Goal: Information Seeking & Learning: Learn about a topic

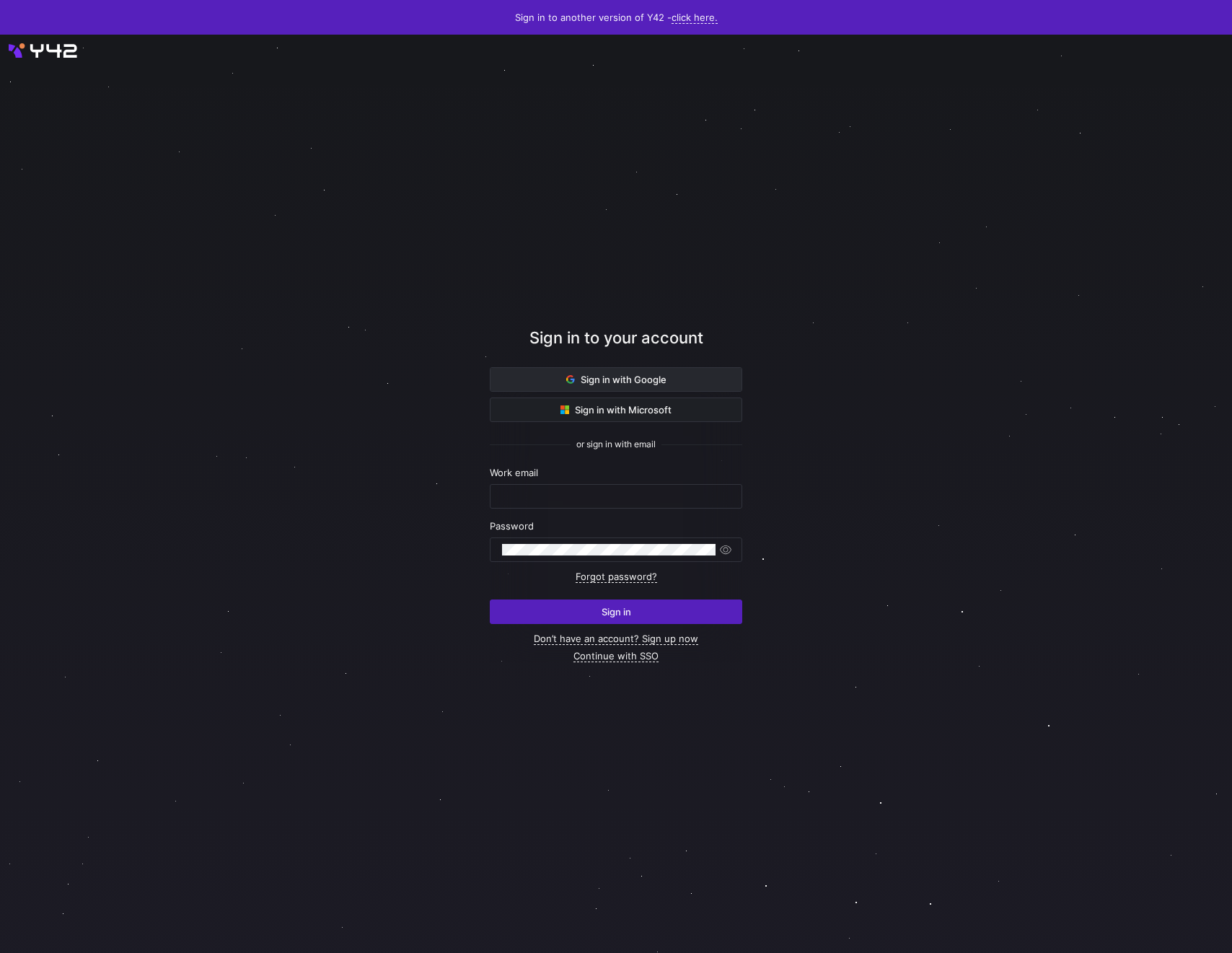
click at [536, 381] on span at bounding box center [616, 379] width 251 height 23
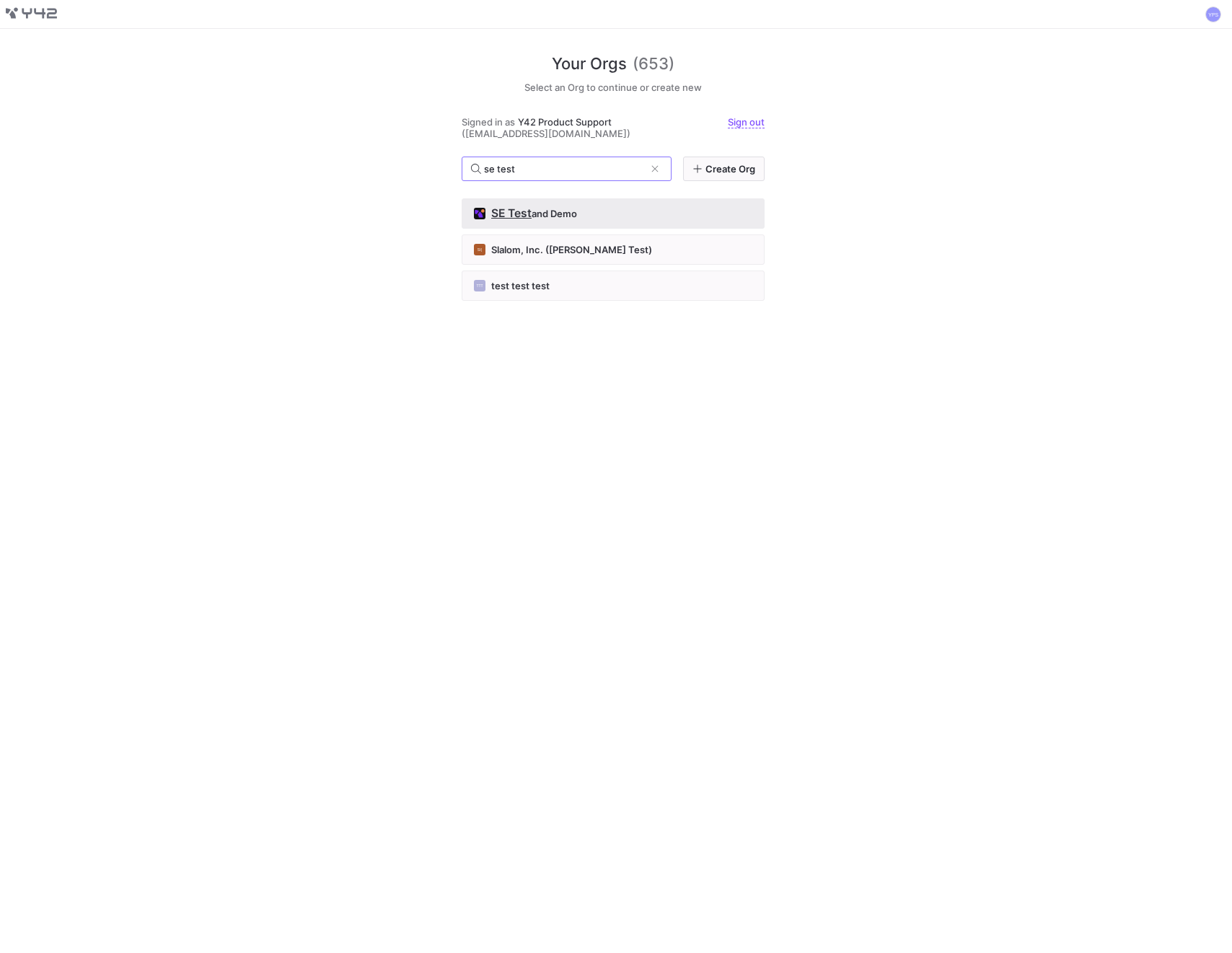
type input "se test"
click at [611, 214] on div "SE Test and Demo" at bounding box center [613, 213] width 278 height 12
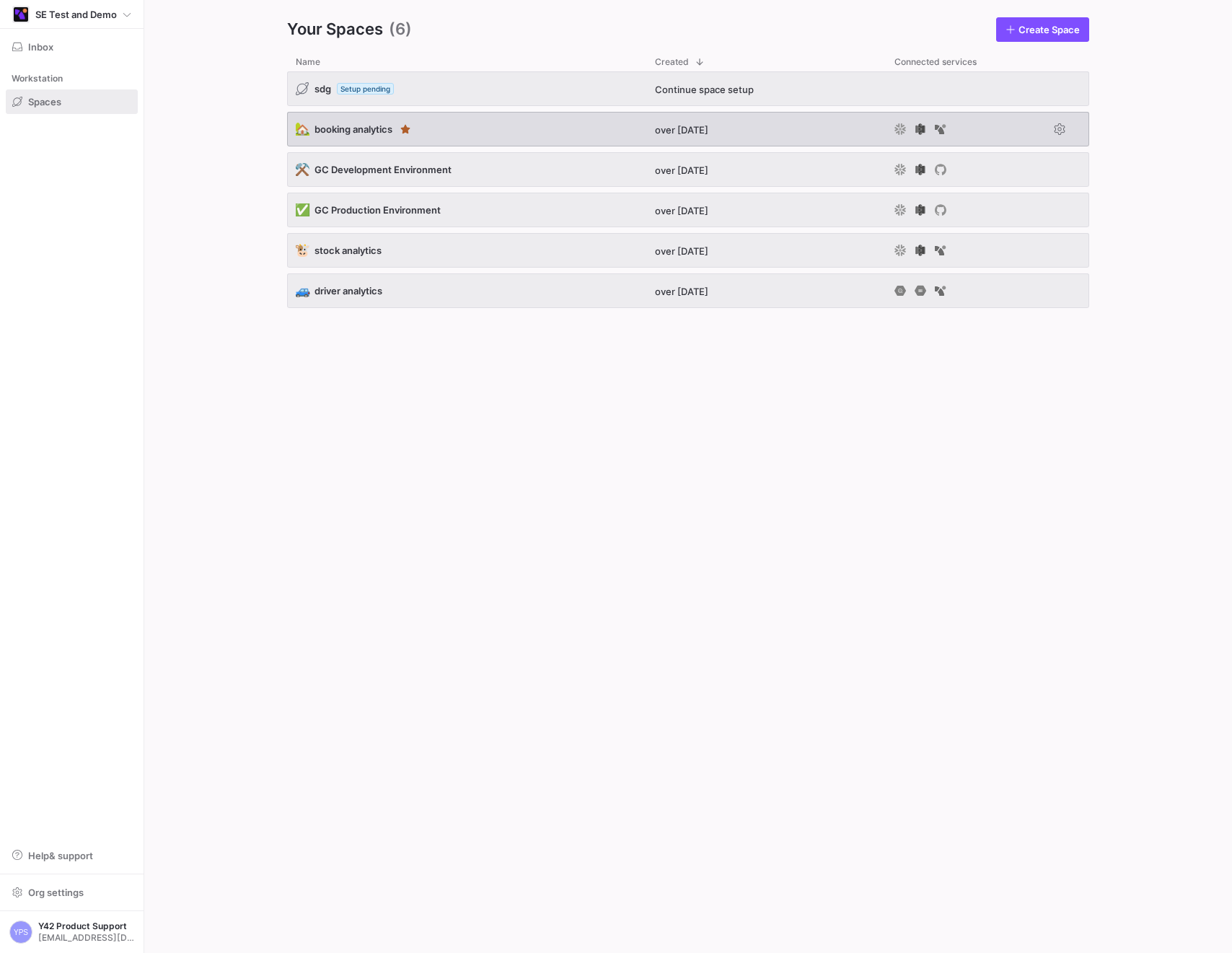
click at [477, 137] on div "🏡 booking analytics" at bounding box center [467, 129] width 359 height 35
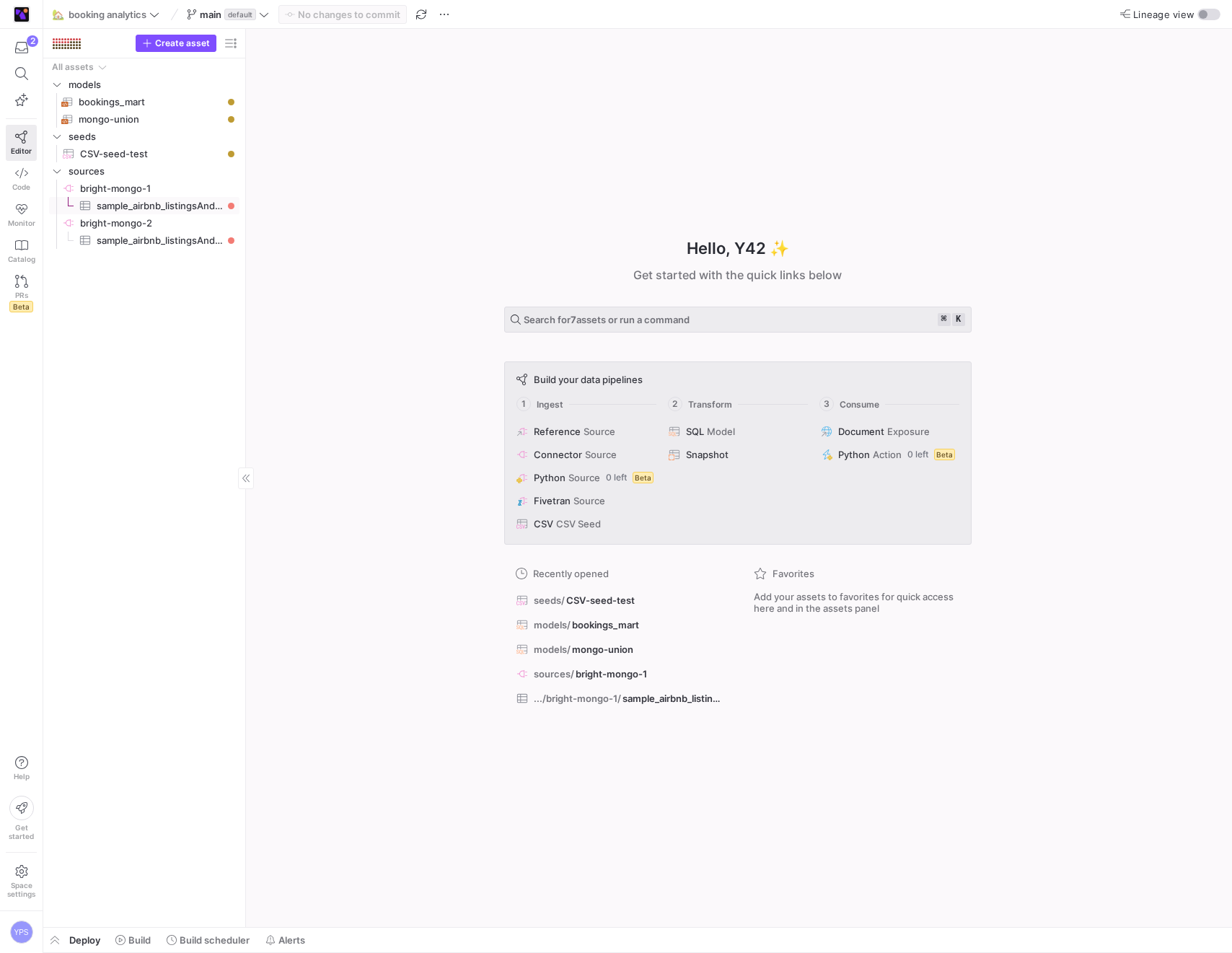
click at [167, 207] on span "sample_airbnb_listingsAndReviews​​​​​​​​​" at bounding box center [159, 206] width 126 height 16
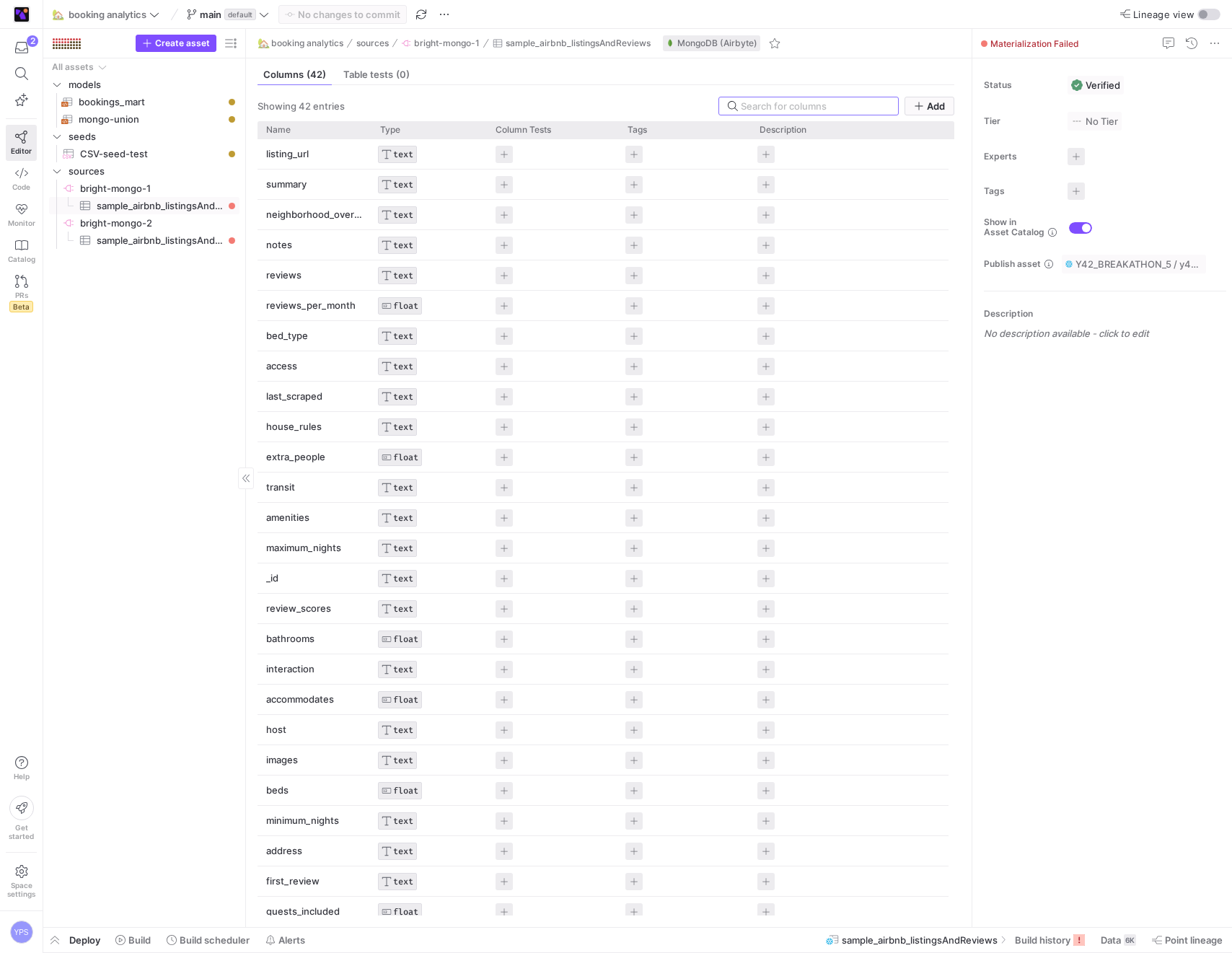
click at [176, 121] on span "mongo-union​​​​​​​​​​" at bounding box center [150, 119] width 145 height 16
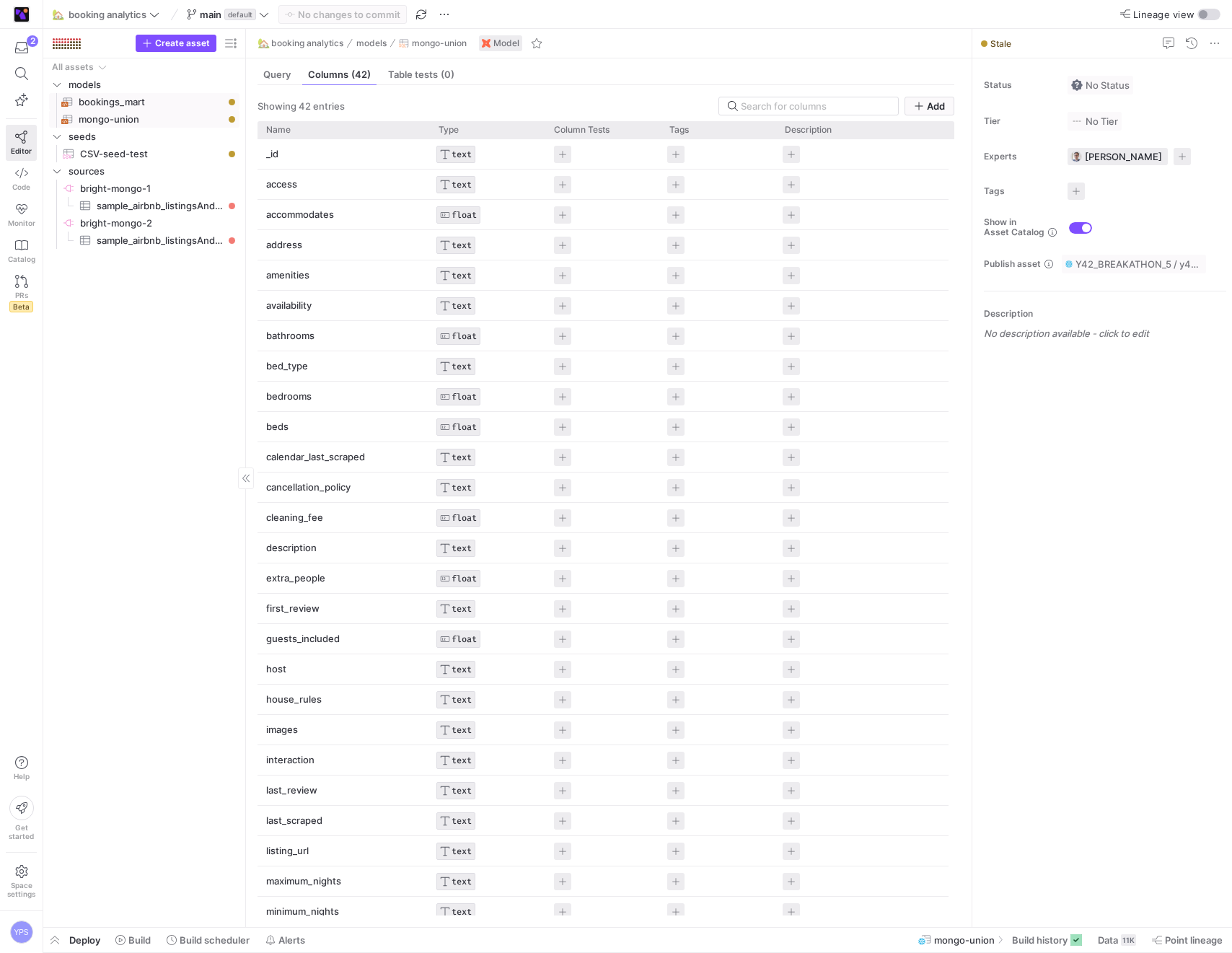
click at [170, 106] on span "bookings_mart​​​​​​​​​​" at bounding box center [150, 102] width 145 height 16
click at [284, 71] on span "Query" at bounding box center [277, 75] width 27 height 9
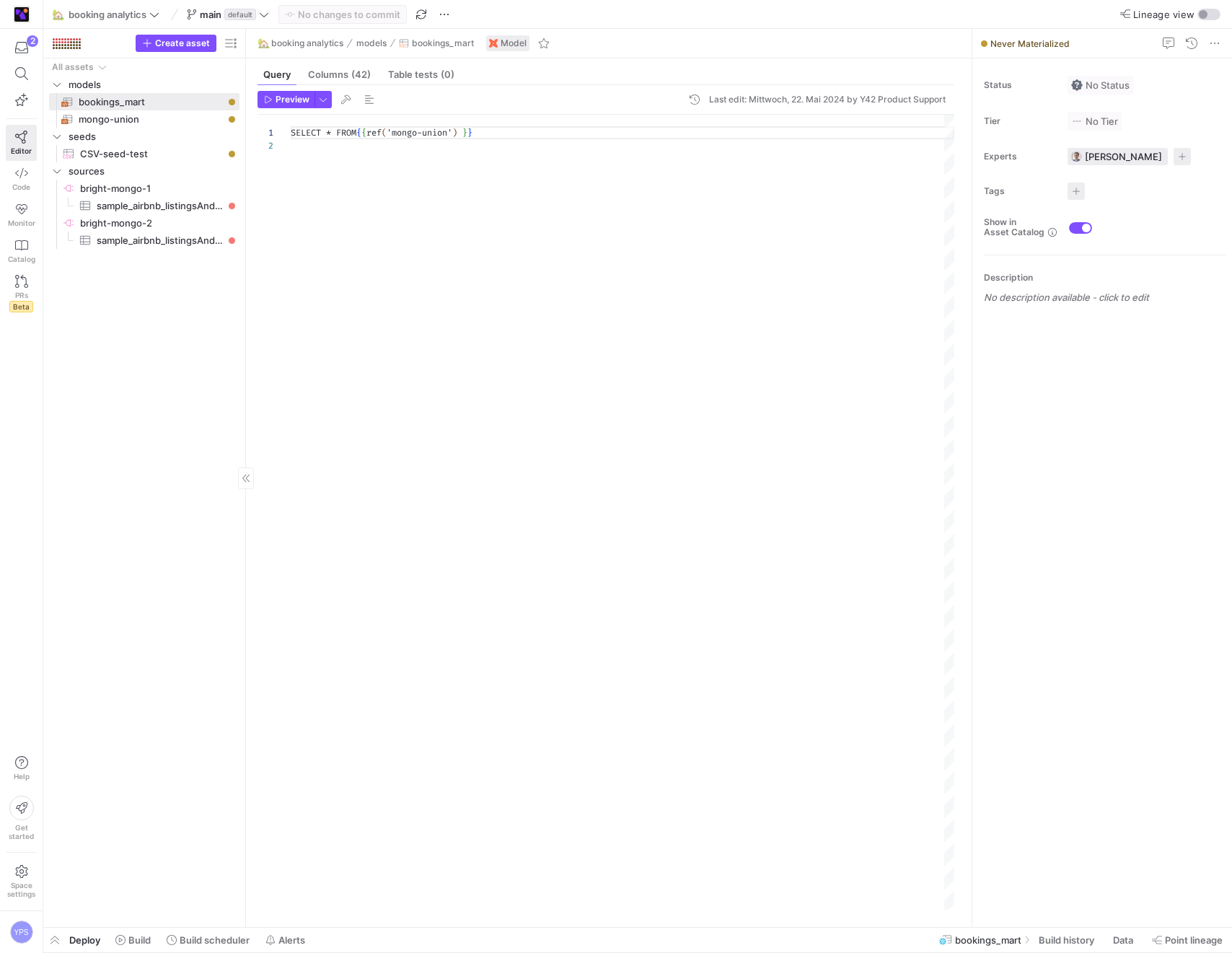
scroll to position [13, 0]
click at [151, 122] on span "mongo-union​​​​​​​​​​" at bounding box center [150, 119] width 145 height 16
type textarea "SELECT * from {{ source('bright-mongo-1', 'sample_airbnb_listingsAndReviews') }…"
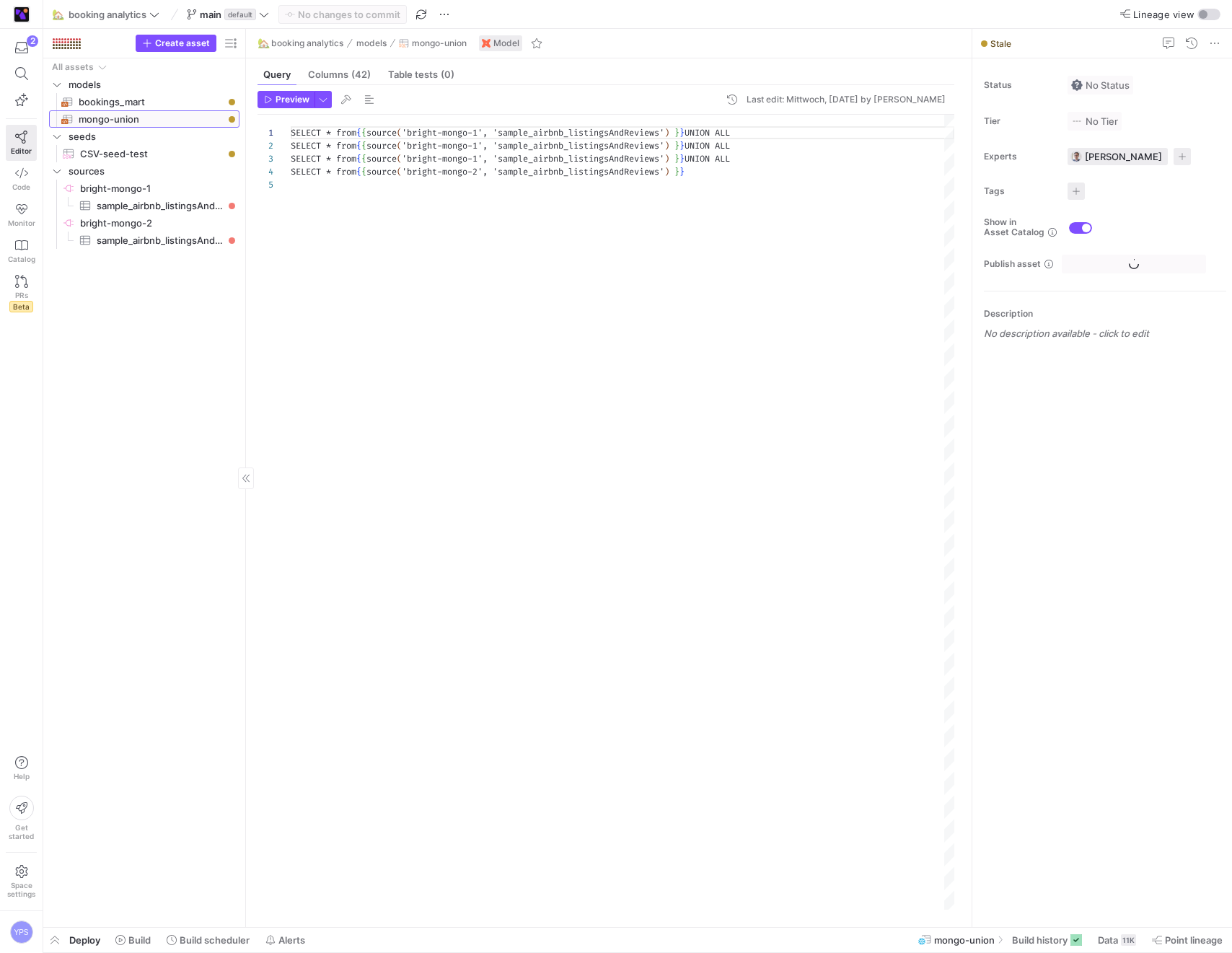
scroll to position [52, 0]
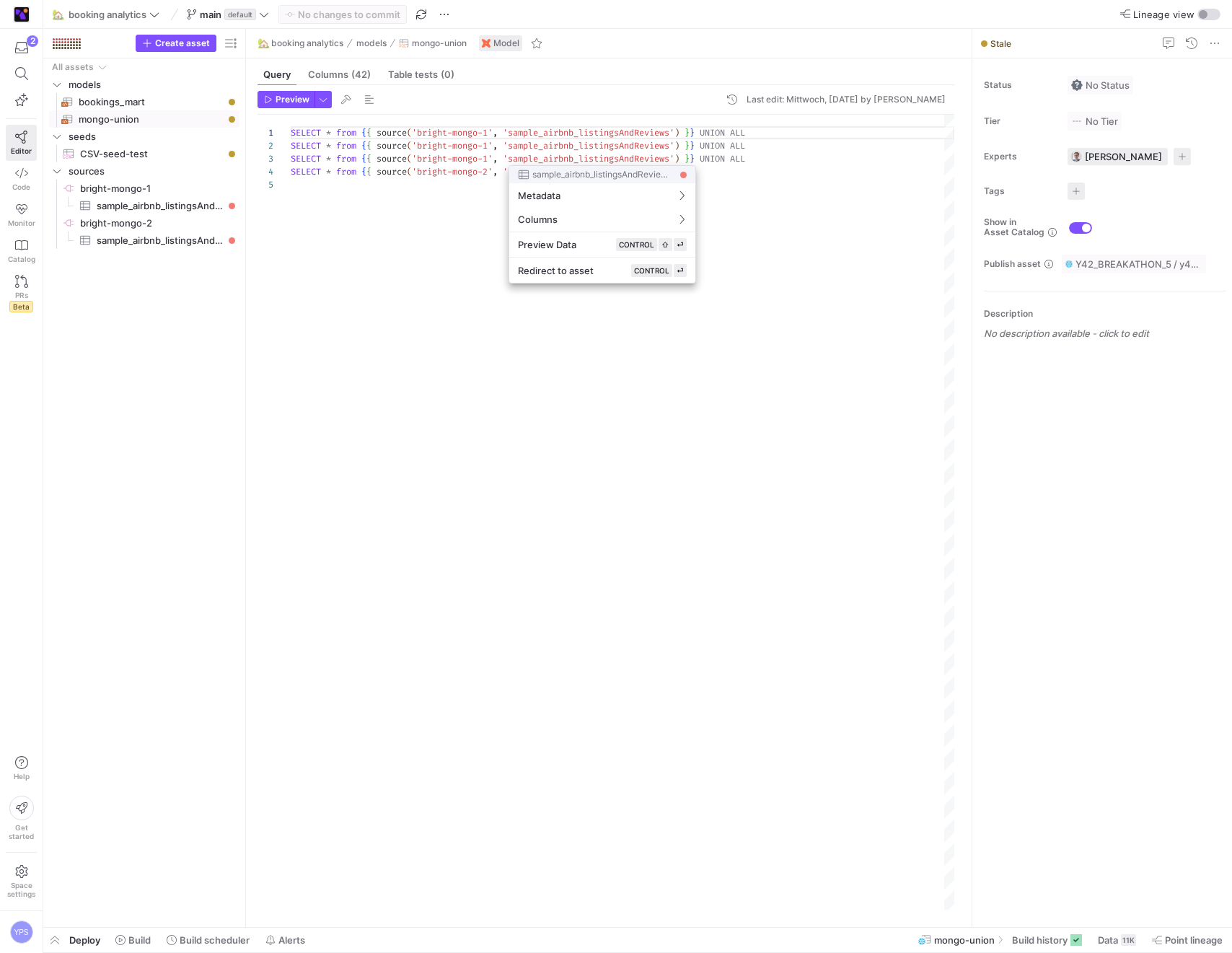
click at [465, 359] on div at bounding box center [616, 476] width 1232 height 953
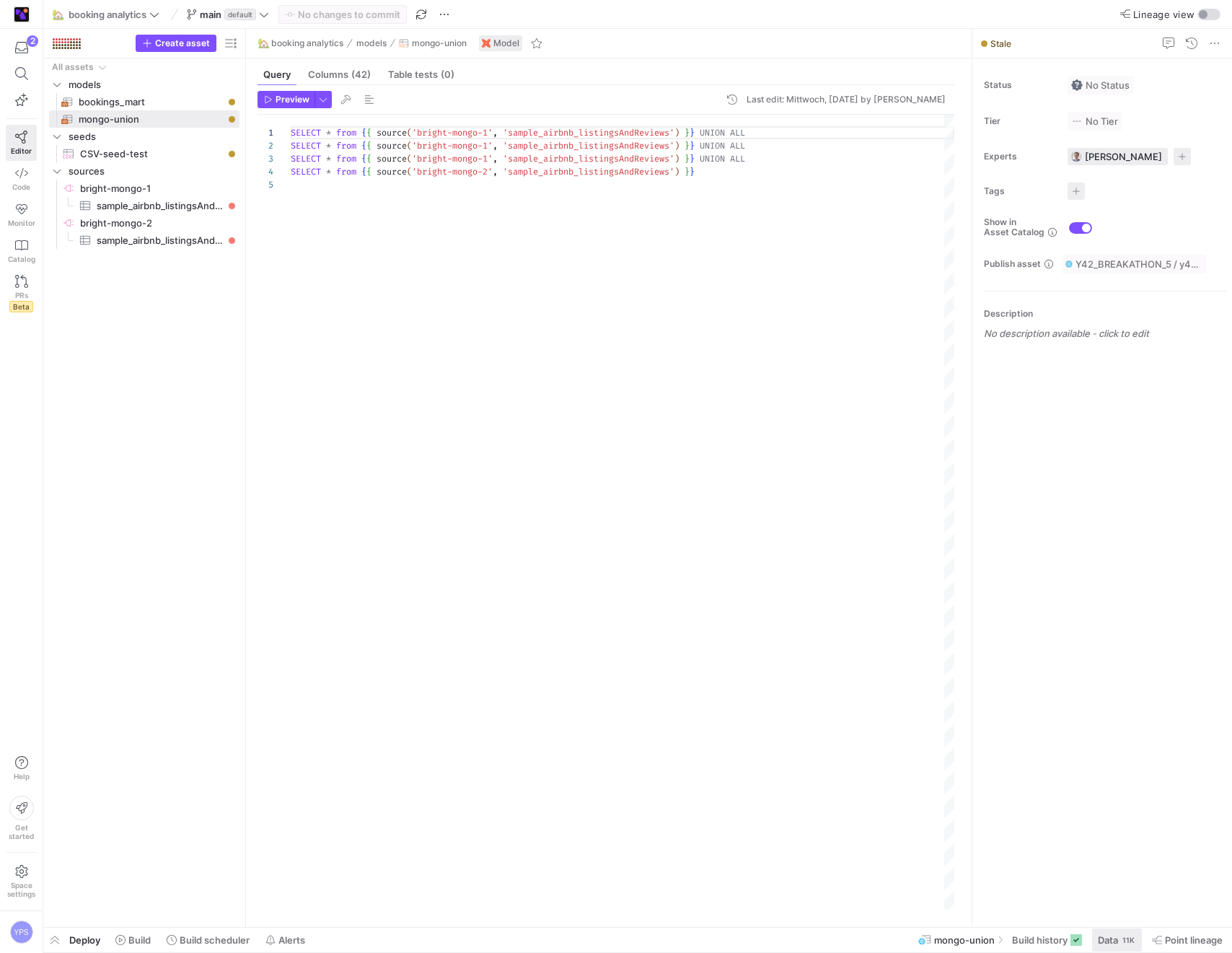
click at [1103, 932] on span at bounding box center [1116, 939] width 50 height 23
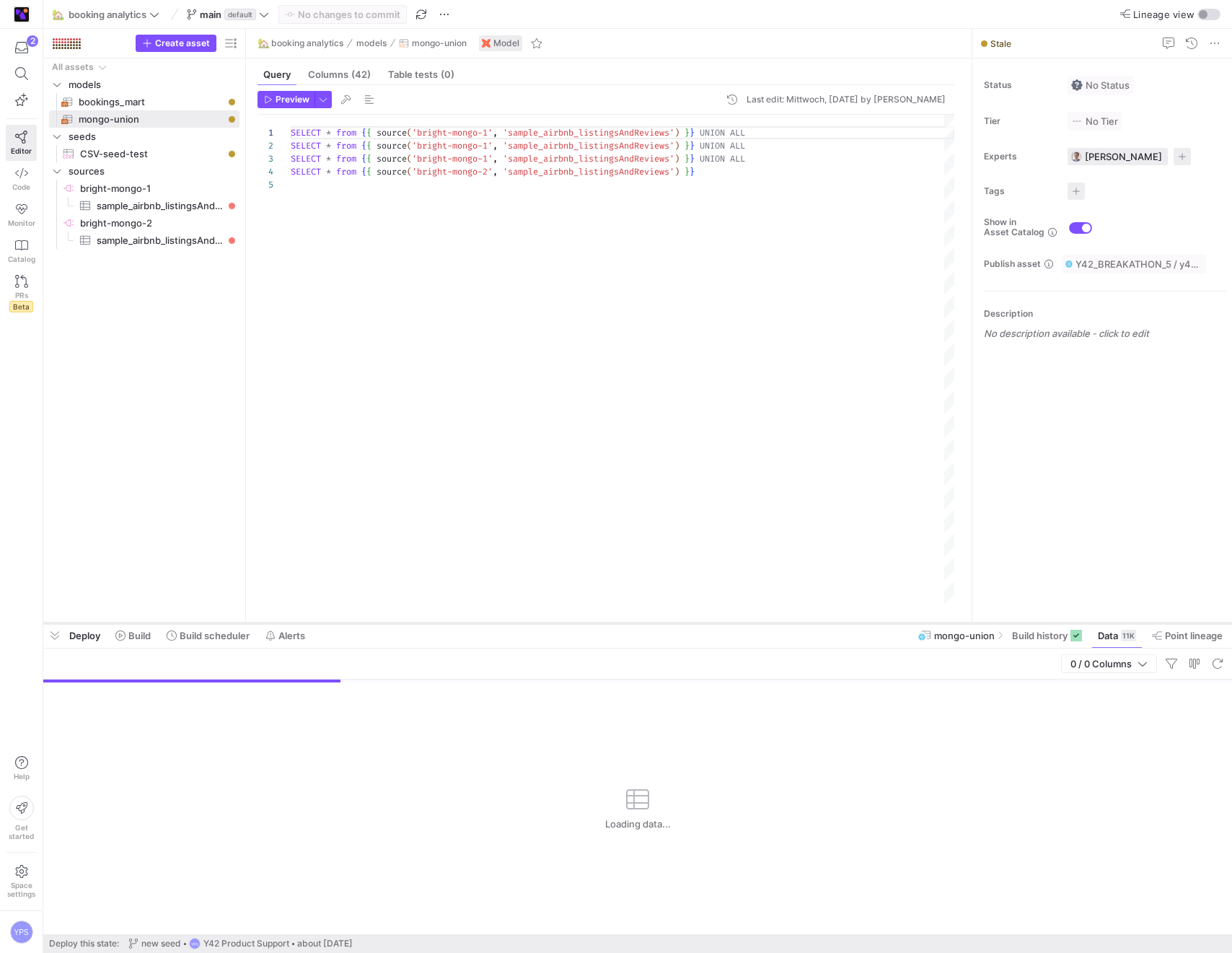
drag, startPoint x: 964, startPoint y: 688, endPoint x: 954, endPoint y: 616, distance: 72.7
click at [954, 621] on div at bounding box center [638, 624] width 1189 height 5
click at [1190, 639] on span at bounding box center [1187, 629] width 82 height 23
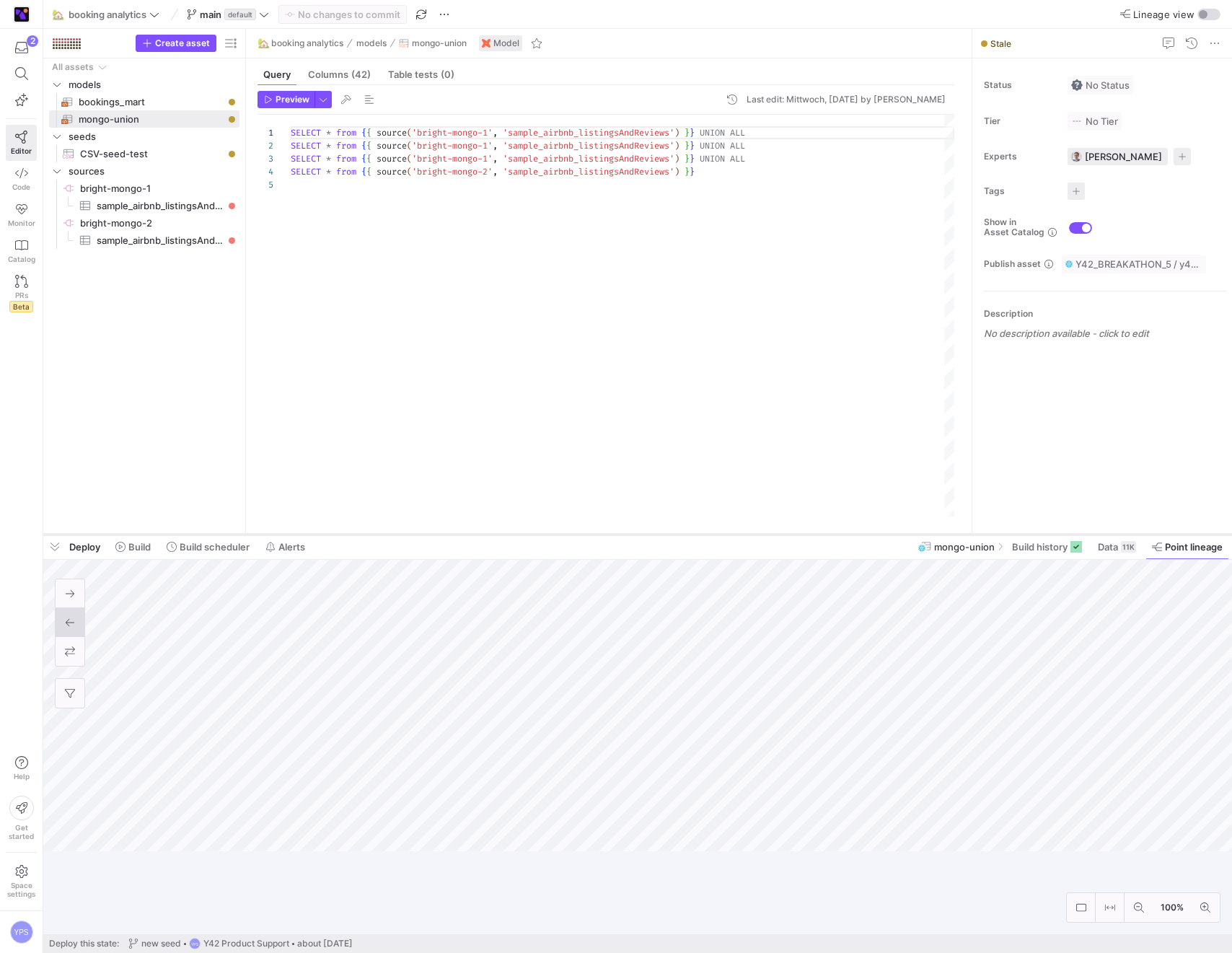
drag, startPoint x: 816, startPoint y: 617, endPoint x: 838, endPoint y: 534, distance: 85.9
click at [838, 534] on div at bounding box center [638, 534] width 1189 height 5
click at [1104, 552] on span "Data" at bounding box center [1108, 547] width 20 height 12
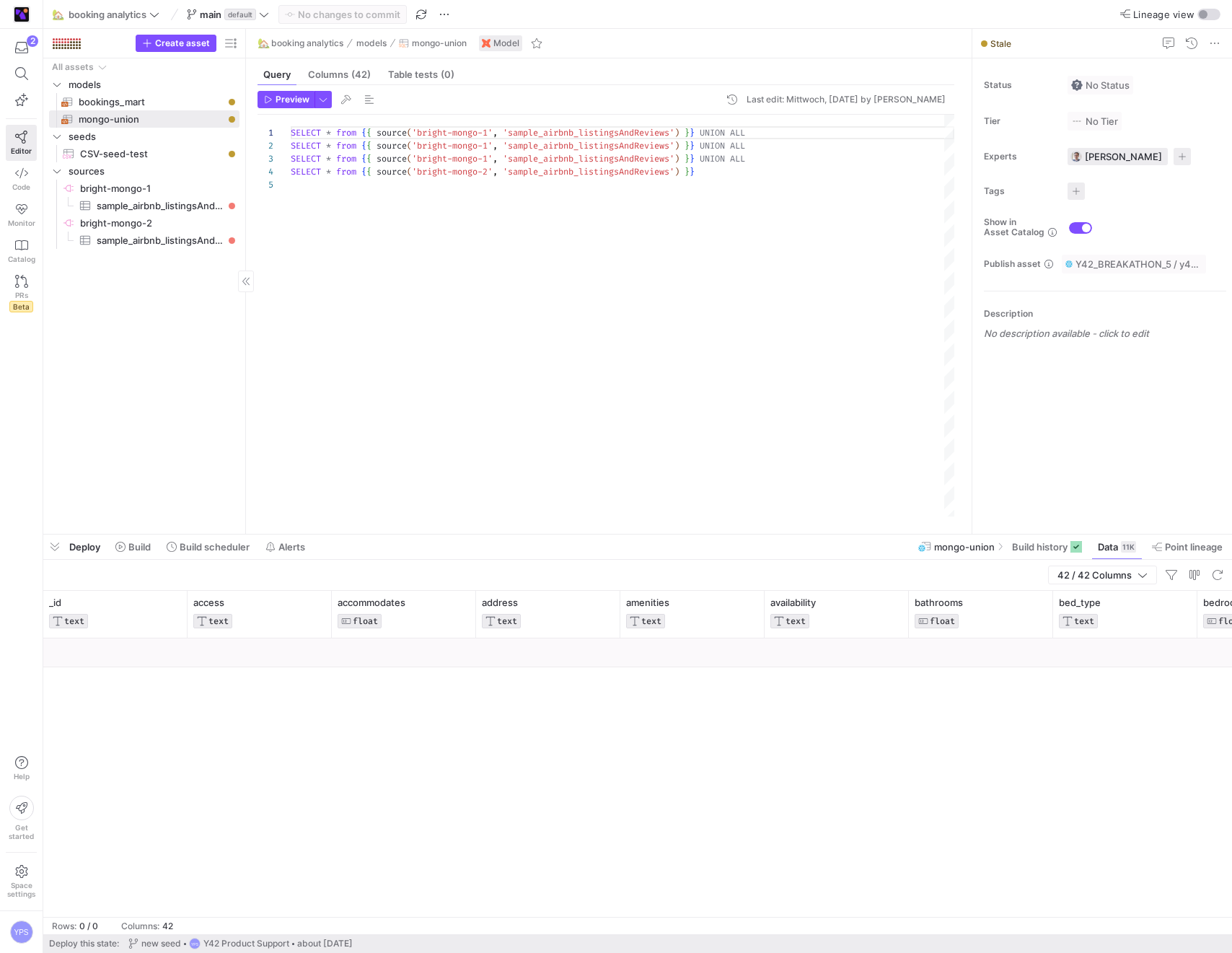
click at [207, 295] on div "All assets models bookings_mart​​​​​​​​​​ mongo-union​​​​​​​​​​ seeds CSV-seed-…" at bounding box center [144, 293] width 190 height 470
click at [1216, 573] on span "button" at bounding box center [1217, 574] width 17 height 17
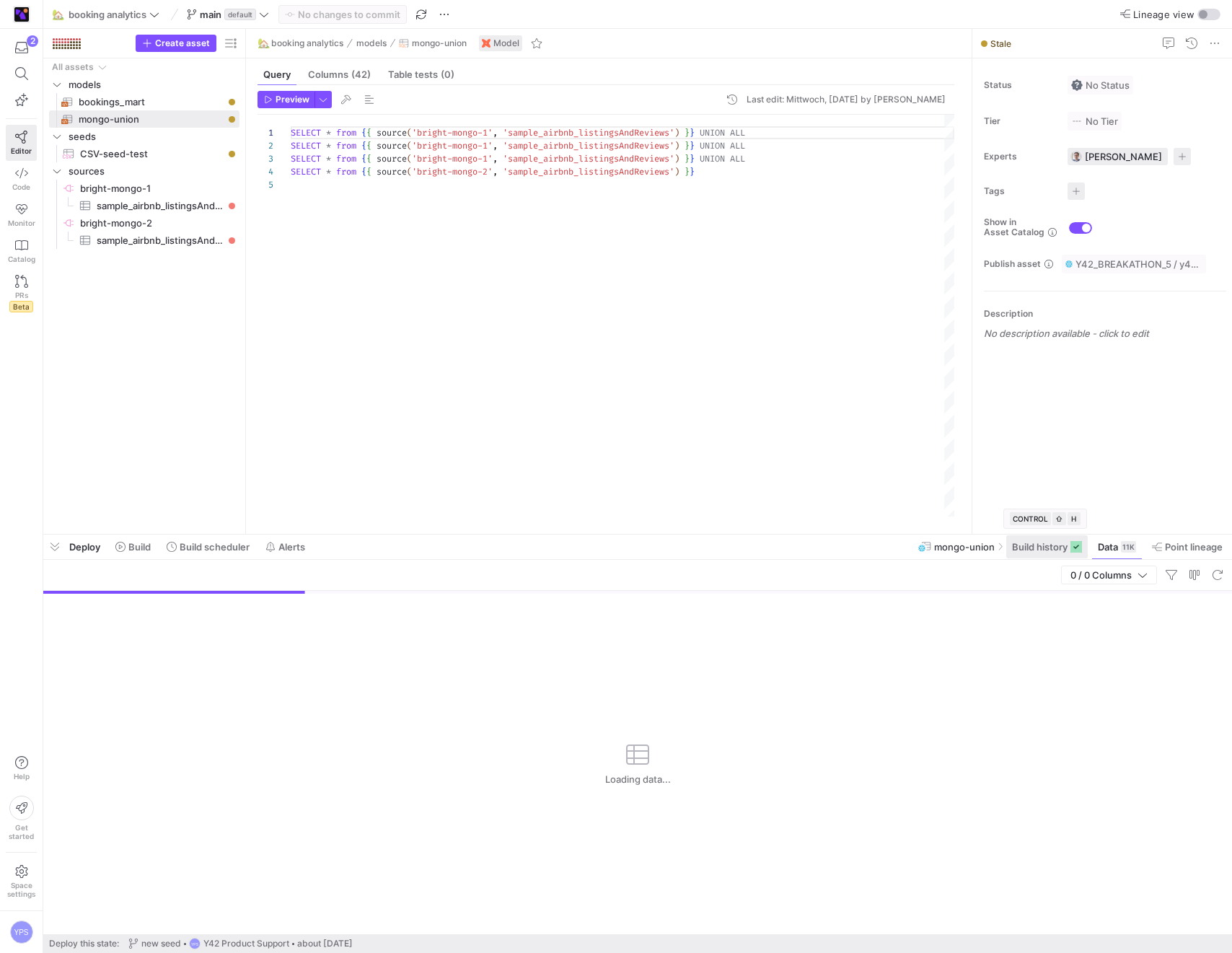
click at [1040, 553] on span at bounding box center [1047, 546] width 82 height 23
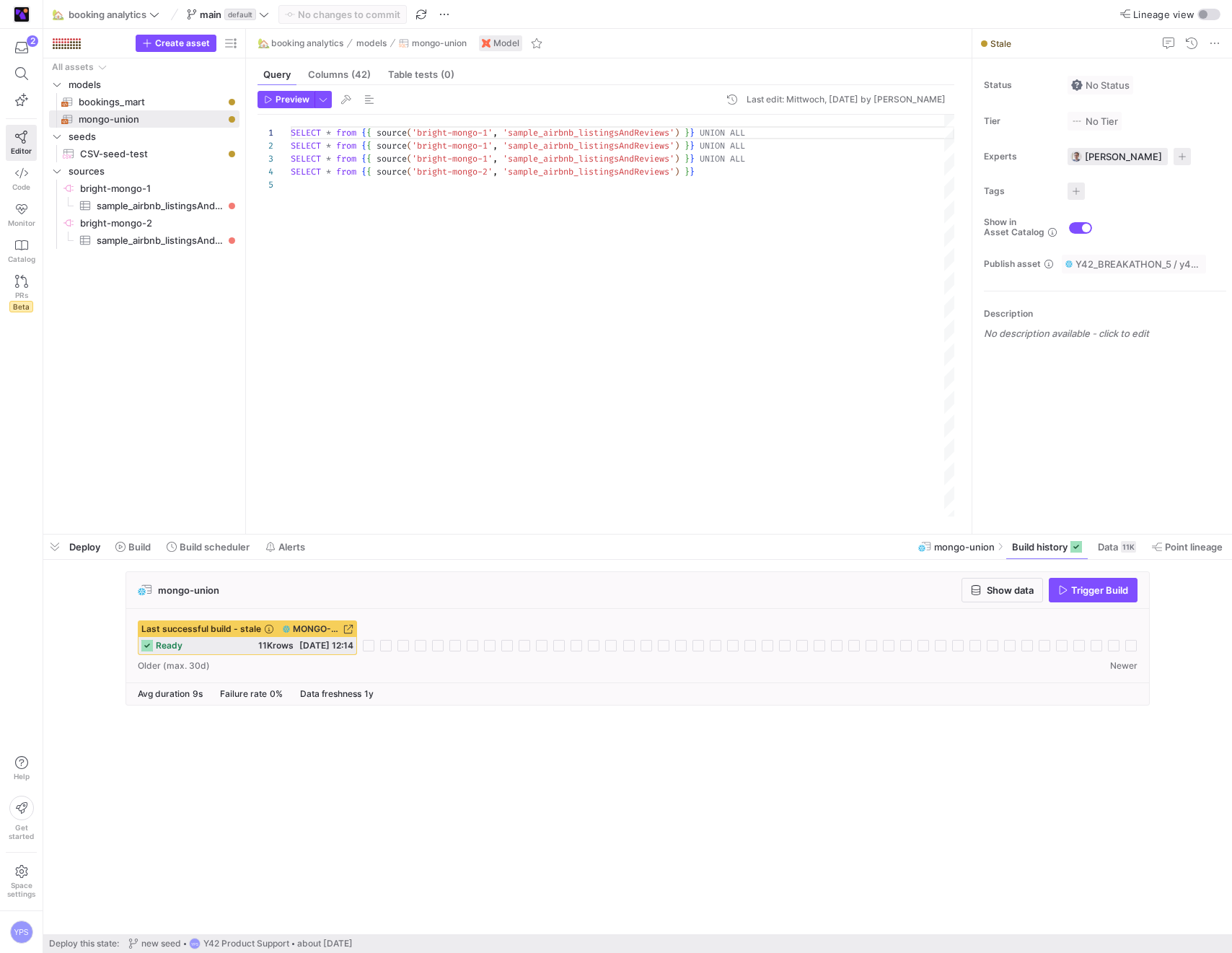
click at [346, 628] on icon at bounding box center [348, 629] width 10 height 10
click at [166, 15] on div "🏡 booking analytics main default No changes to commit" at bounding box center [251, 15] width 404 height 19
click at [162, 15] on span at bounding box center [106, 14] width 113 height 17
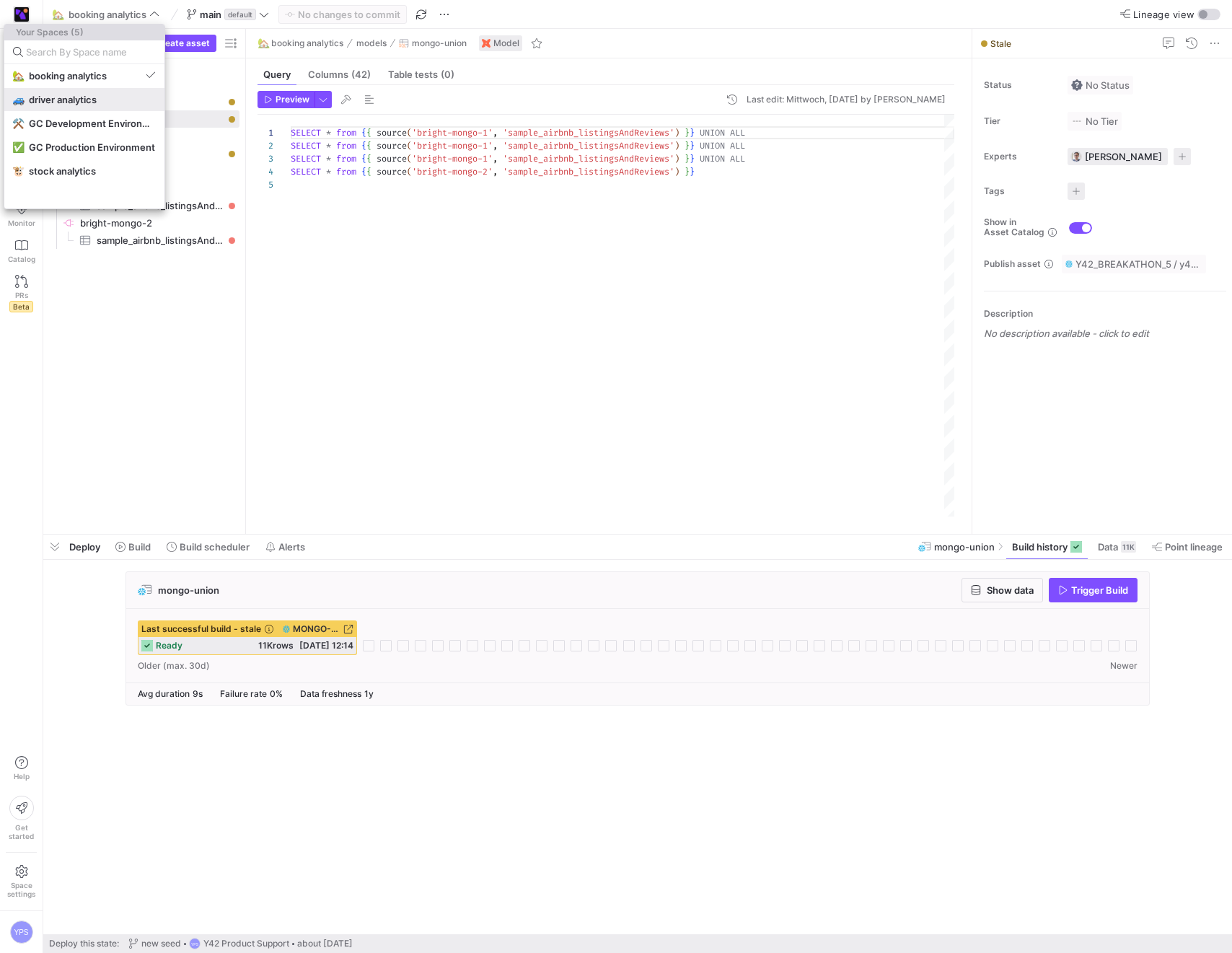
click at [81, 98] on span "driver analytics" at bounding box center [63, 99] width 68 height 12
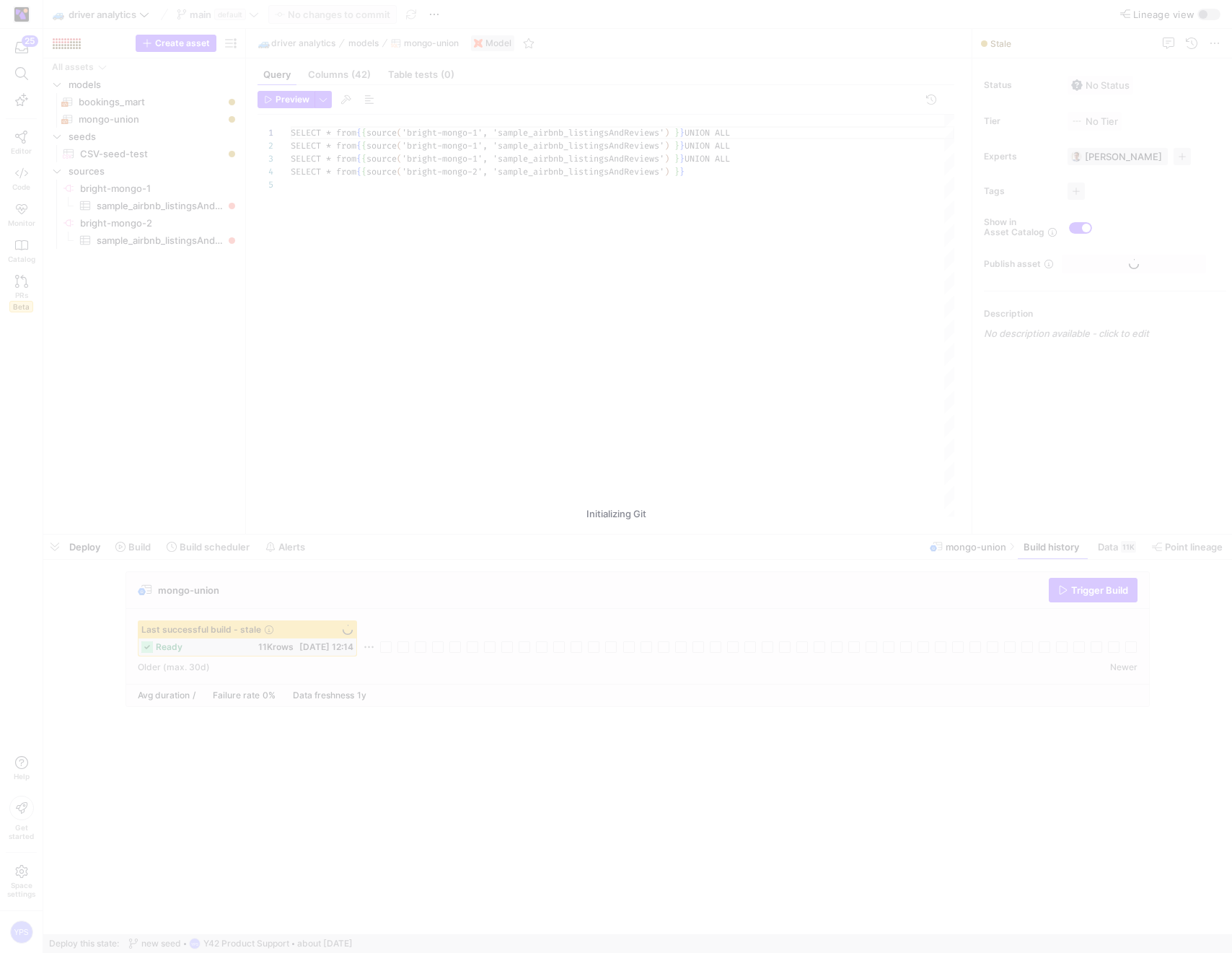
scroll to position [52, 0]
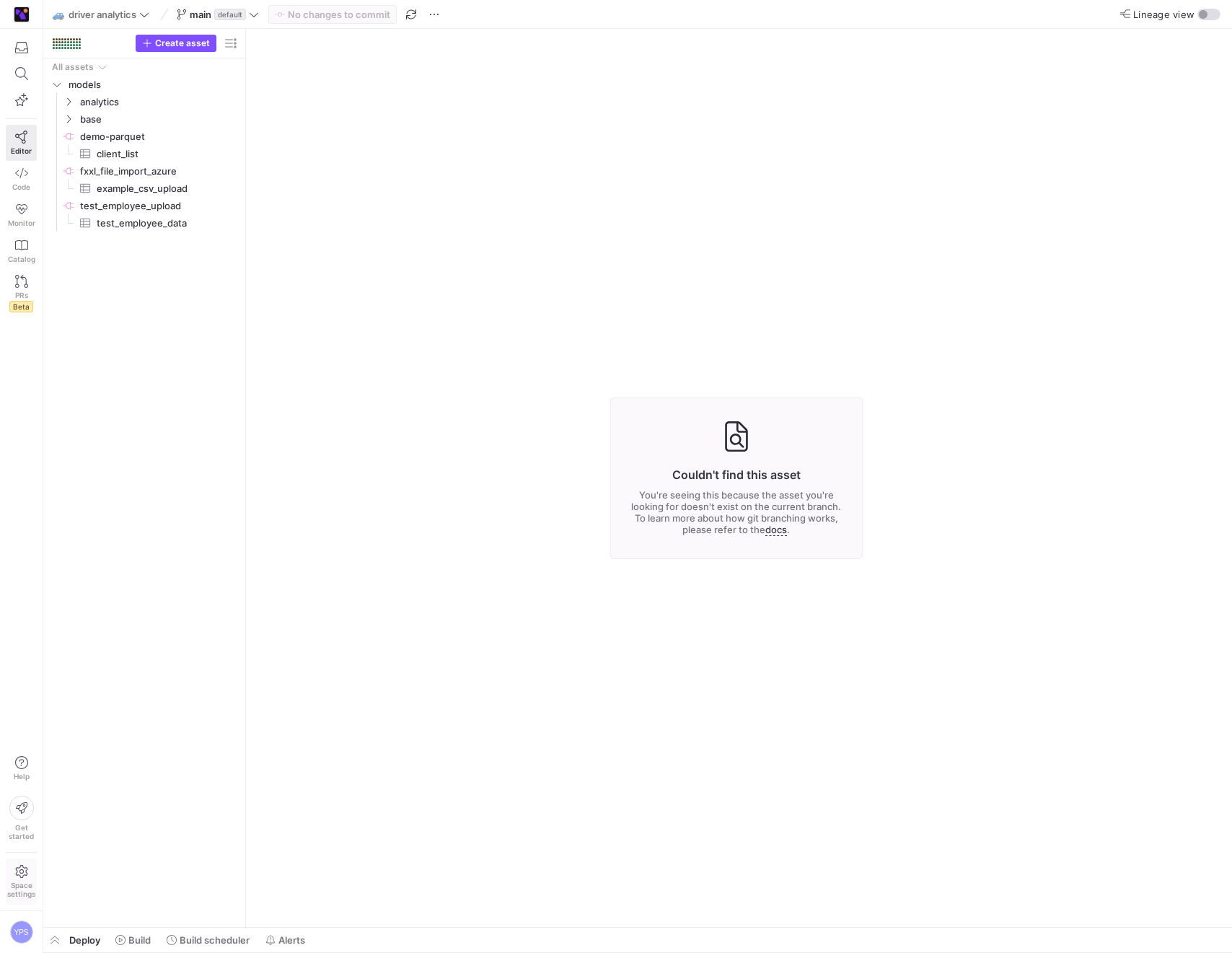
click at [18, 890] on span "Space settings" at bounding box center [21, 889] width 28 height 17
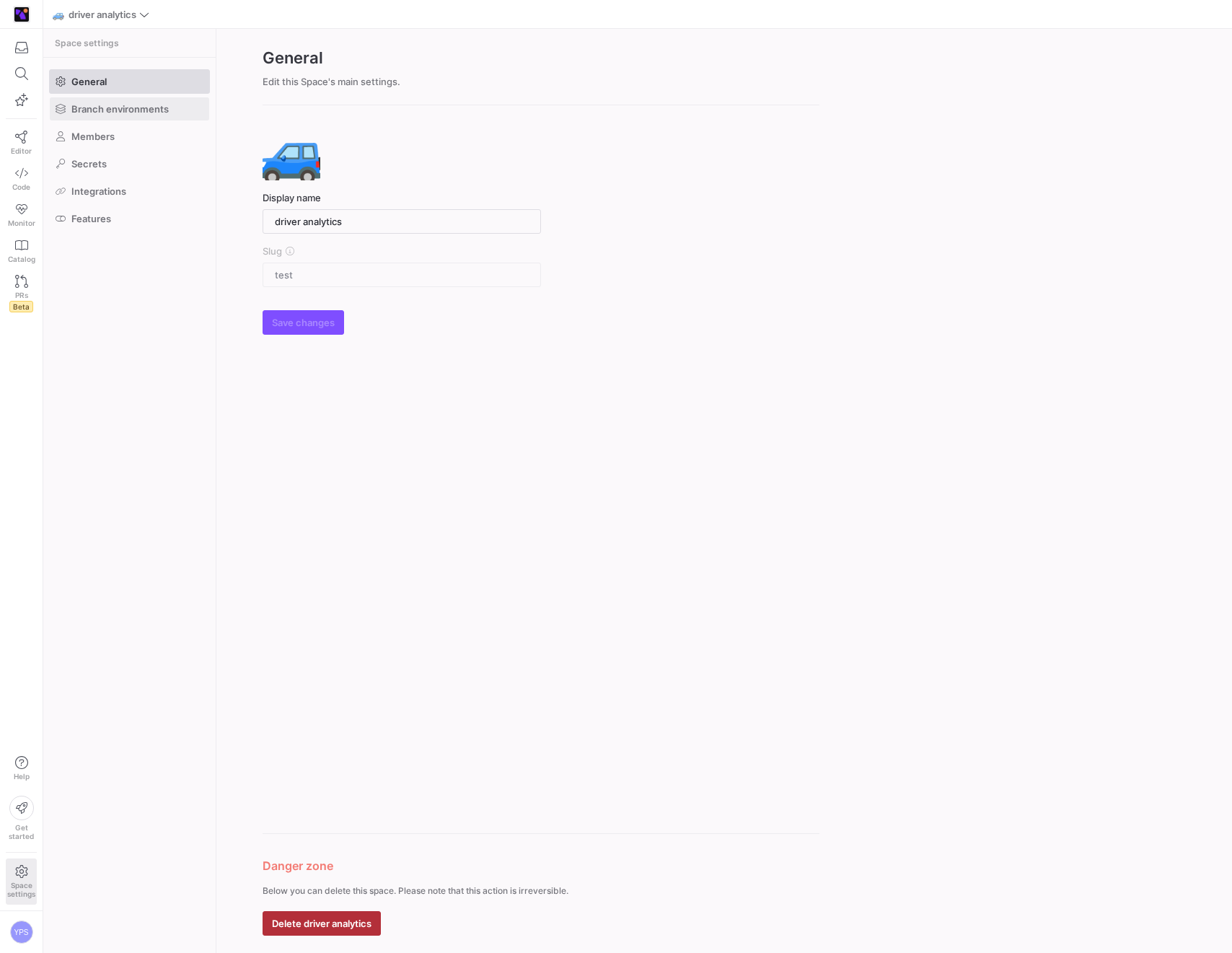
click at [172, 110] on span at bounding box center [129, 108] width 159 height 23
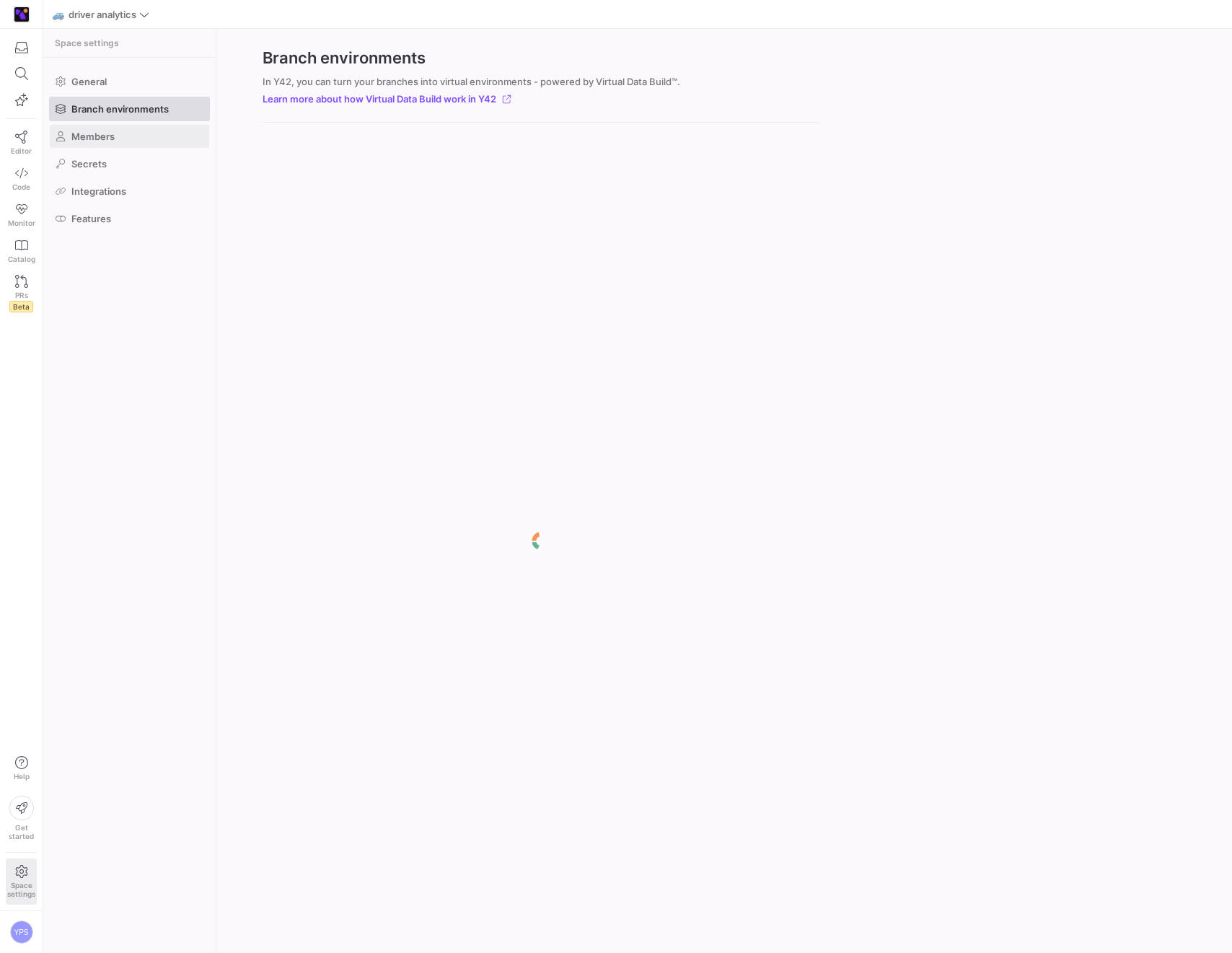
click at [158, 135] on span at bounding box center [129, 136] width 159 height 23
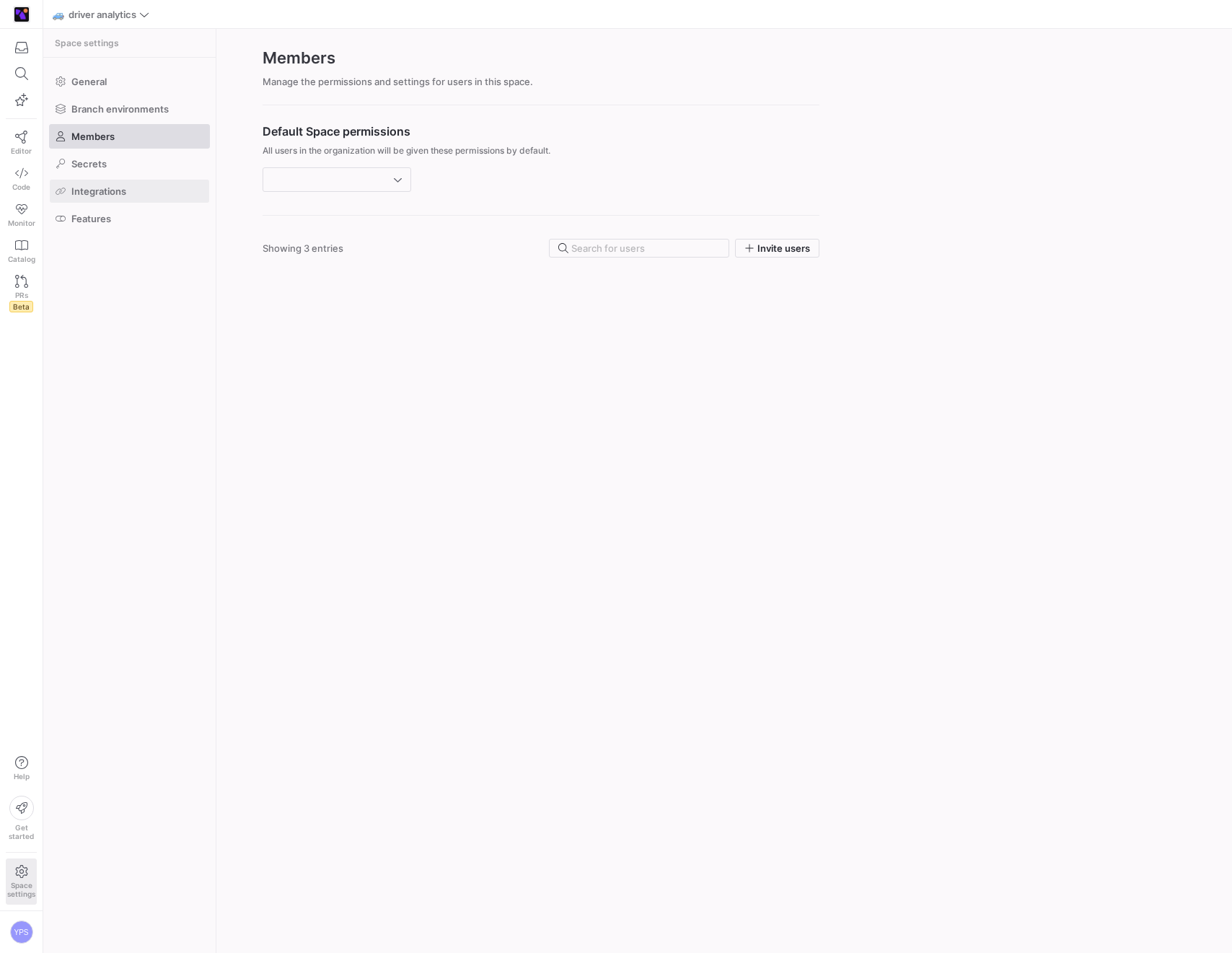
click at [147, 183] on span at bounding box center [129, 190] width 159 height 23
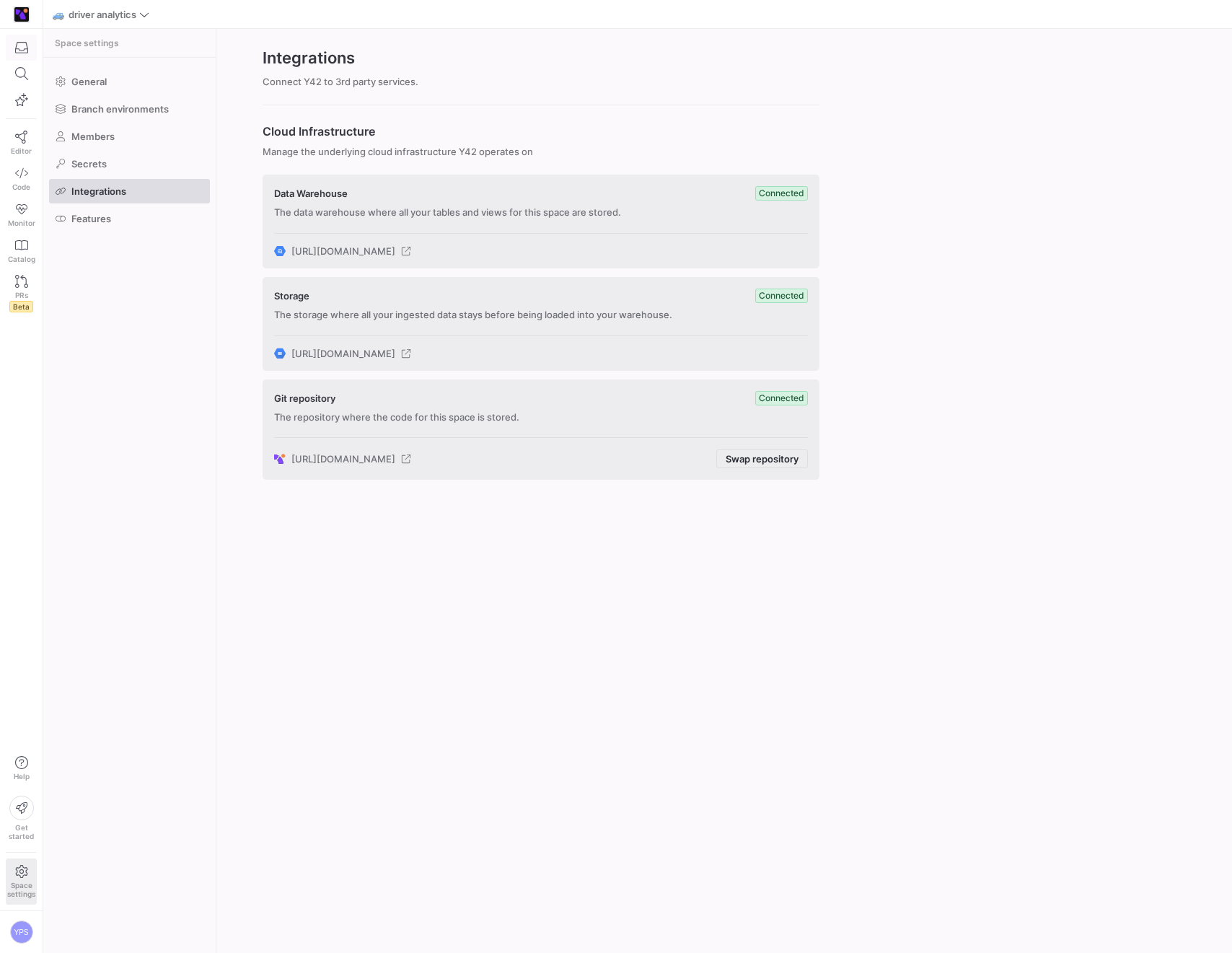
click at [25, 47] on icon "button" at bounding box center [22, 47] width 13 height 13
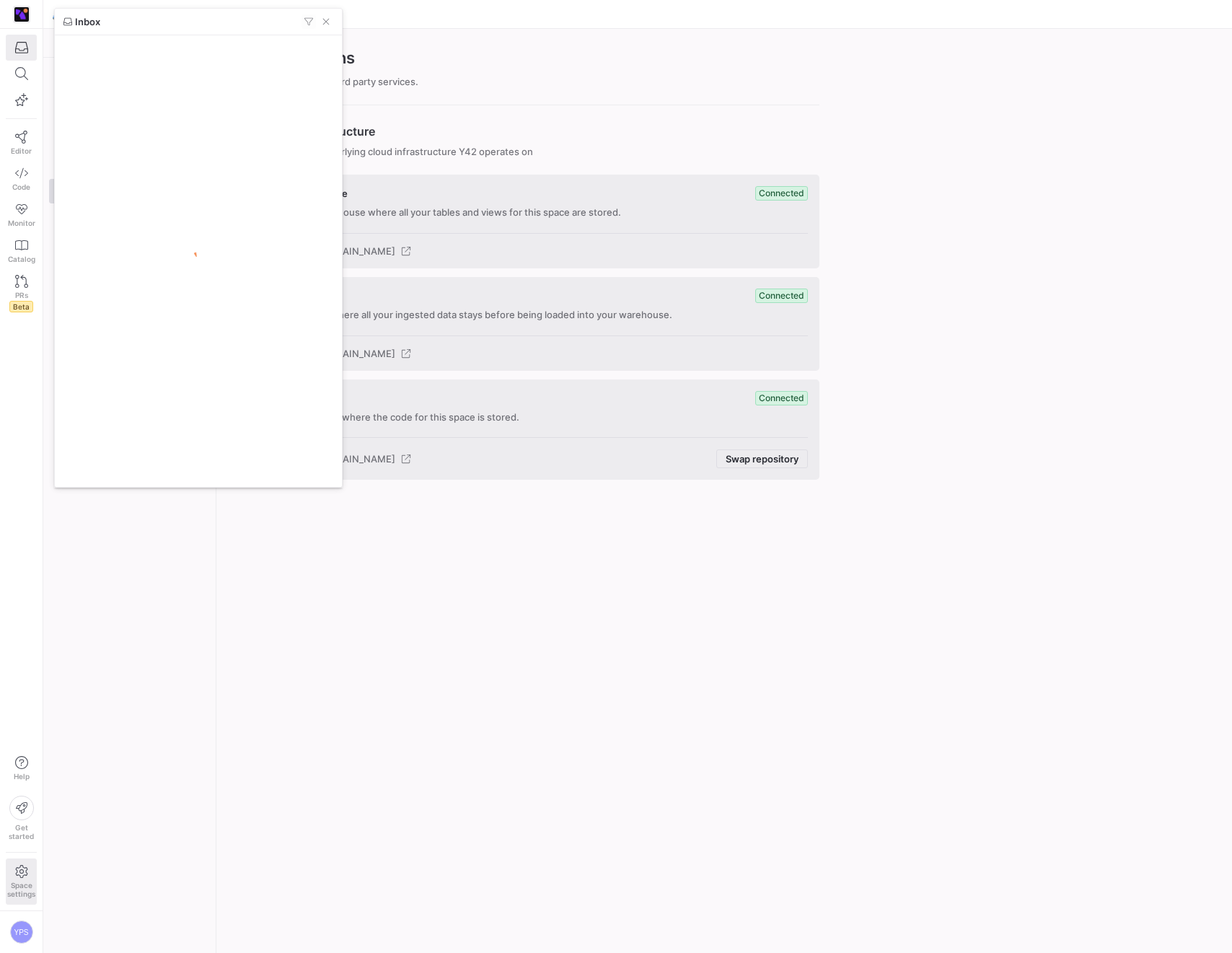
click at [37, 155] on div at bounding box center [616, 476] width 1232 height 953
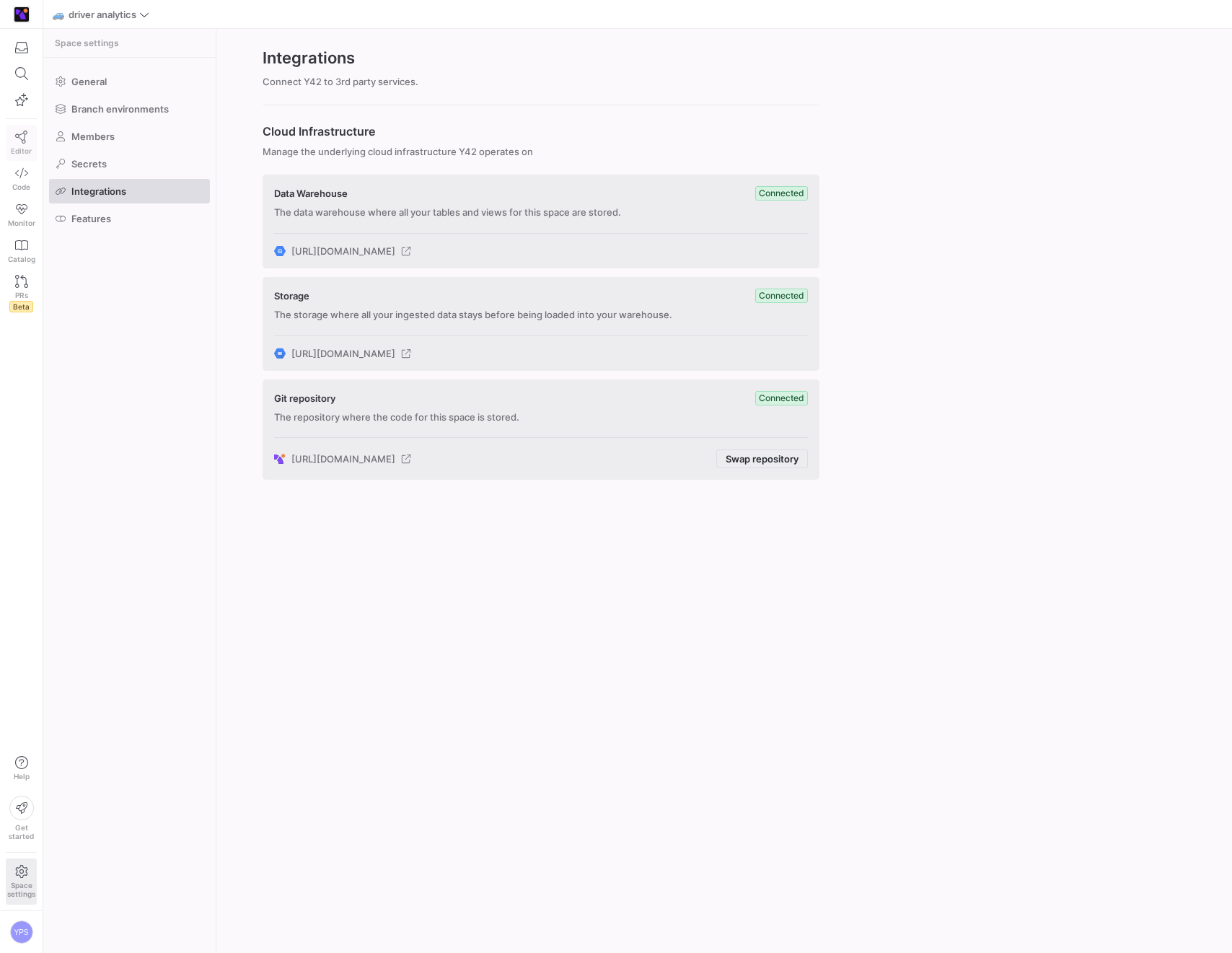
click at [16, 147] on span "Editor" at bounding box center [21, 151] width 21 height 9
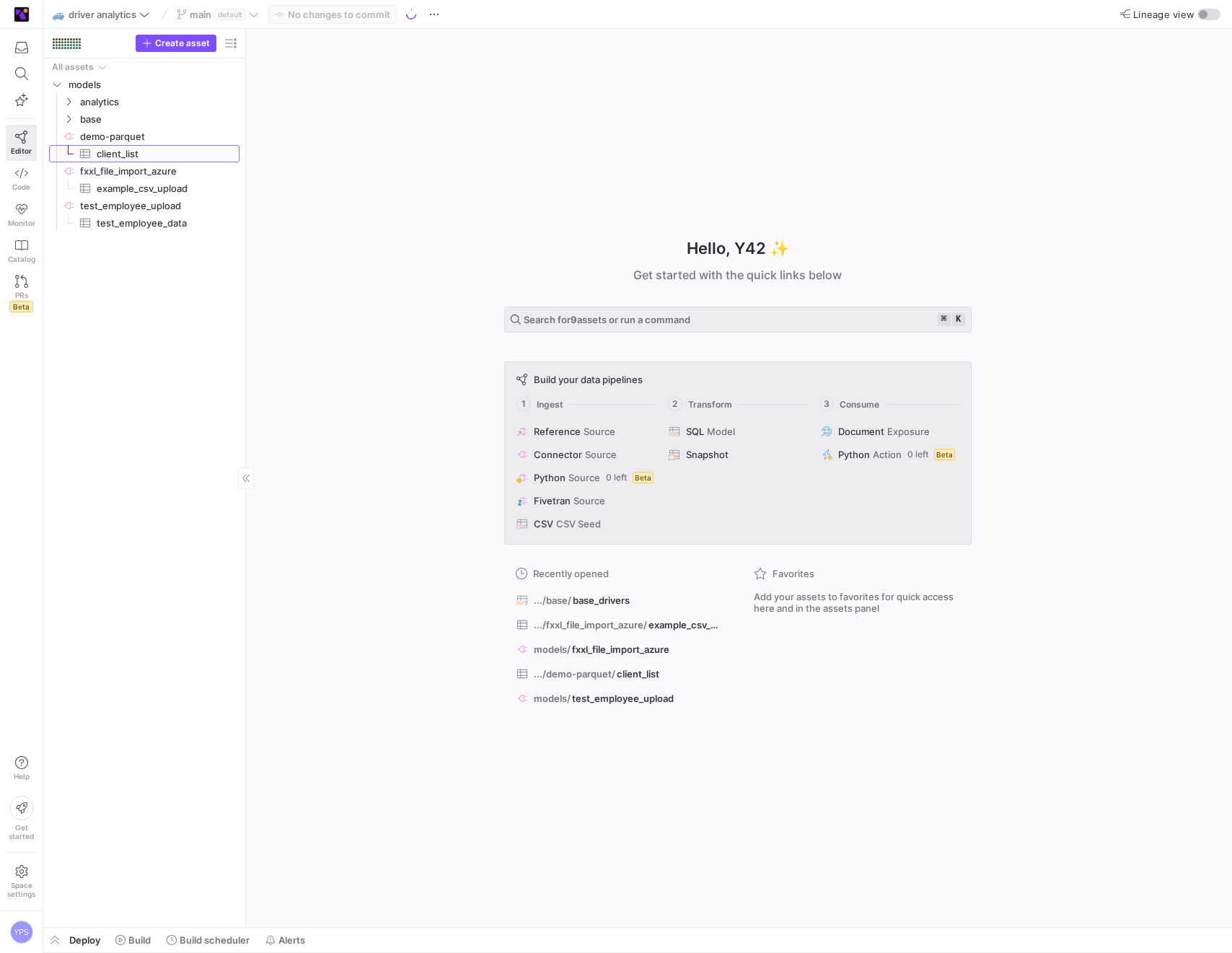
click at [150, 153] on span "client_list​​​​​​​​​" at bounding box center [159, 154] width 126 height 16
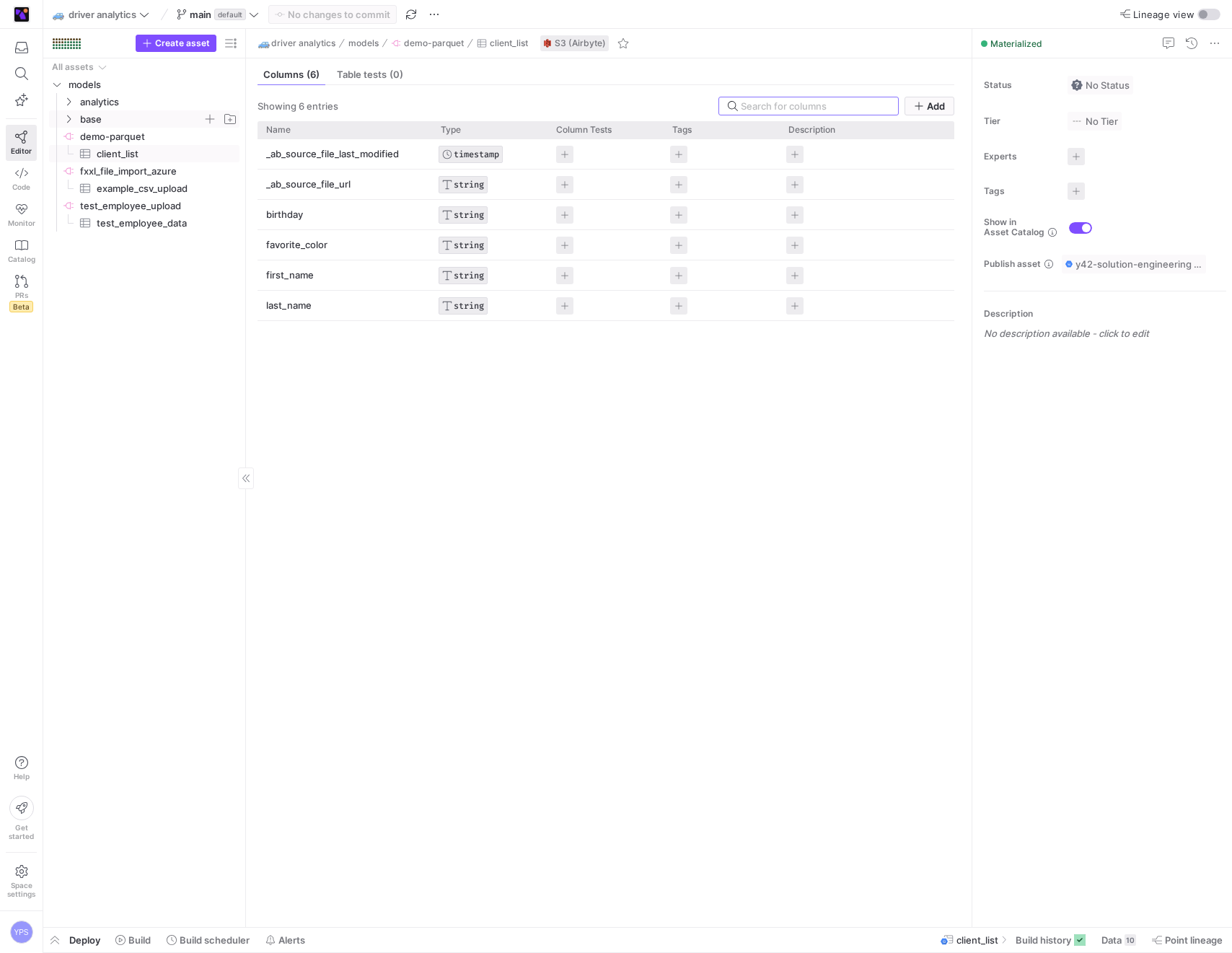
click at [70, 120] on icon "Press SPACE to select this row." at bounding box center [68, 119] width 10 height 9
click at [71, 106] on y42-icon "Press SPACE to select this row." at bounding box center [68, 101] width 12 height 12
click at [104, 120] on span "full_list​​​​​​​​​​" at bounding box center [157, 119] width 133 height 16
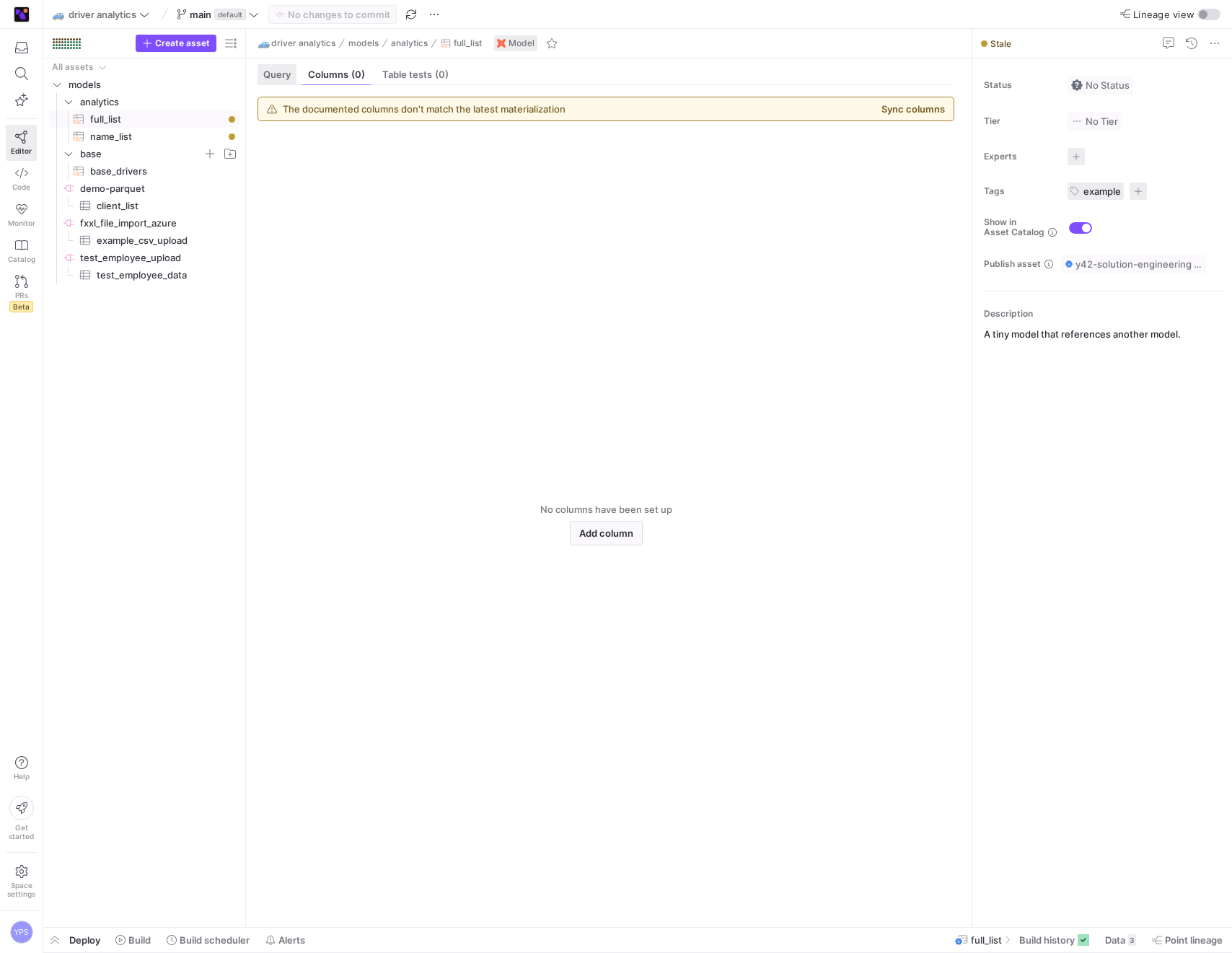
click at [270, 78] on span "Query" at bounding box center [277, 75] width 27 height 9
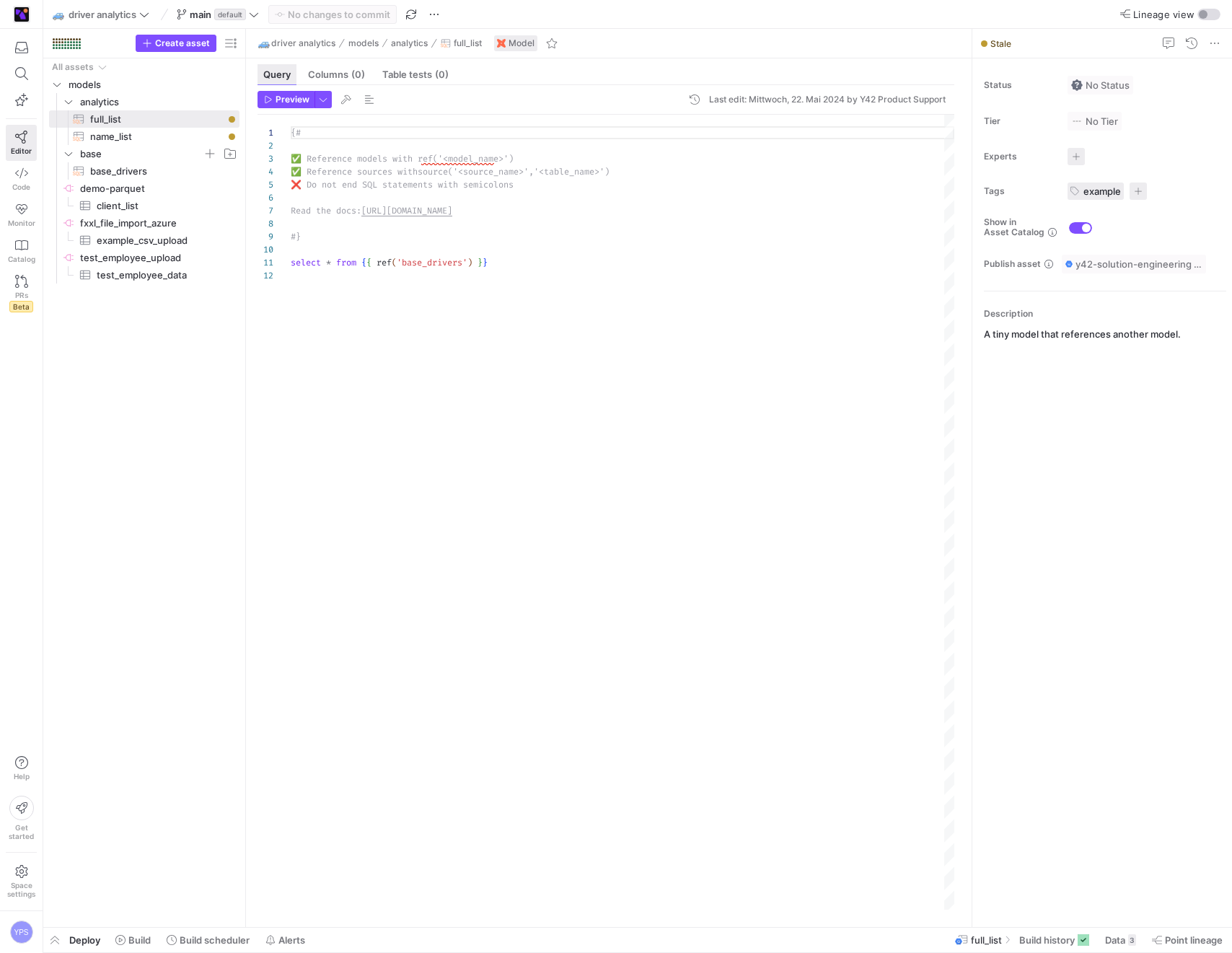
scroll to position [130, 0]
click at [1118, 946] on span at bounding box center [1120, 939] width 43 height 23
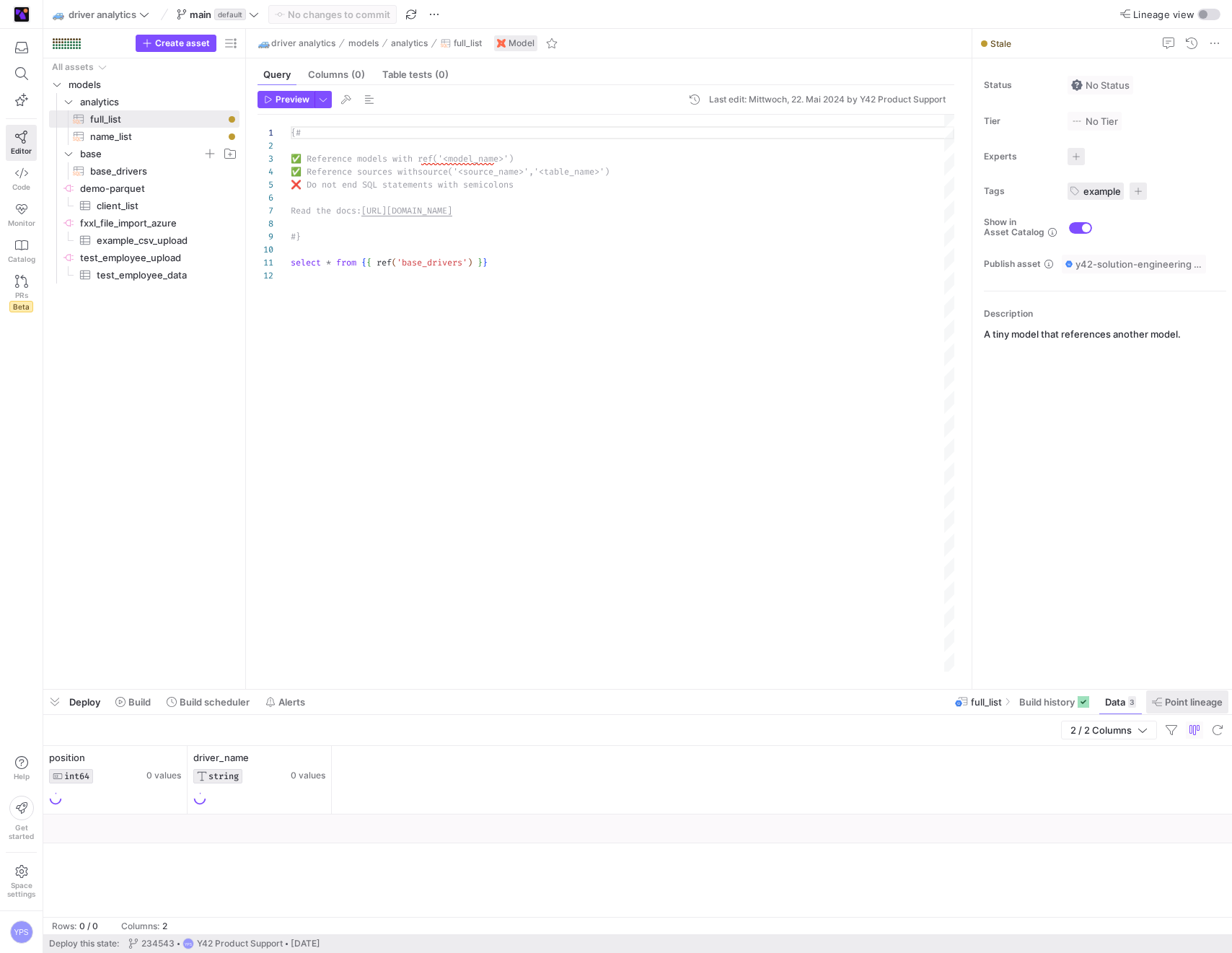
click at [1188, 696] on span "Point lineage" at bounding box center [1193, 702] width 57 height 12
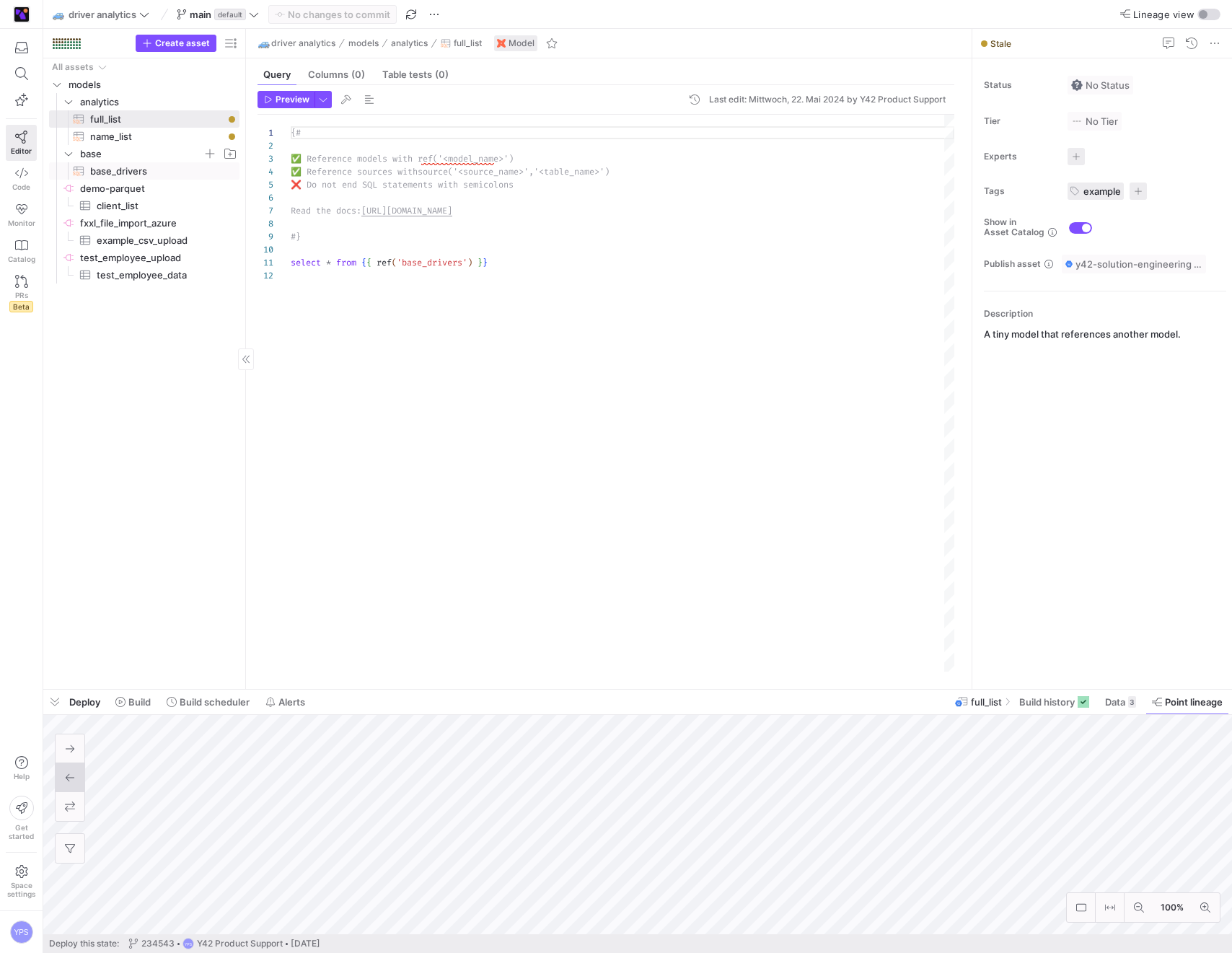
click at [151, 171] on span "base_drivers​​​​​​​​​​" at bounding box center [157, 171] width 133 height 16
type textarea "{# 🚀 Run `y42 build --select my_first_model` to materialize this model Read the…"
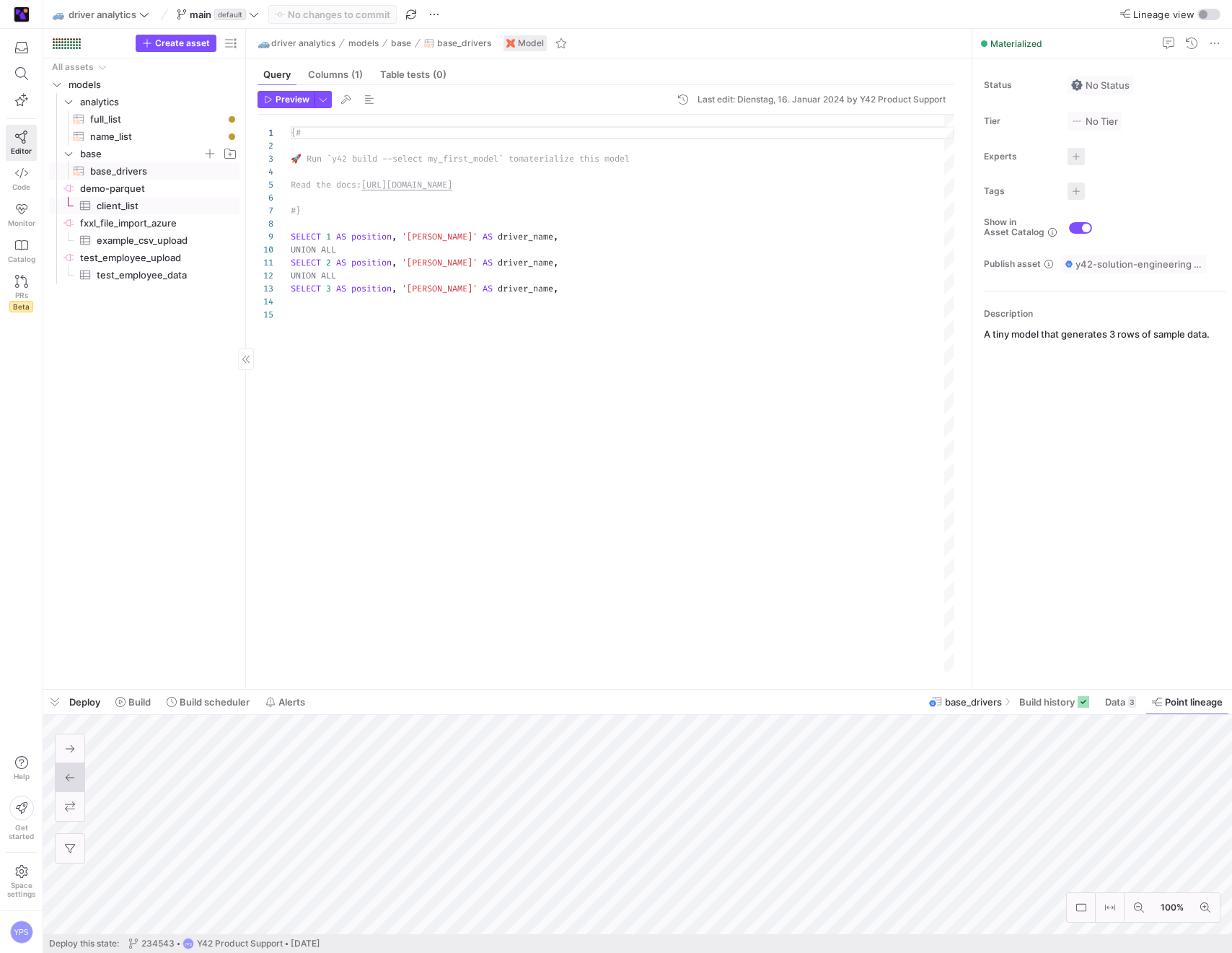
click at [137, 209] on span "client_list​​​​​​​​​" at bounding box center [159, 206] width 126 height 16
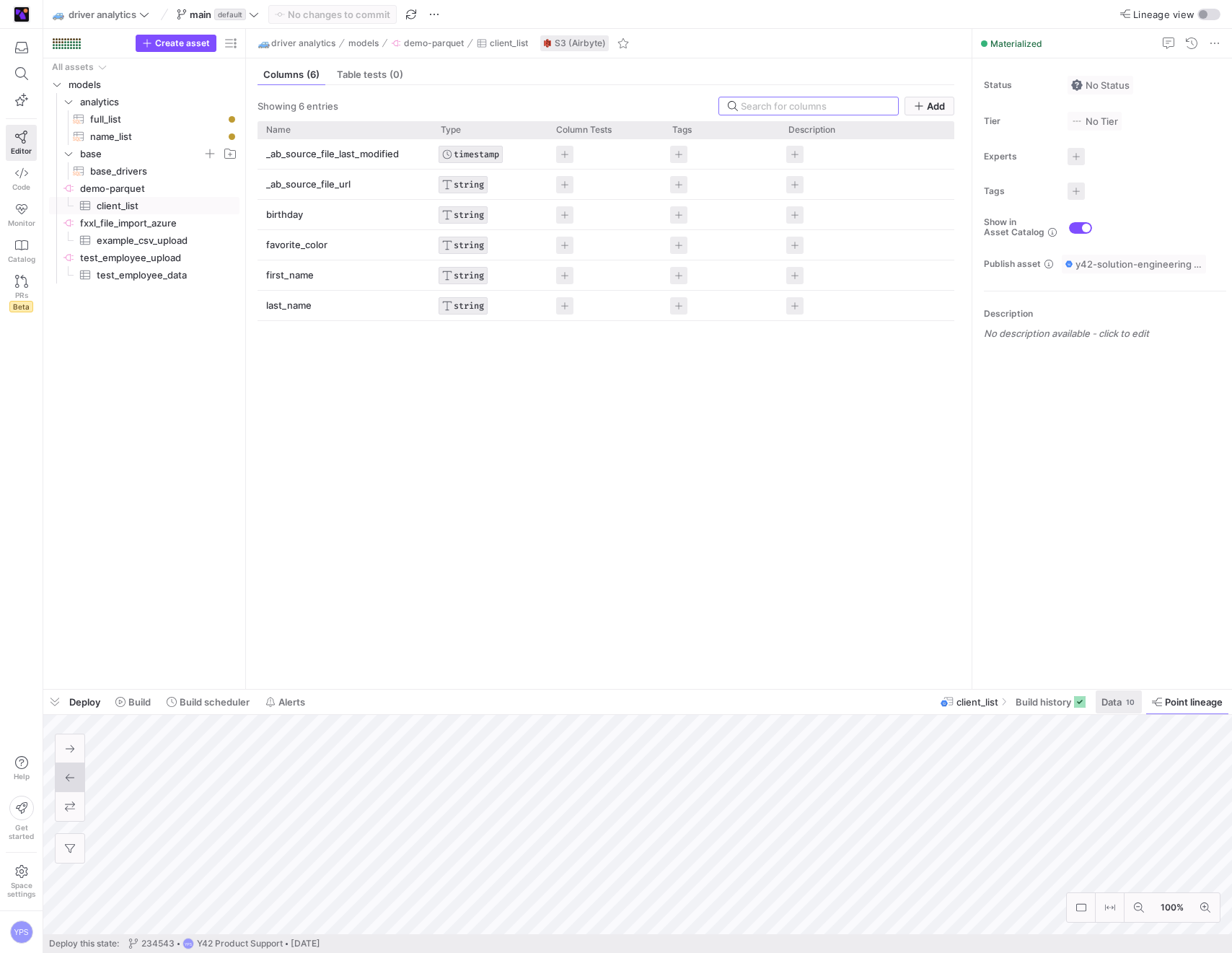
click at [1120, 706] on span "Data" at bounding box center [1112, 702] width 20 height 12
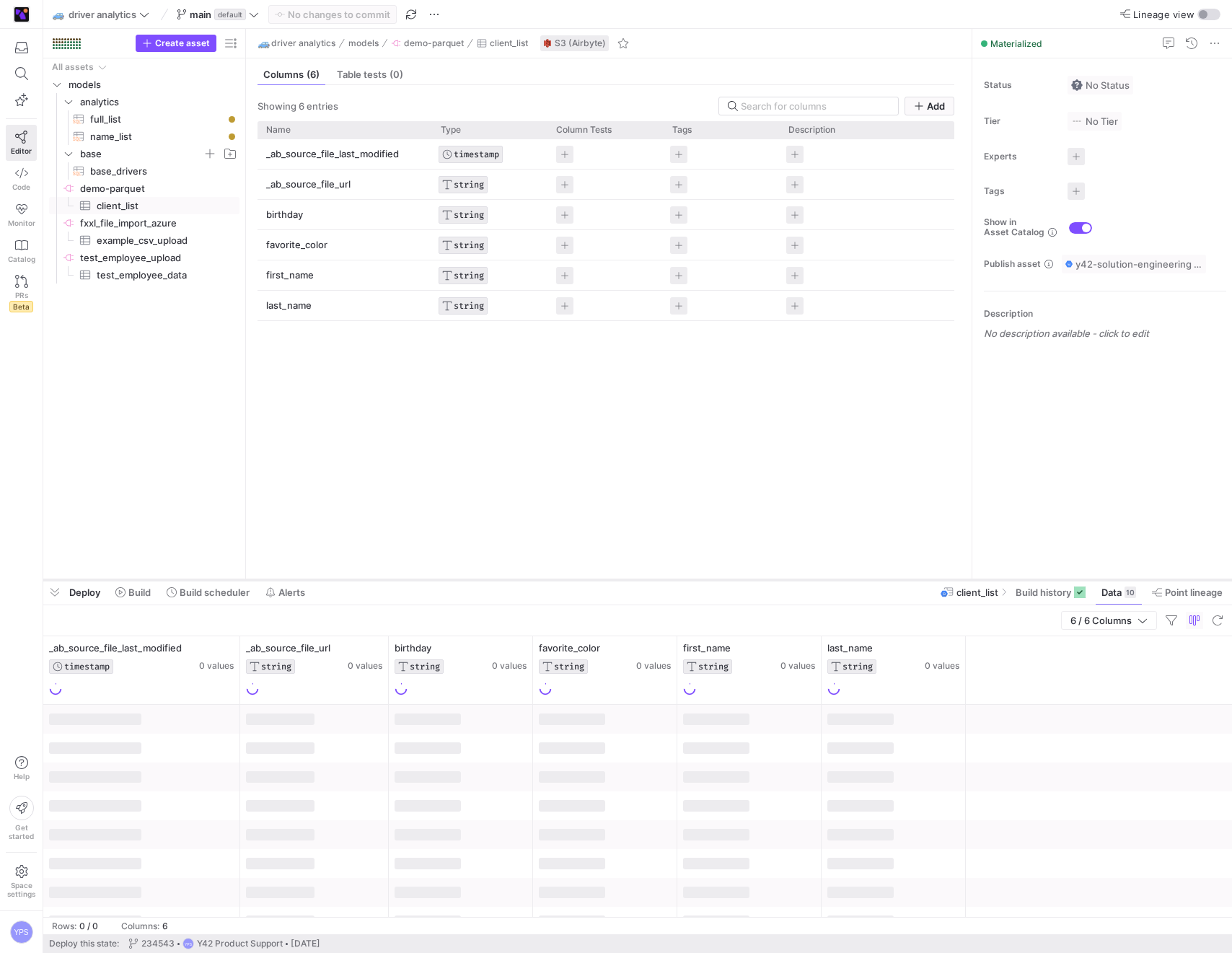
drag, startPoint x: 1140, startPoint y: 691, endPoint x: 1108, endPoint y: 580, distance: 115.5
click at [1108, 580] on div at bounding box center [638, 580] width 1189 height 5
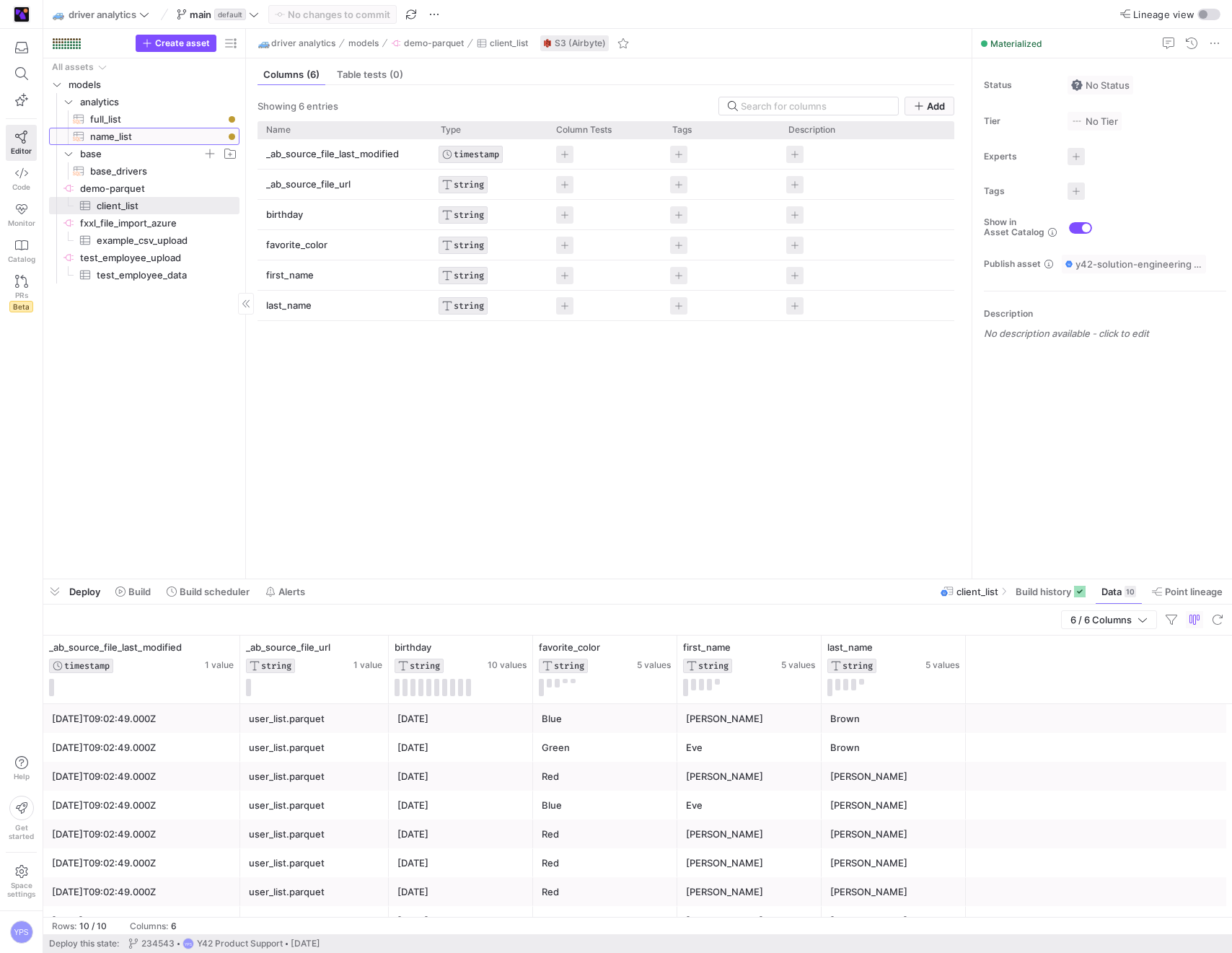
click at [127, 138] on span "name_list​​​​​​​​​​" at bounding box center [157, 137] width 133 height 16
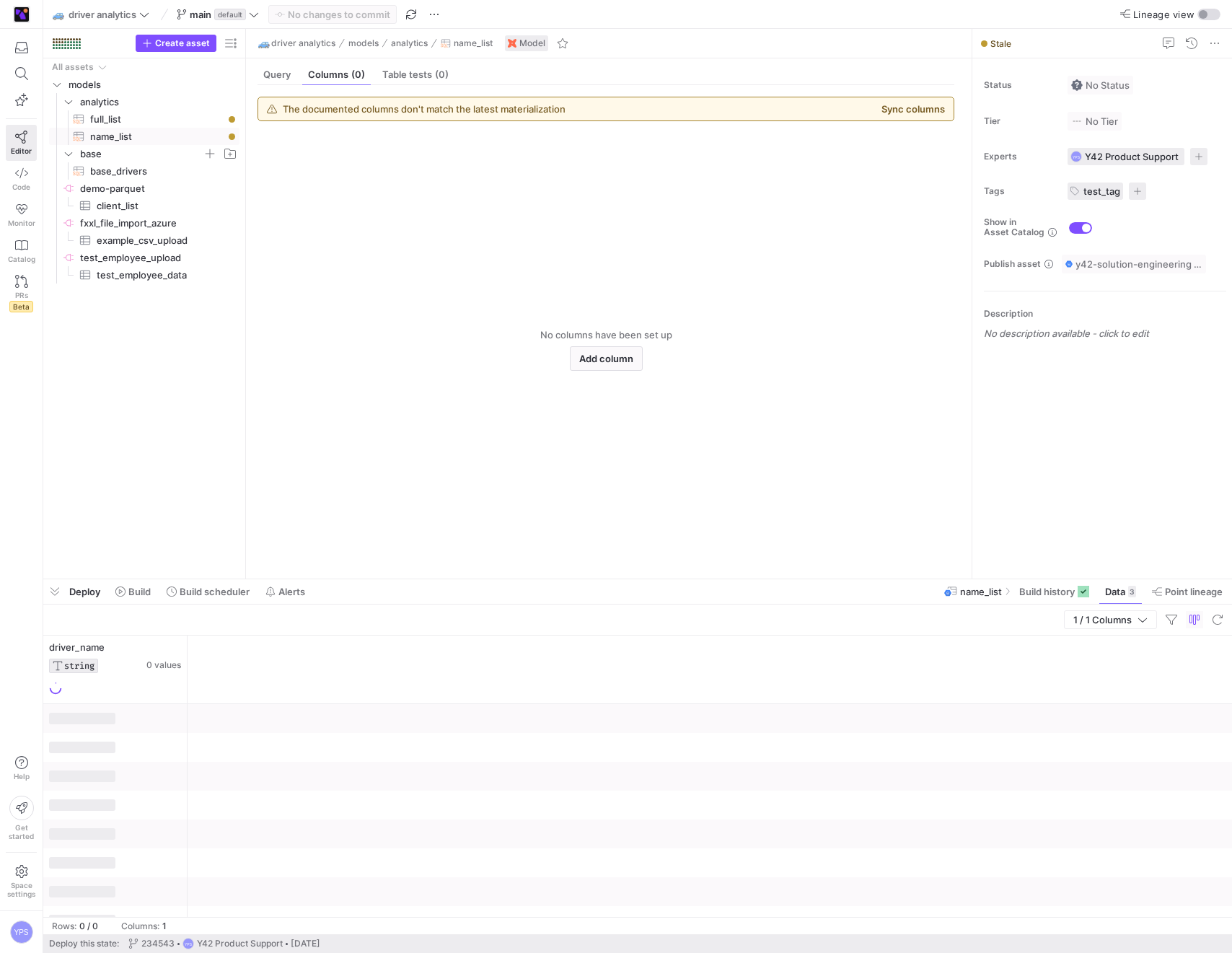
click at [937, 117] on div "The documented columns don't match the latest materialization Sync columns" at bounding box center [606, 108] width 695 height 23
click at [937, 116] on div "The documented columns don't match the latest materialization Sync columns" at bounding box center [606, 108] width 695 height 23
click at [924, 108] on button "Sync columns" at bounding box center [914, 108] width 64 height 12
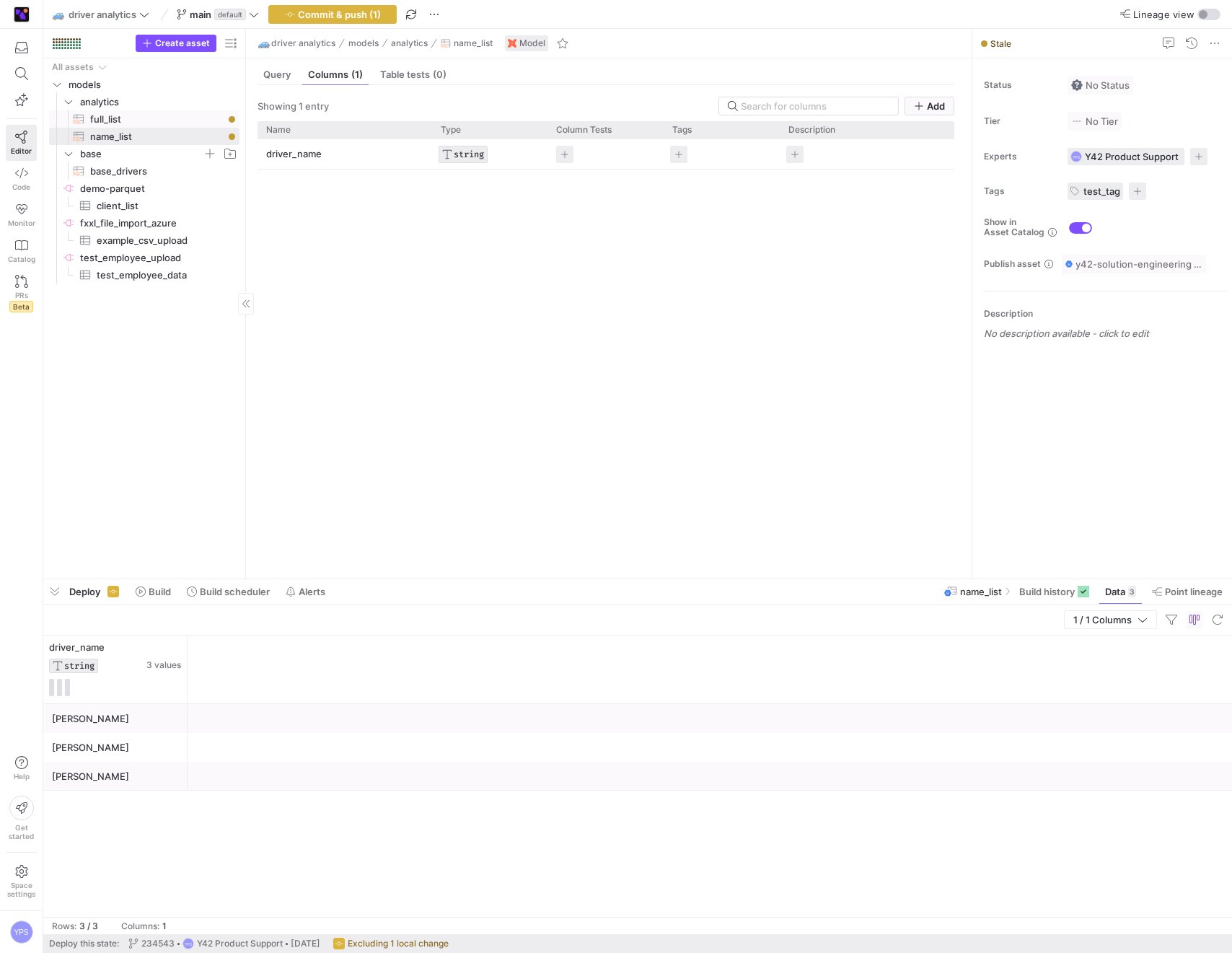
click at [161, 120] on span "full_list​​​​​​​​​​" at bounding box center [157, 119] width 133 height 16
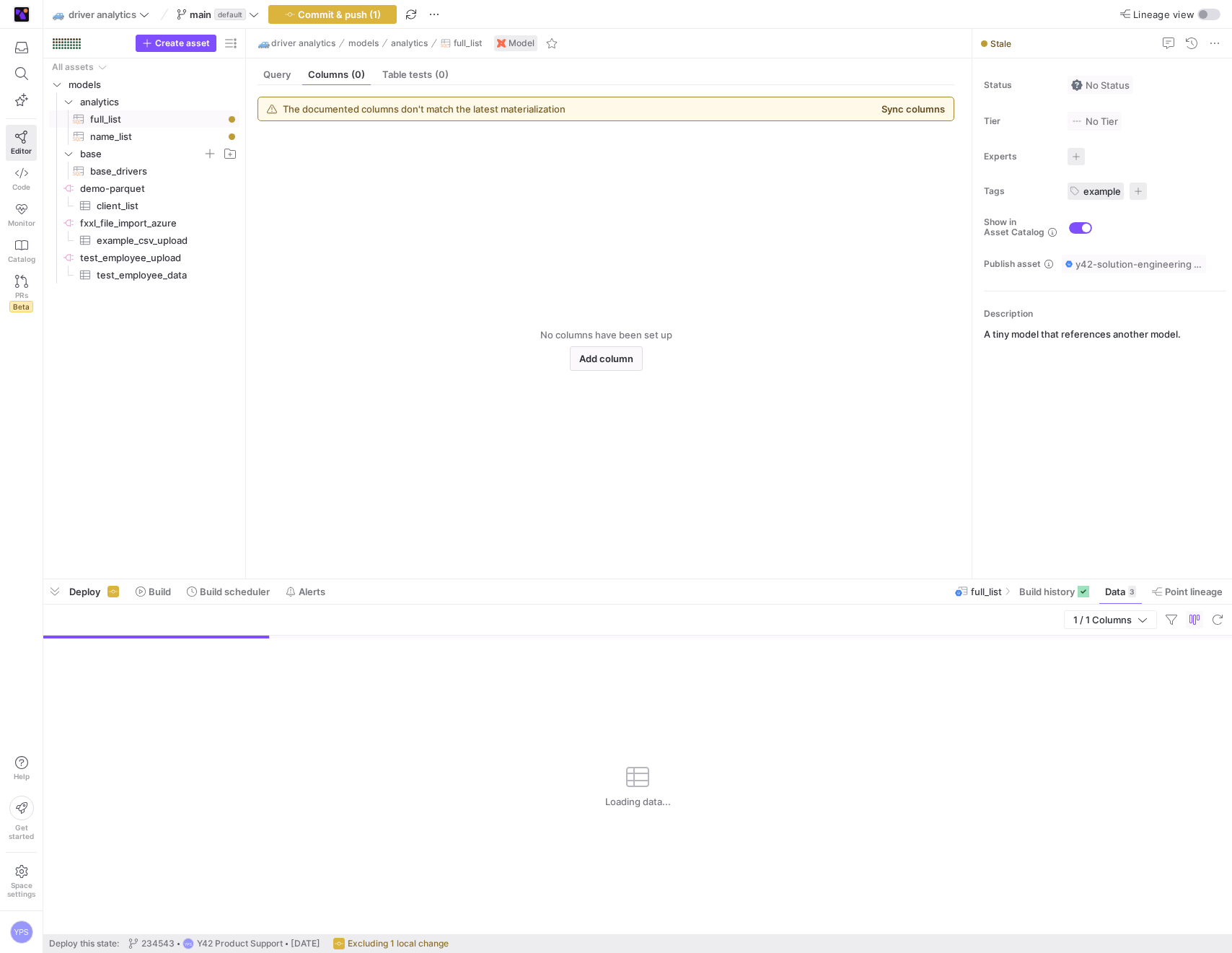
click at [900, 110] on button "Sync columns" at bounding box center [914, 108] width 64 height 12
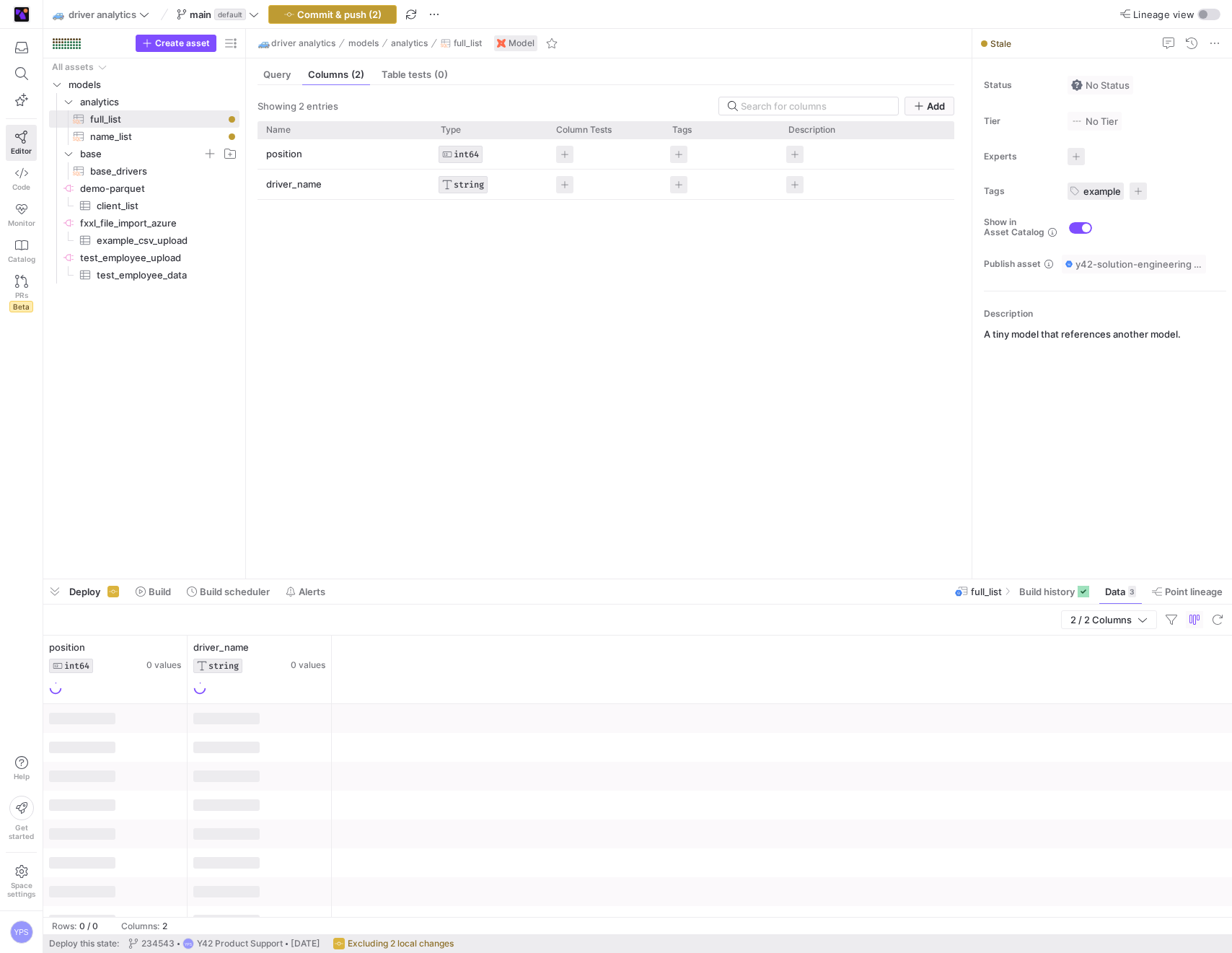
click at [356, 12] on span "Commit & push (2)" at bounding box center [339, 15] width 85 height 12
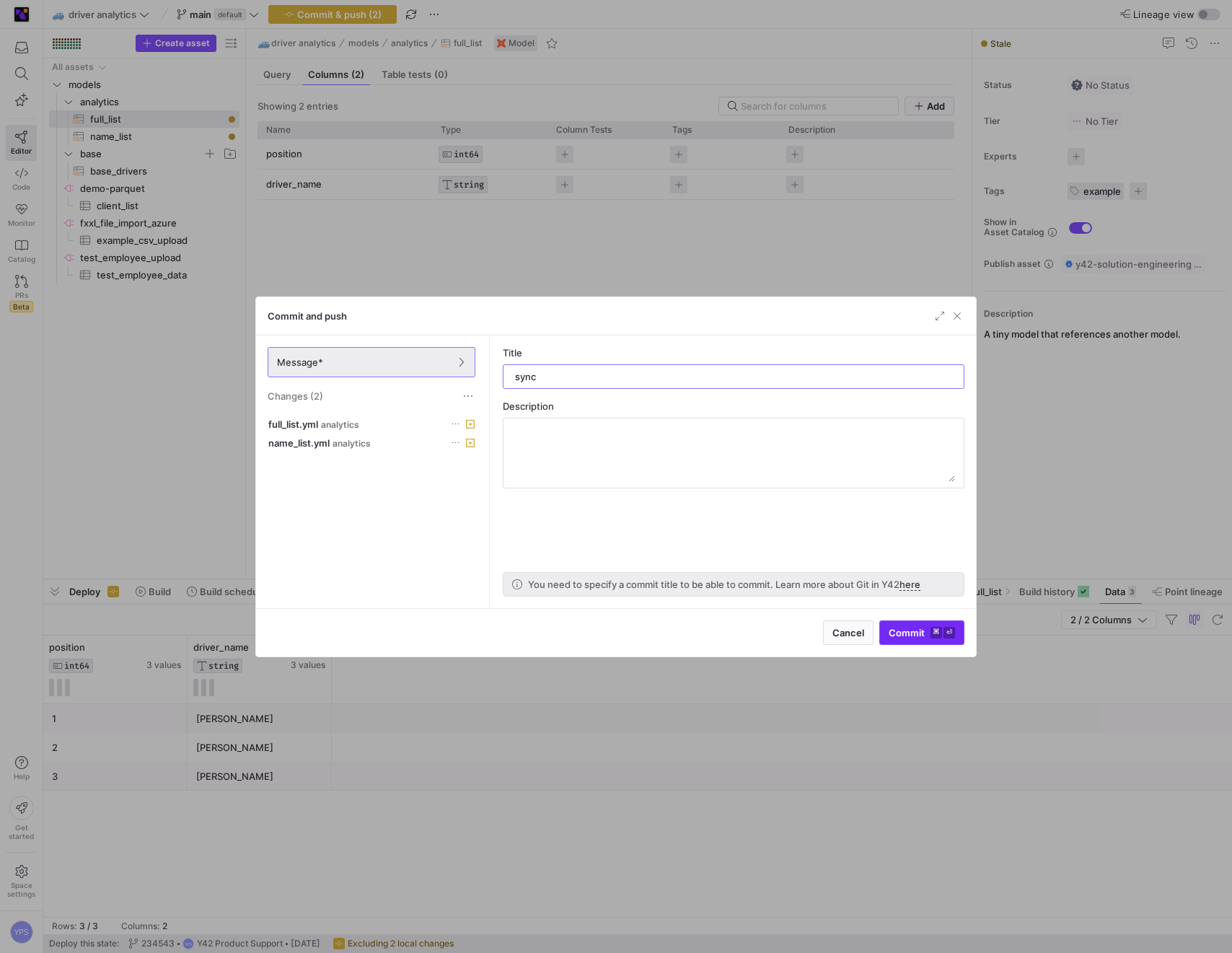
type input "sync"
click at [938, 636] on kbd "⌘" at bounding box center [936, 633] width 12 height 12
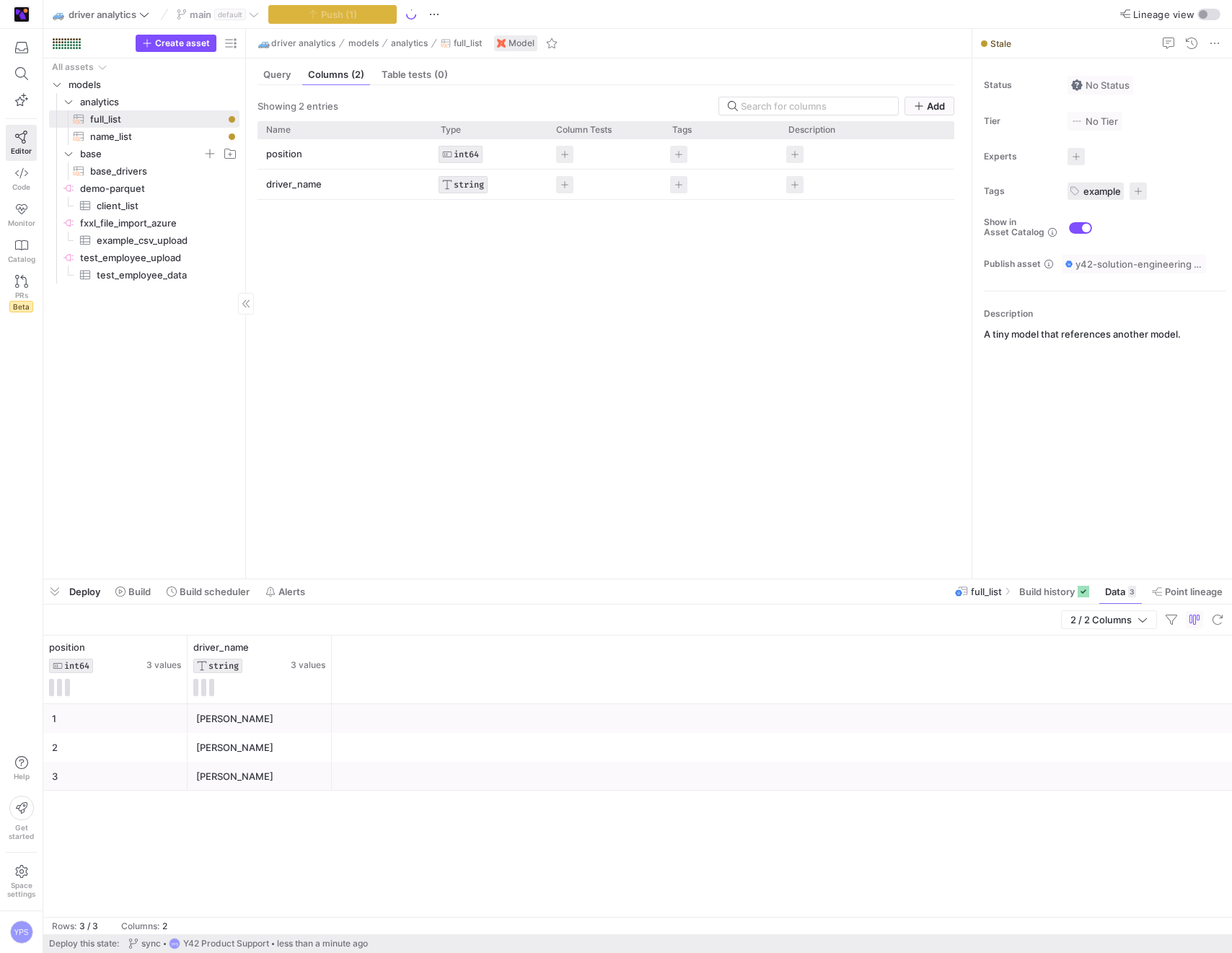
click at [214, 383] on div "All assets models analytics base demo-parquet​​​​​​​​ fxxl_file_import_azure​​​…" at bounding box center [144, 315] width 190 height 514
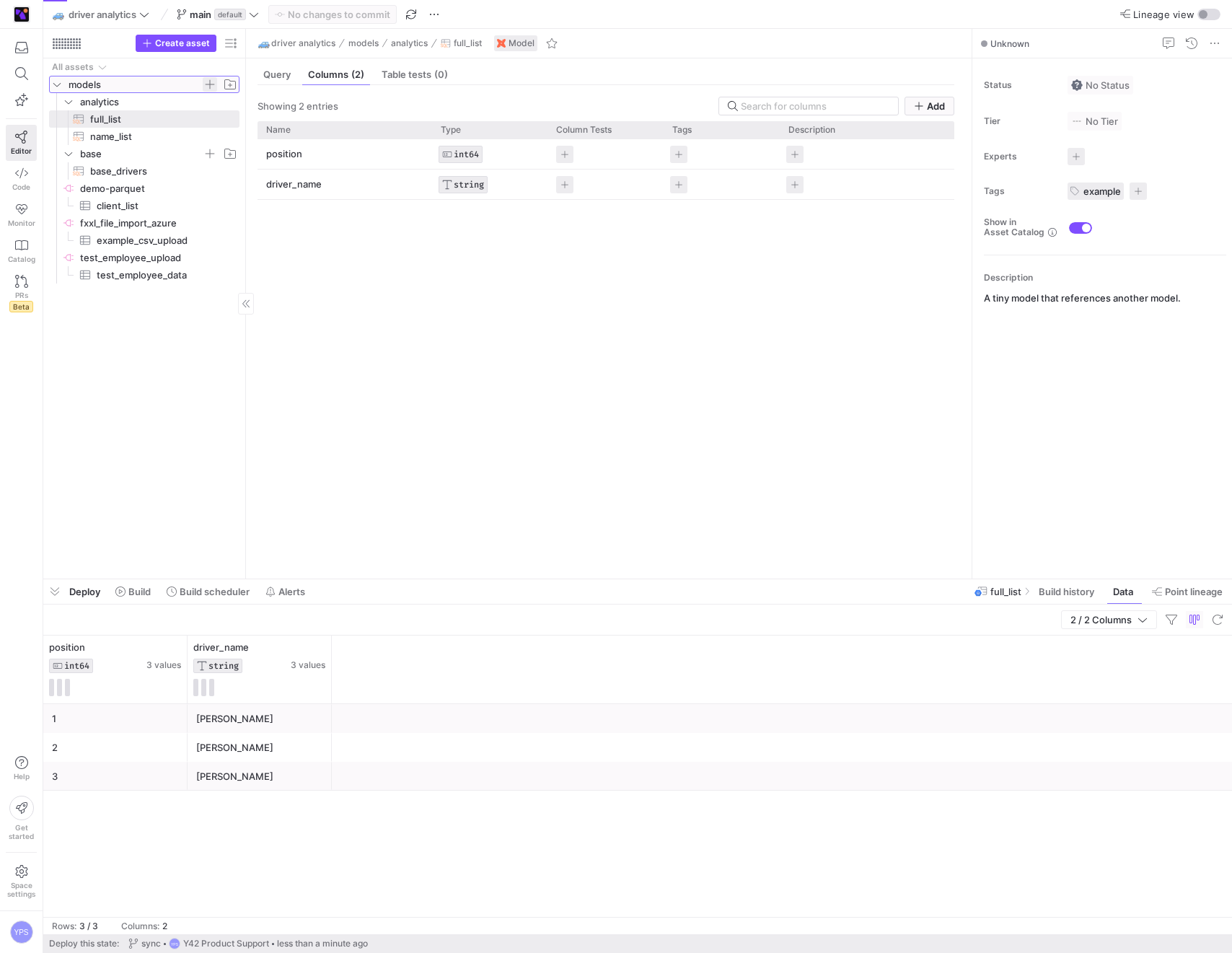
click at [207, 85] on span "Press SPACE to select this row." at bounding box center [210, 85] width 15 height 15
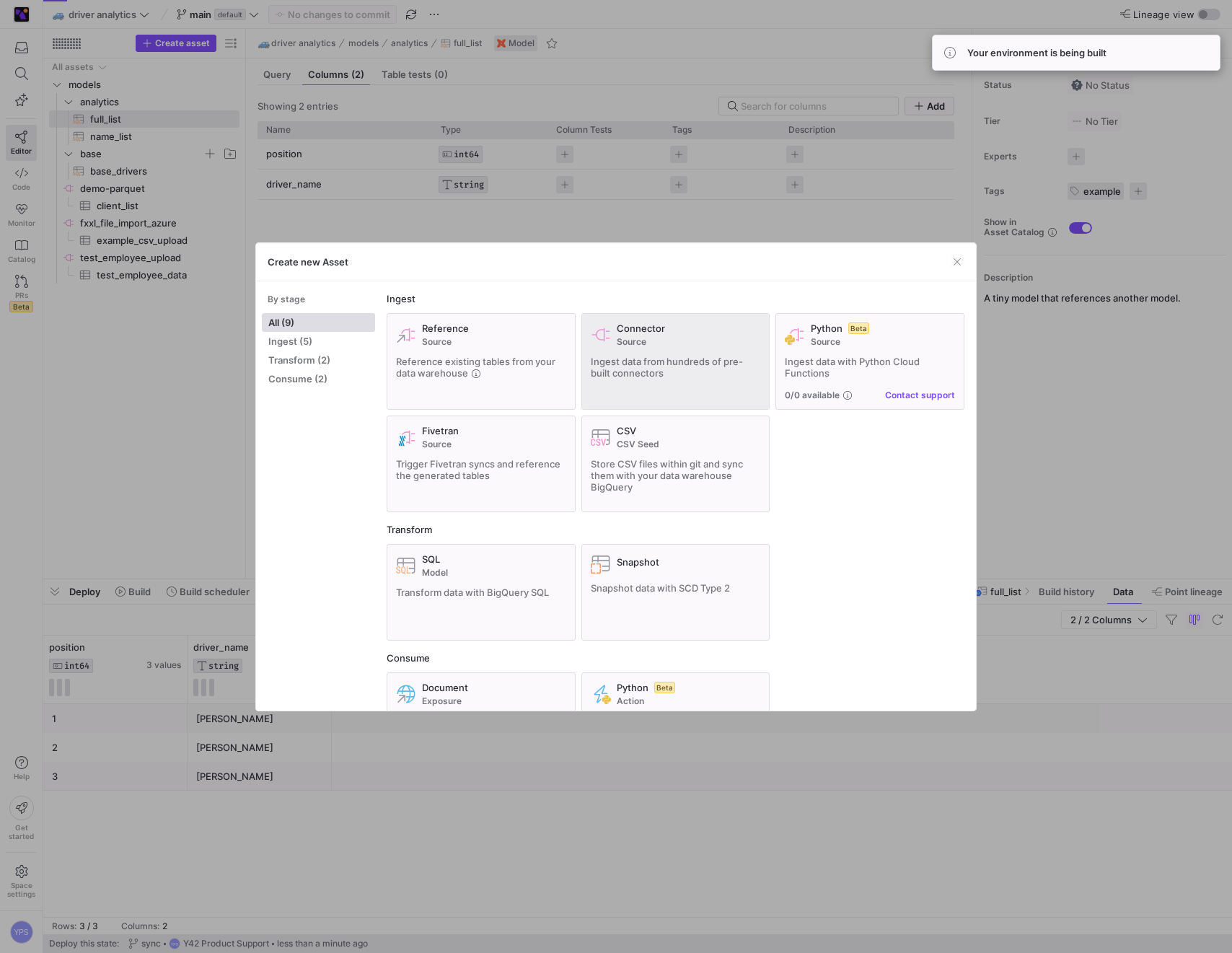
click at [661, 385] on div "Connector Source Ingest data from hundreds of pre-built connectors" at bounding box center [675, 361] width 170 height 78
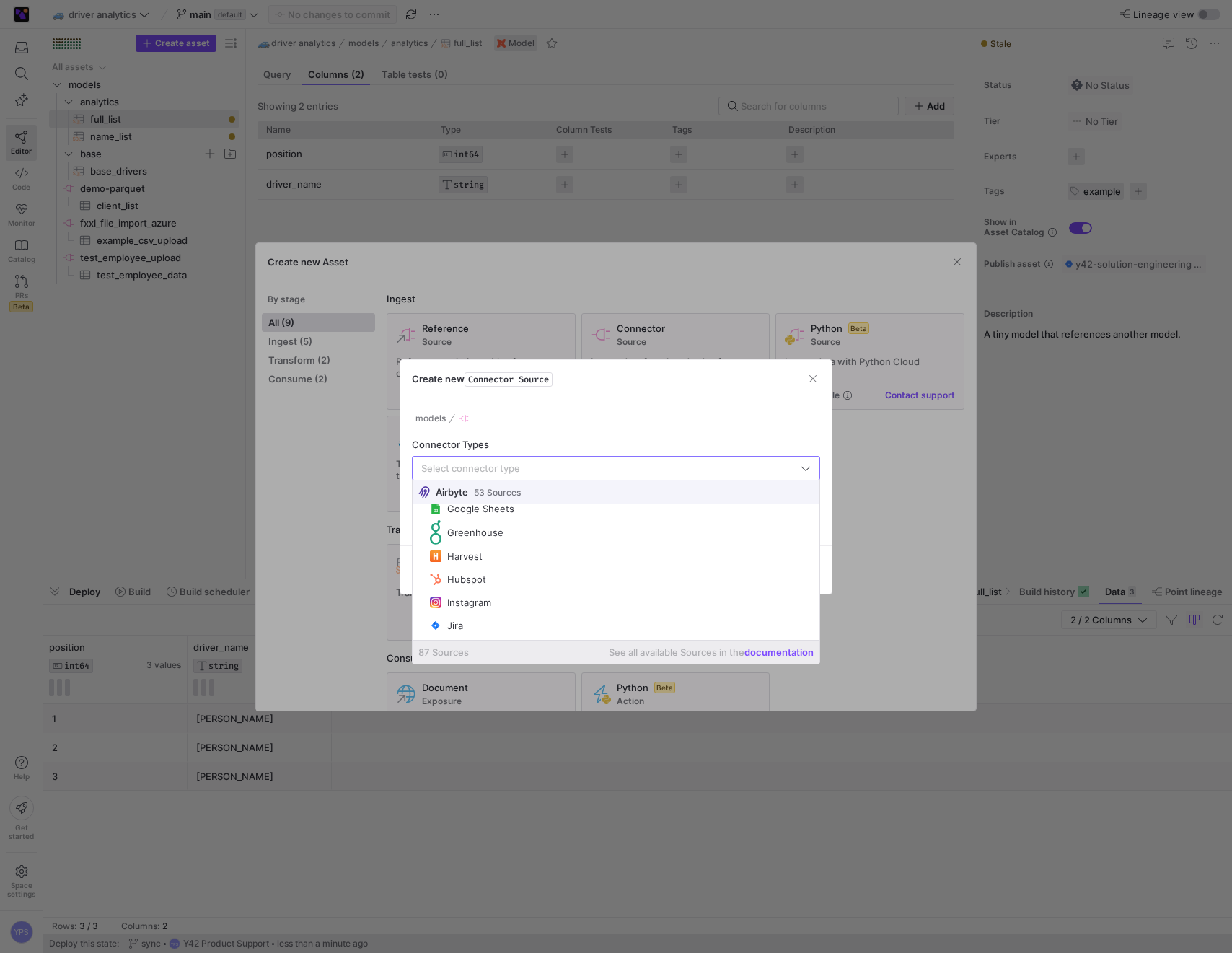
scroll to position [1488, 0]
click at [806, 374] on span "button" at bounding box center [813, 379] width 15 height 15
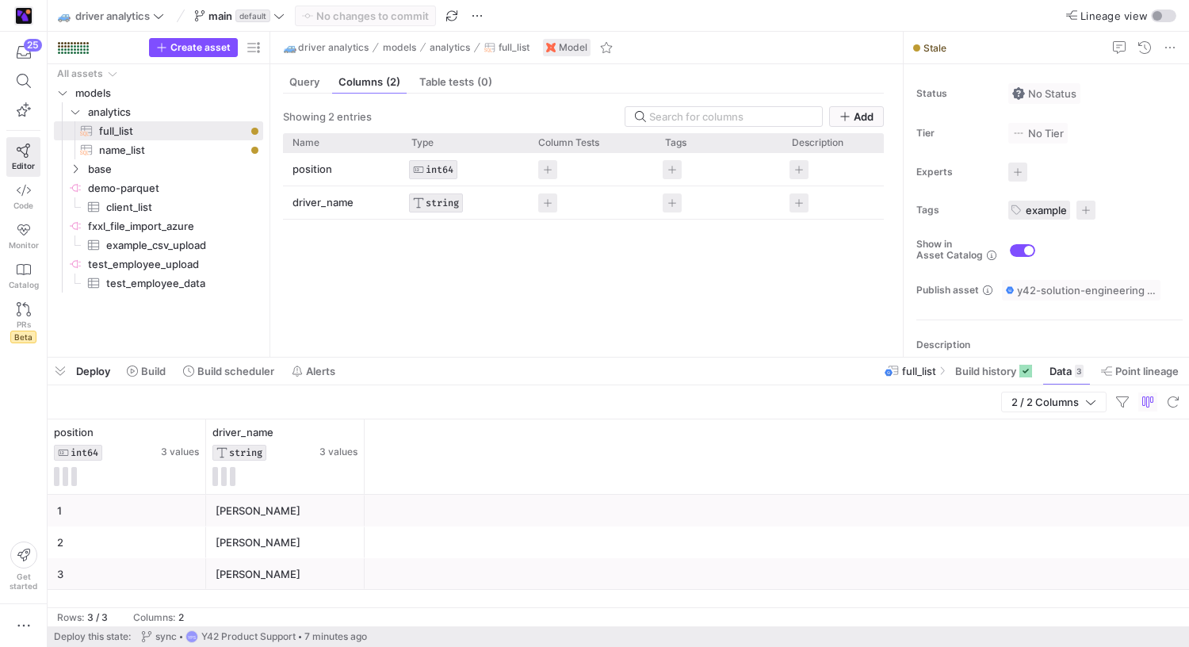
click at [388, 277] on div "position INT64 driver_name STRING" at bounding box center [583, 248] width 601 height 191
click at [166, 14] on span at bounding box center [111, 15] width 113 height 19
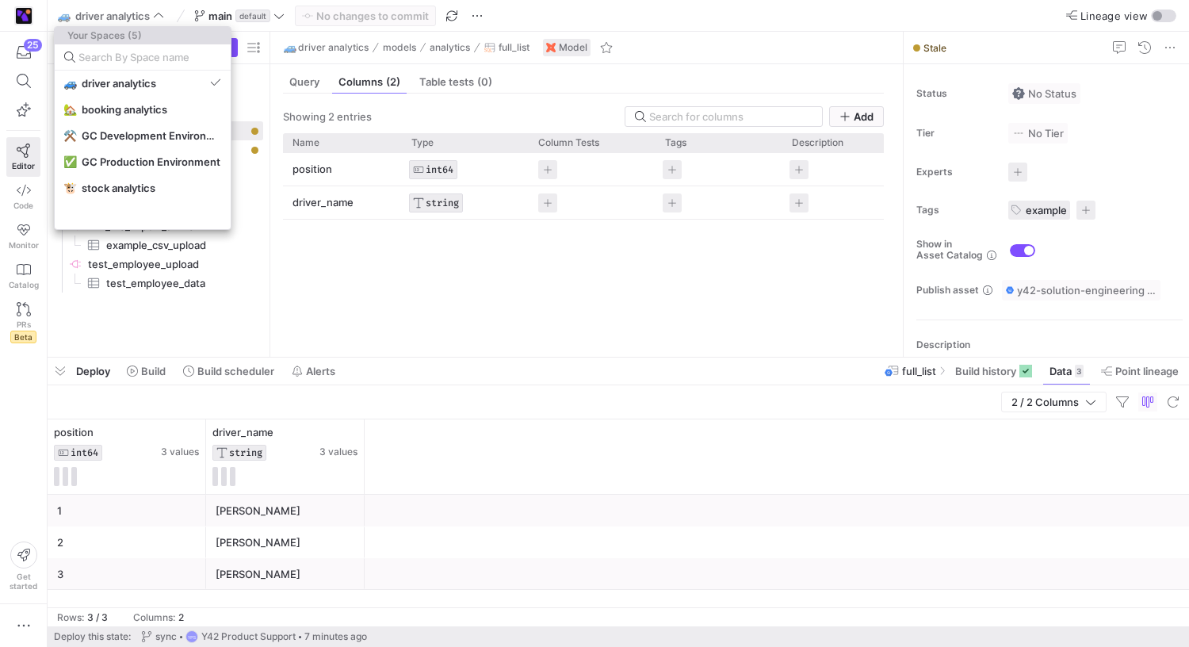
click at [358, 271] on div at bounding box center [594, 323] width 1189 height 647
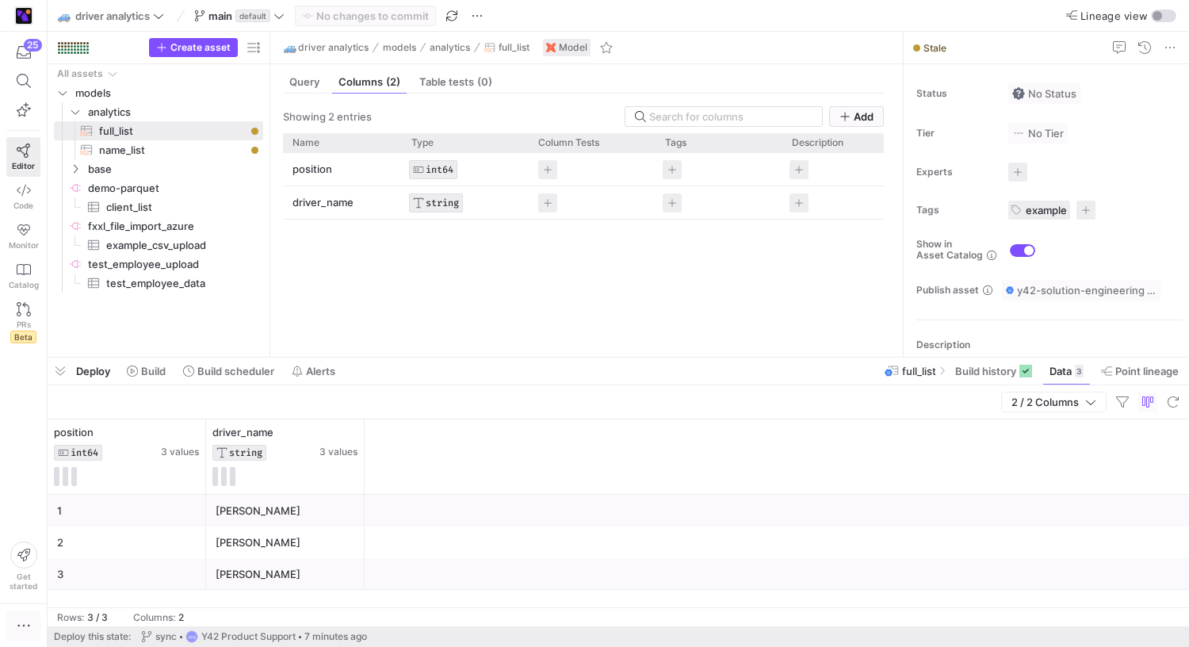
click at [25, 620] on icon "button" at bounding box center [24, 626] width 16 height 16
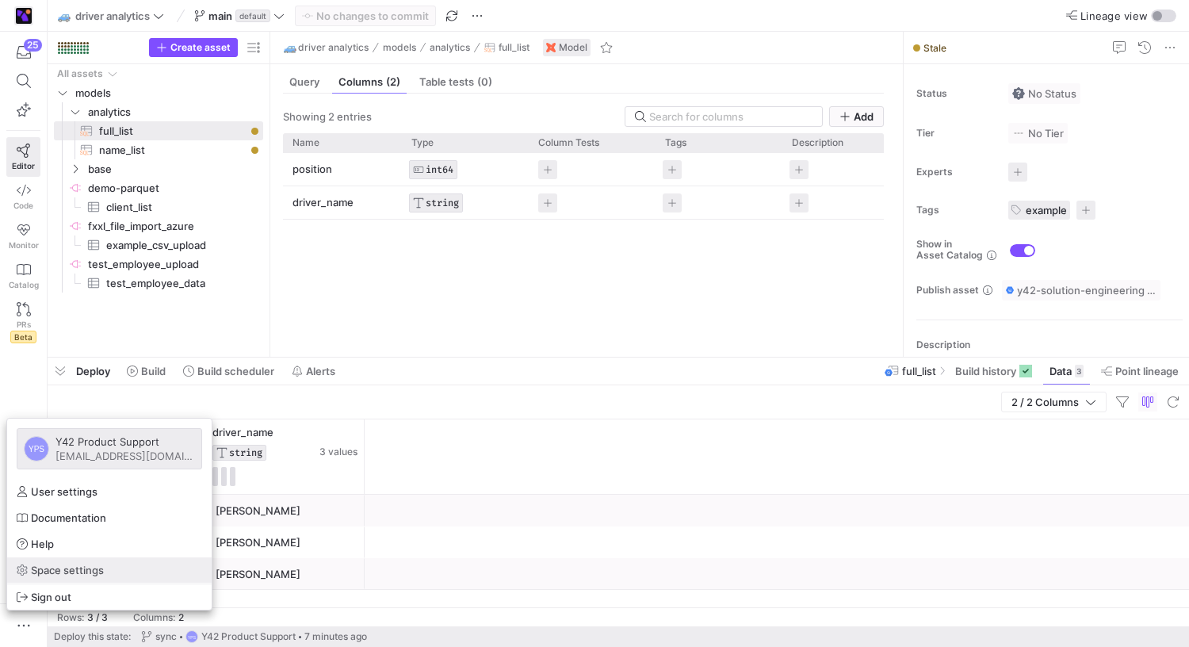
click at [32, 574] on span "Space settings" at bounding box center [67, 570] width 73 height 13
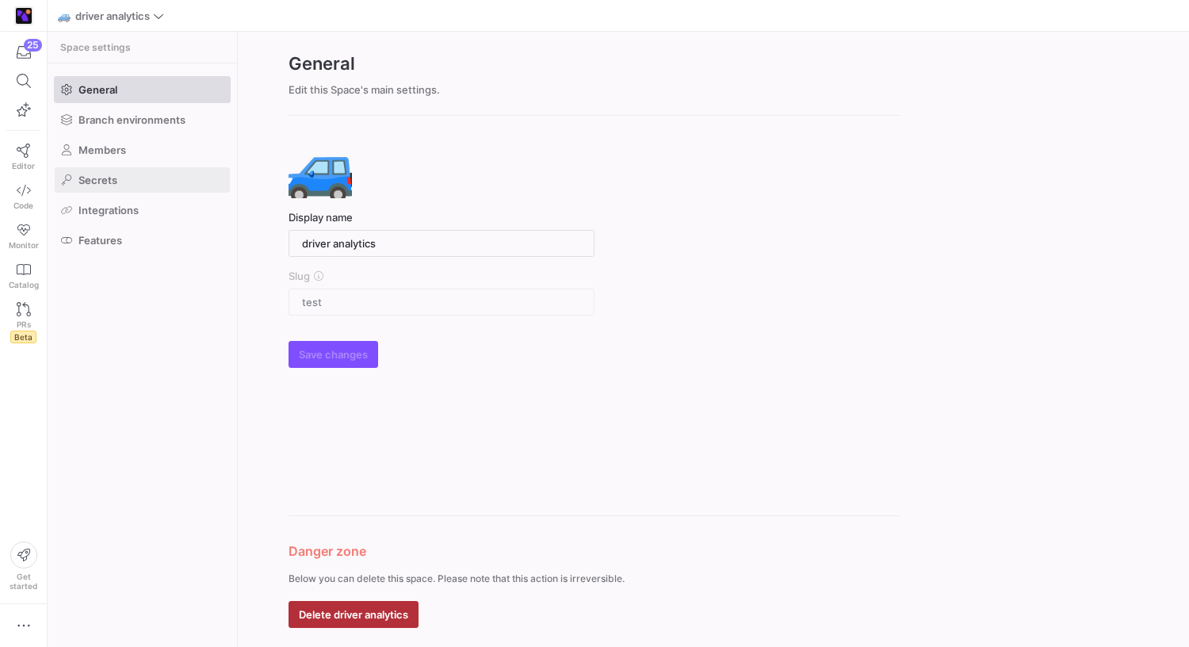
click at [125, 191] on span at bounding box center [142, 179] width 175 height 25
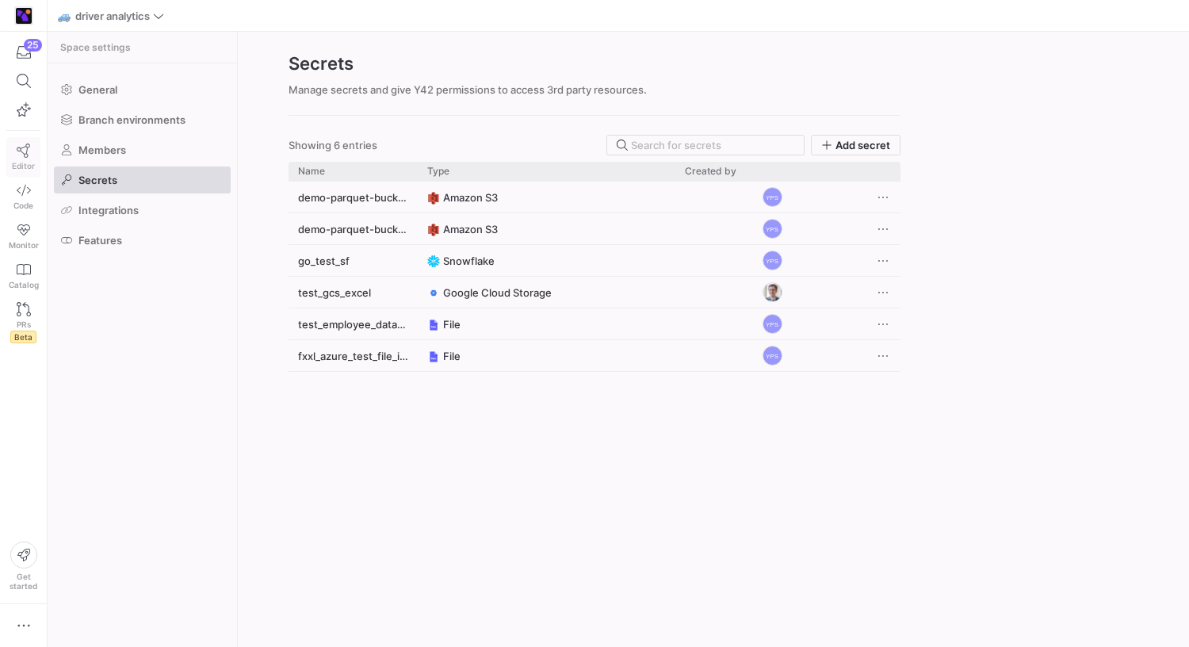
click at [29, 149] on icon at bounding box center [24, 151] width 14 height 14
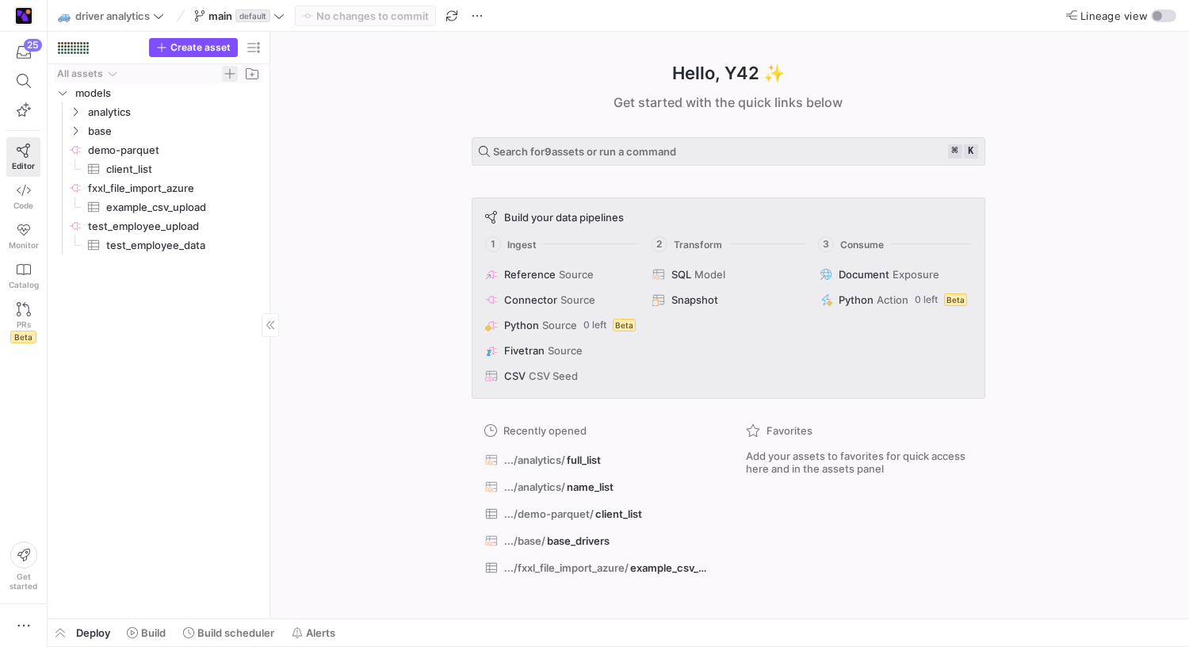
click at [227, 78] on span "Press SPACE to select this row." at bounding box center [230, 74] width 16 height 16
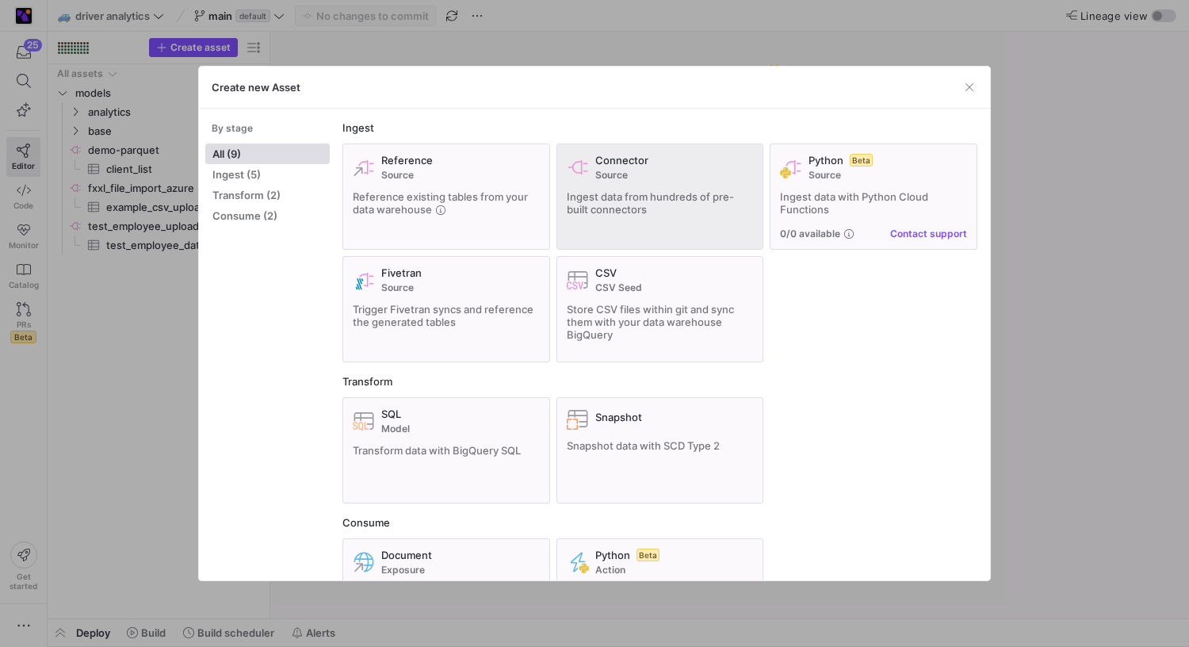
click at [694, 181] on div "Connector Source Ingest data from hundreds of pre-built connectors" at bounding box center [660, 197] width 187 height 86
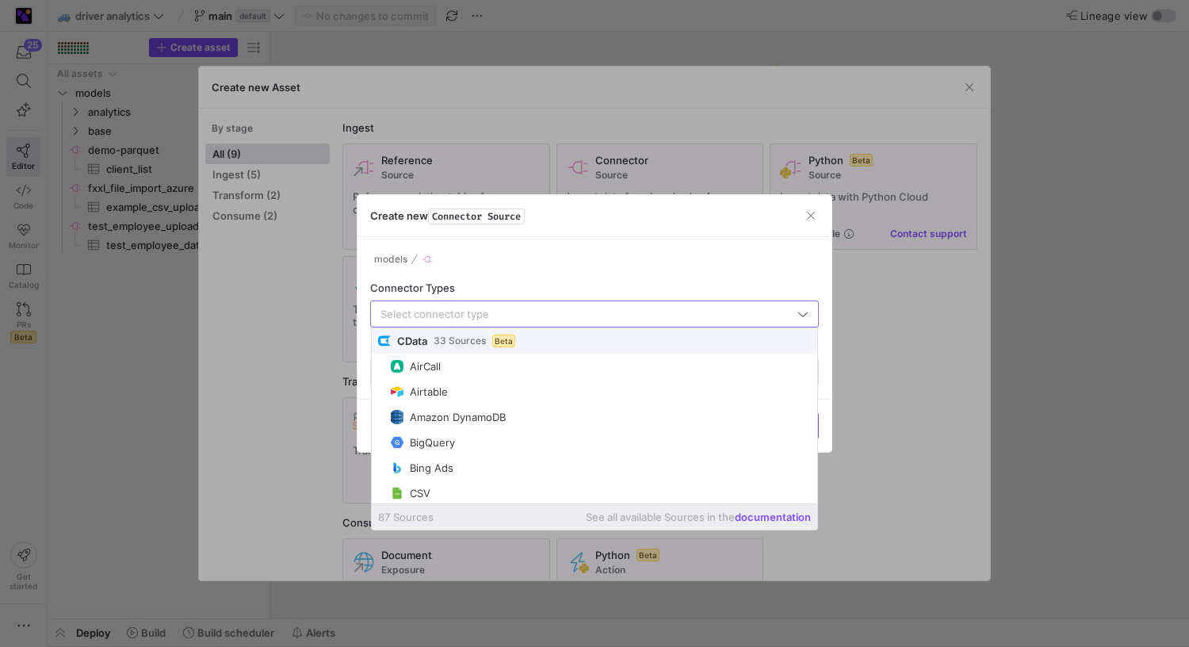
scroll to position [580, 0]
click at [828, 215] on div "Create new Connector Source" at bounding box center [595, 216] width 474 height 42
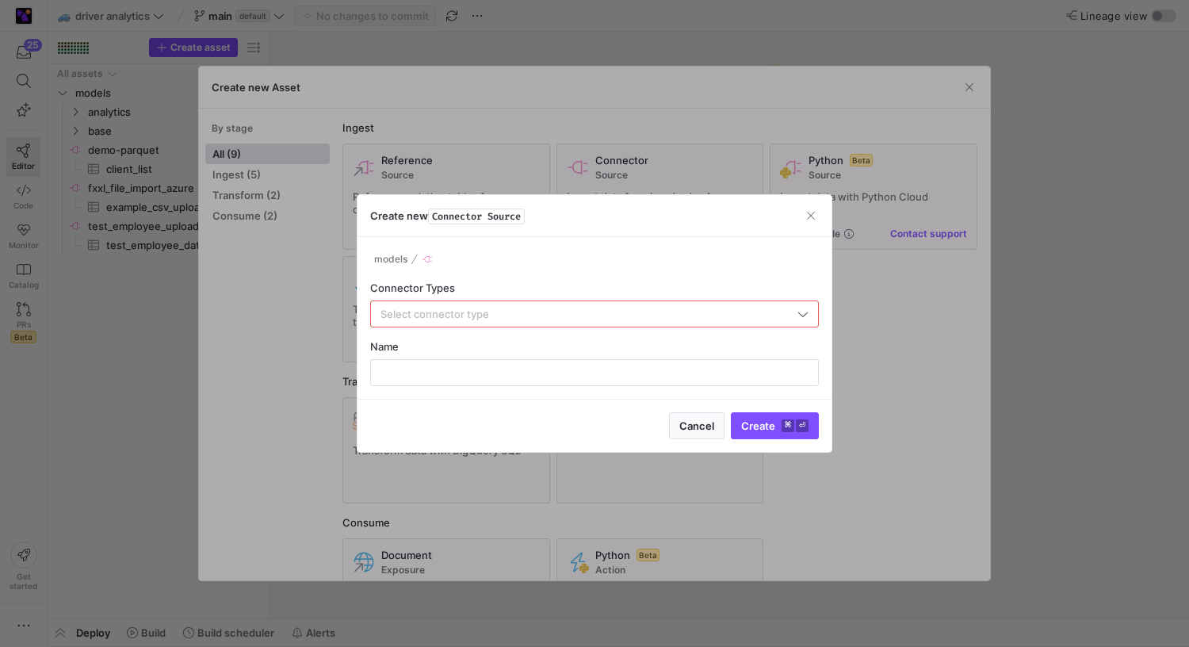
click at [825, 216] on div "Create new Connector Source" at bounding box center [595, 216] width 474 height 42
click at [815, 220] on span "button" at bounding box center [811, 216] width 16 height 16
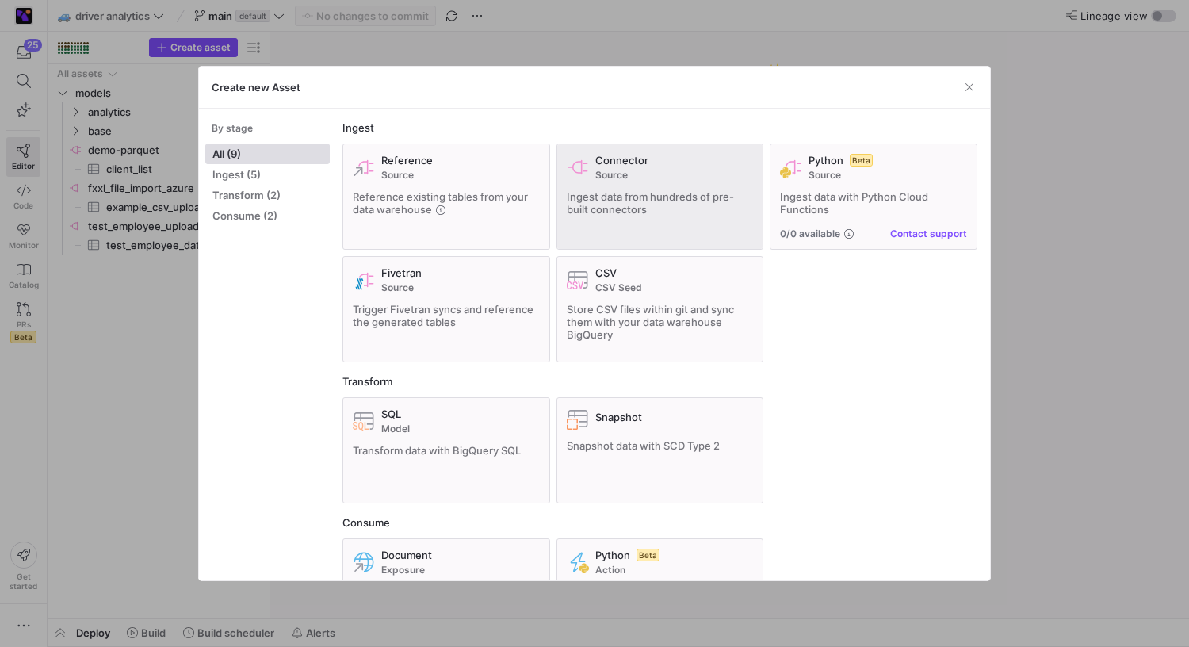
click at [618, 213] on span "Ingest data from hundreds of pre-built connectors" at bounding box center [650, 202] width 167 height 25
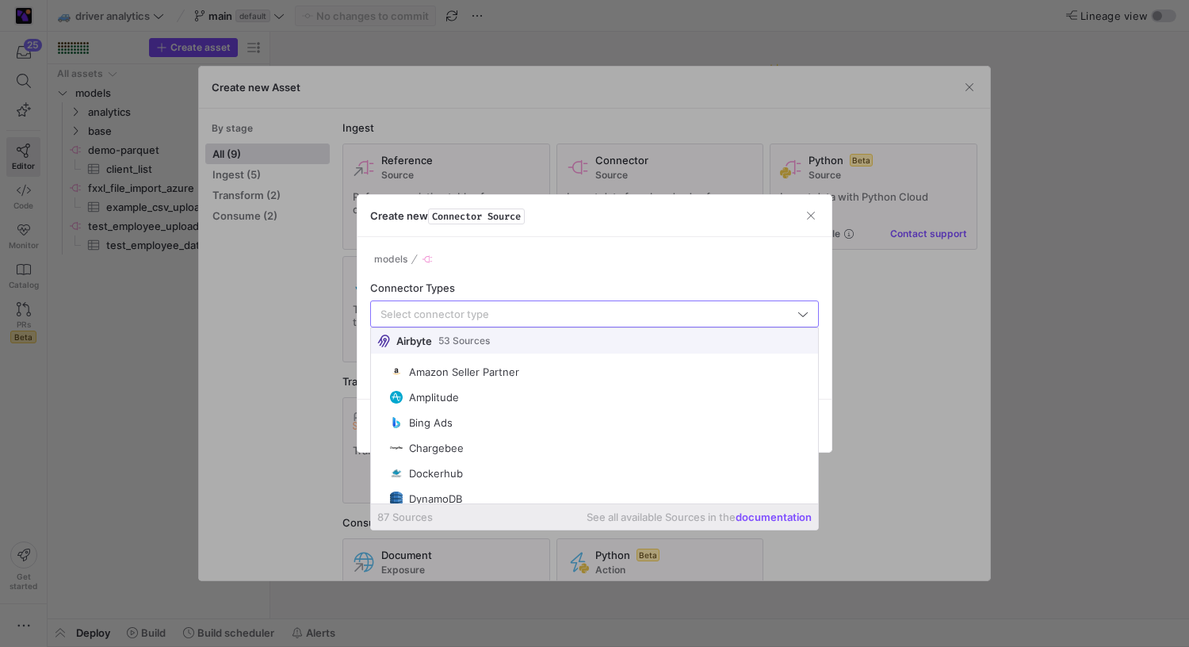
scroll to position [866, 0]
click at [398, 340] on span "Airbyte" at bounding box center [414, 341] width 36 height 13
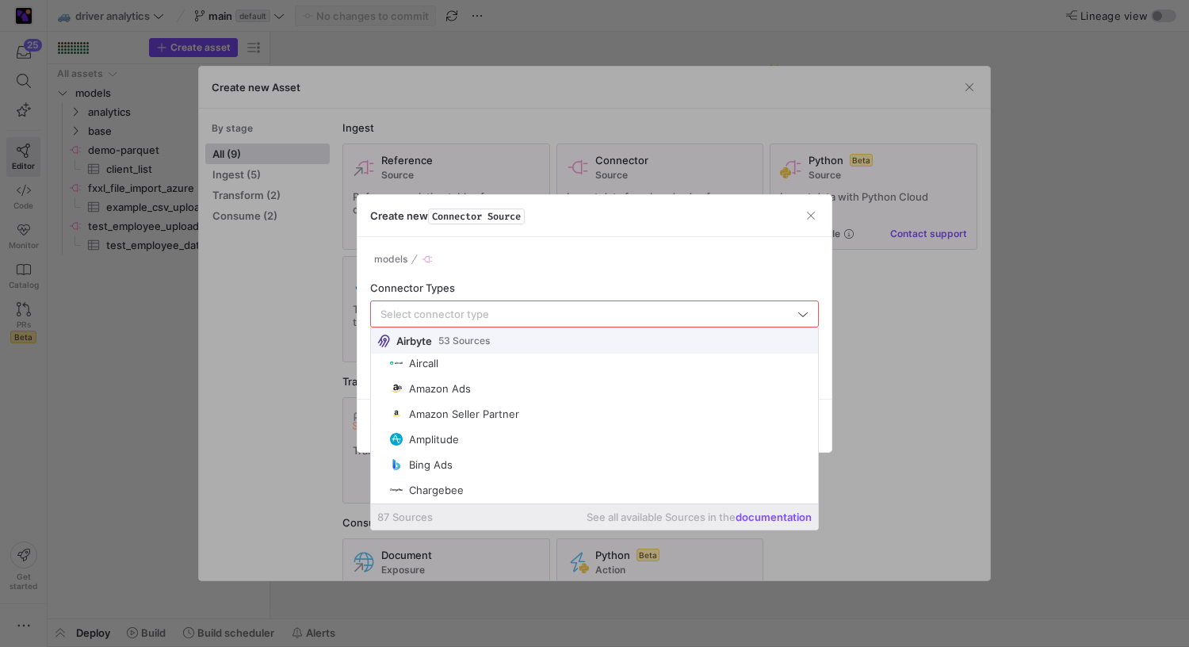
click at [398, 340] on span "Airbyte" at bounding box center [414, 341] width 36 height 13
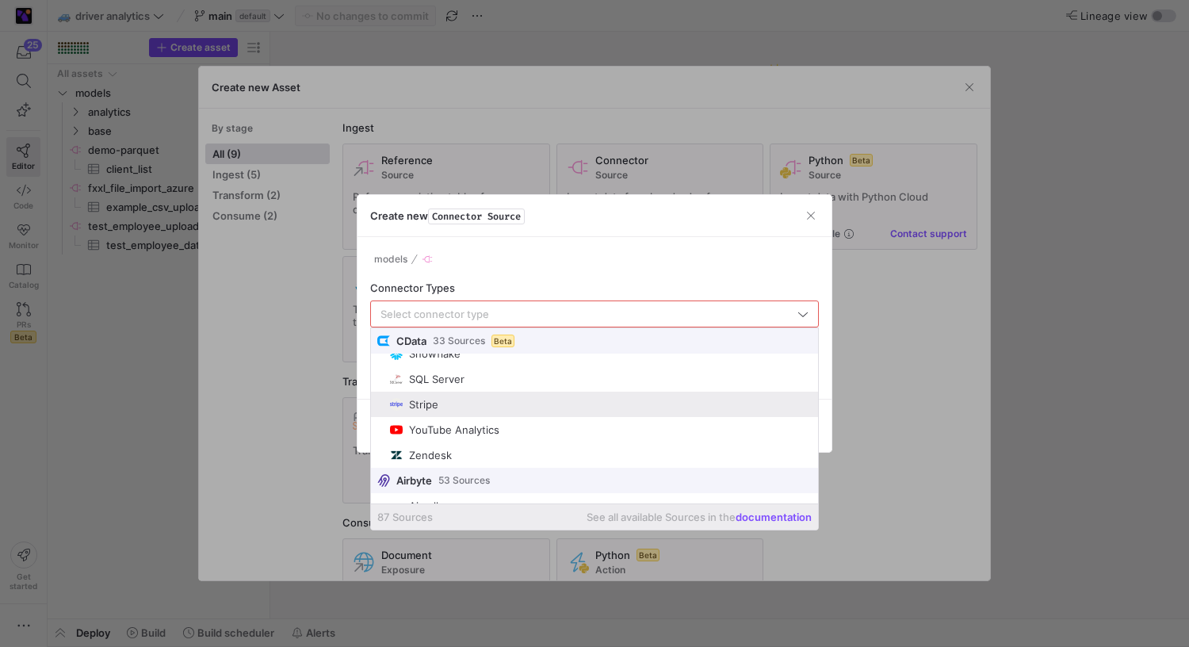
scroll to position [779, 0]
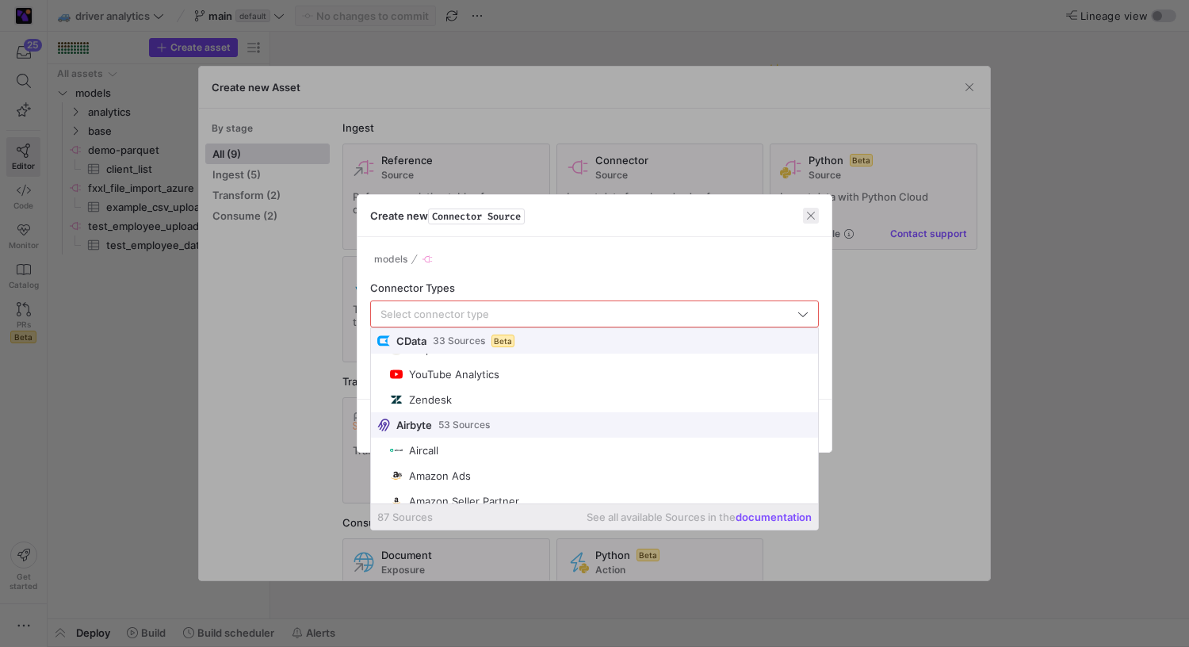
click at [818, 216] on span "button" at bounding box center [811, 216] width 16 height 16
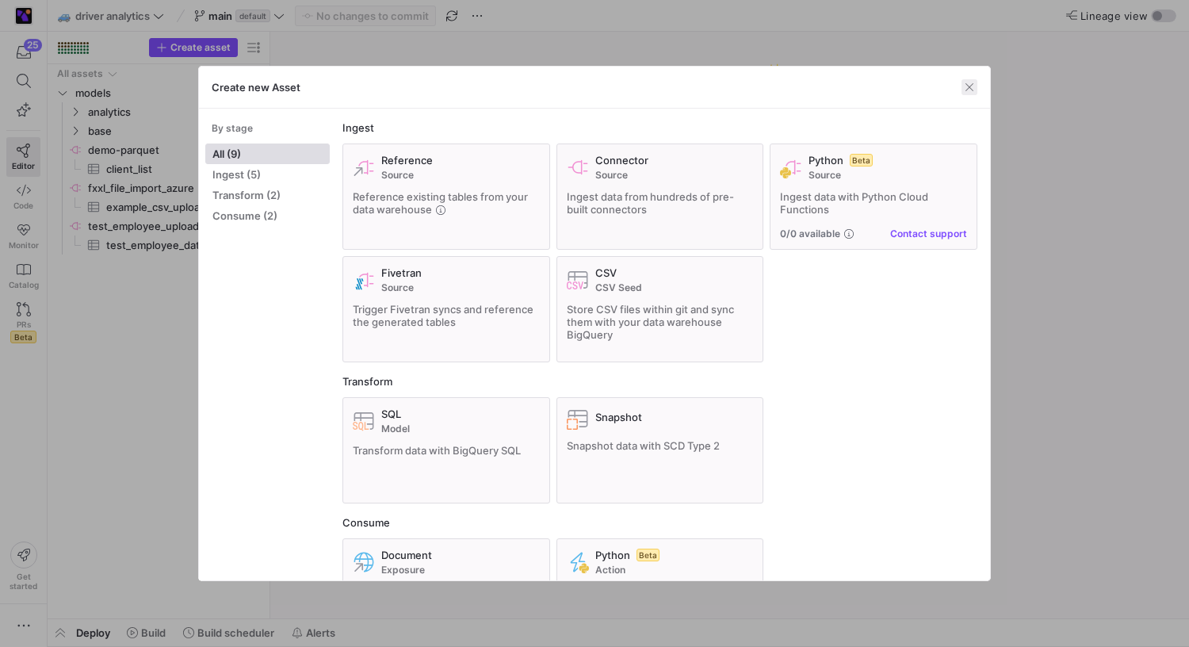
click at [963, 90] on span "button" at bounding box center [970, 87] width 16 height 16
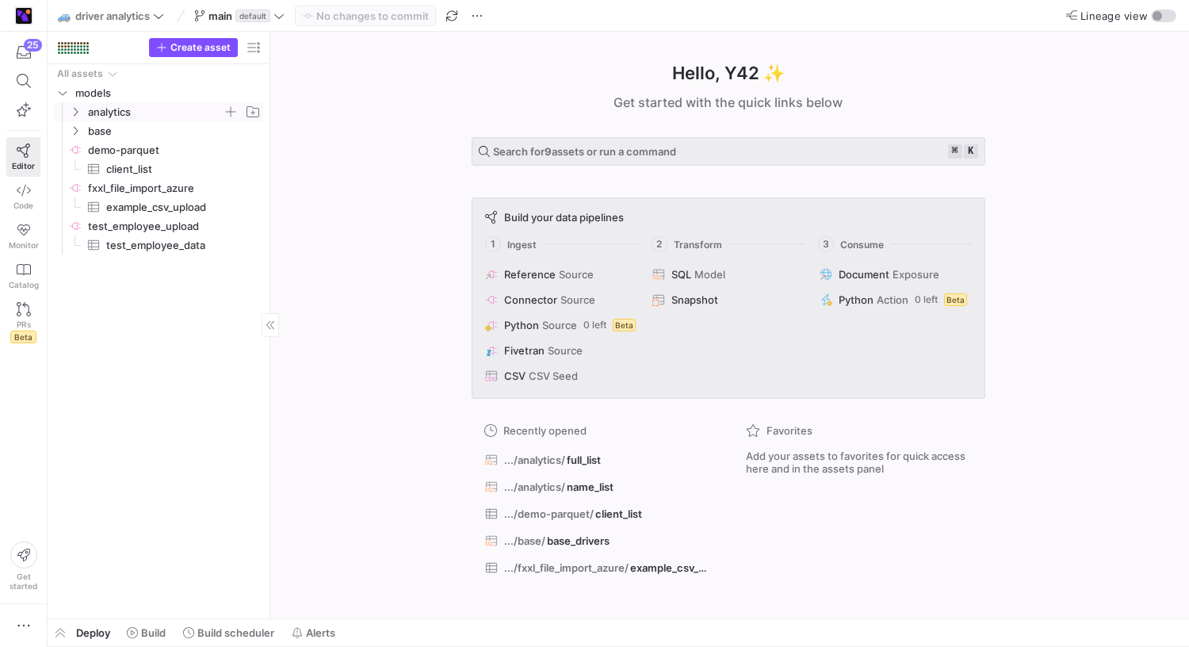
click at [84, 117] on span "analytics" at bounding box center [164, 111] width 195 height 17
click at [133, 136] on span "full_list​​​​​​​​​​" at bounding box center [172, 131] width 146 height 18
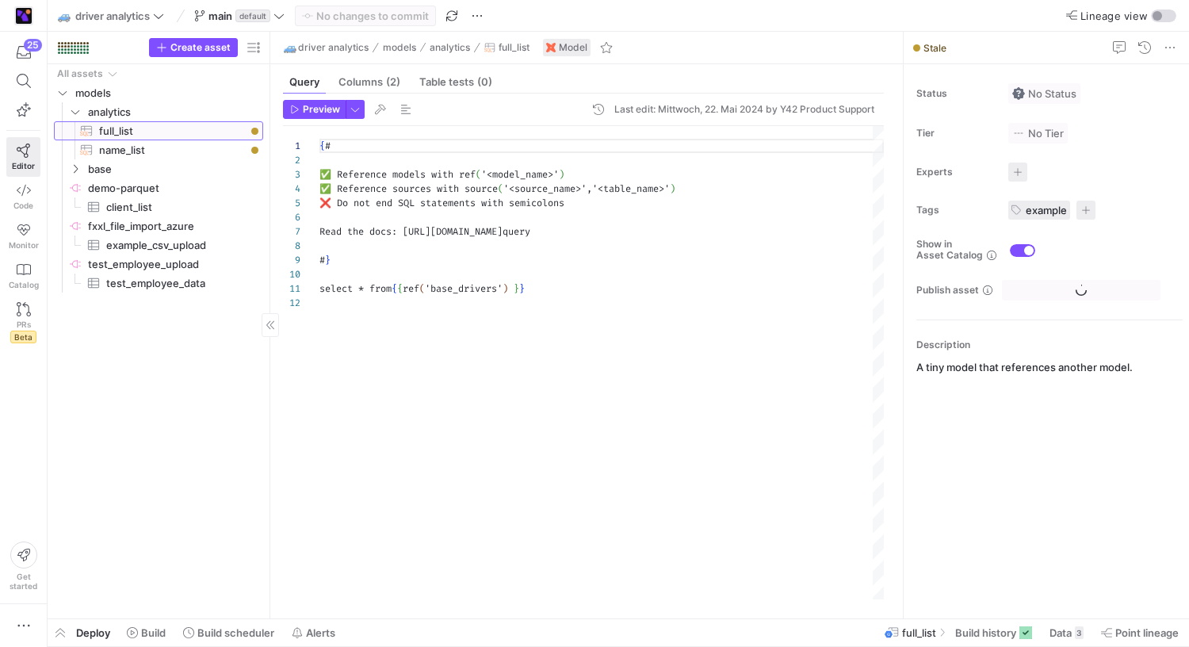
scroll to position [143, 0]
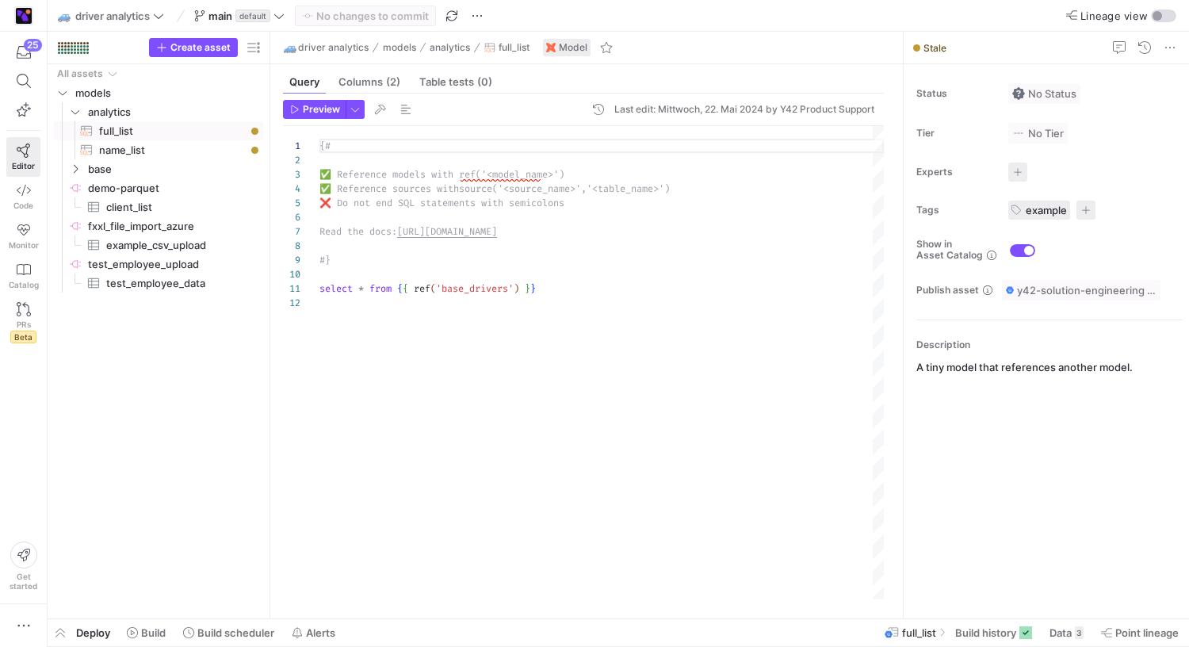
type textarea "select * from {{ ref('base_drivers') }}"
drag, startPoint x: 584, startPoint y: 285, endPoint x: 287, endPoint y: 281, distance: 297.4
click at [320, 284] on div "{# ✅ Reference models with ref('<model_name>') ✅ Reference sources with source(…" at bounding box center [602, 362] width 565 height 473
click at [124, 212] on span "client_list​​​​​​​​​" at bounding box center [175, 207] width 139 height 18
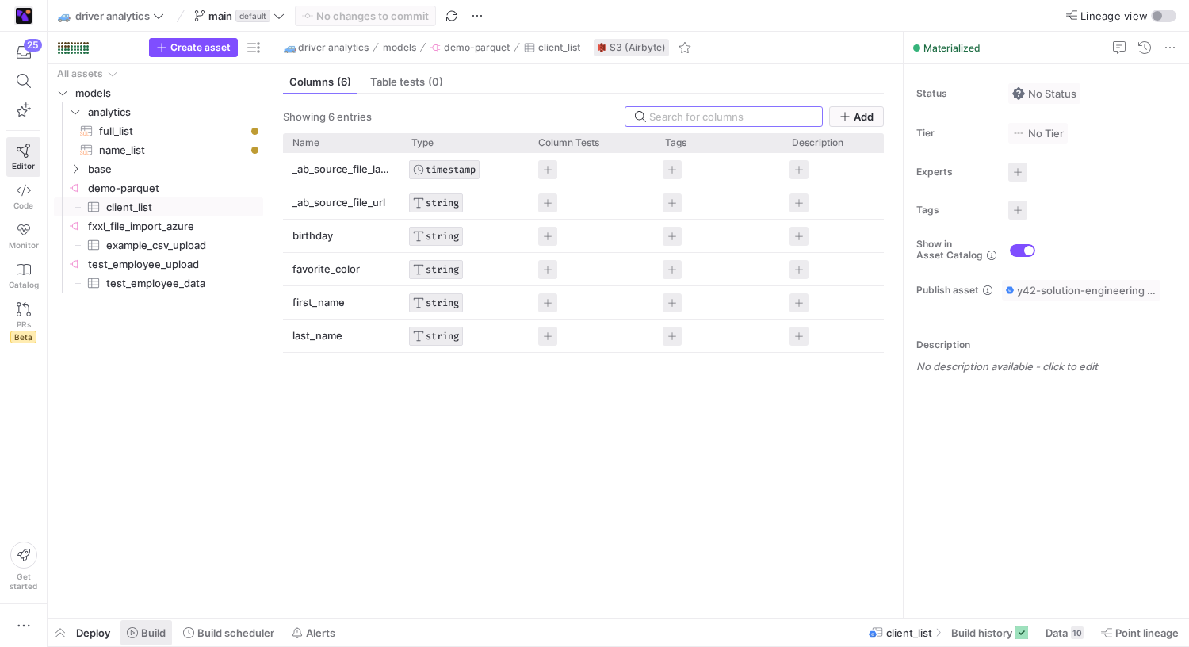
click at [158, 630] on span "Build" at bounding box center [153, 632] width 25 height 13
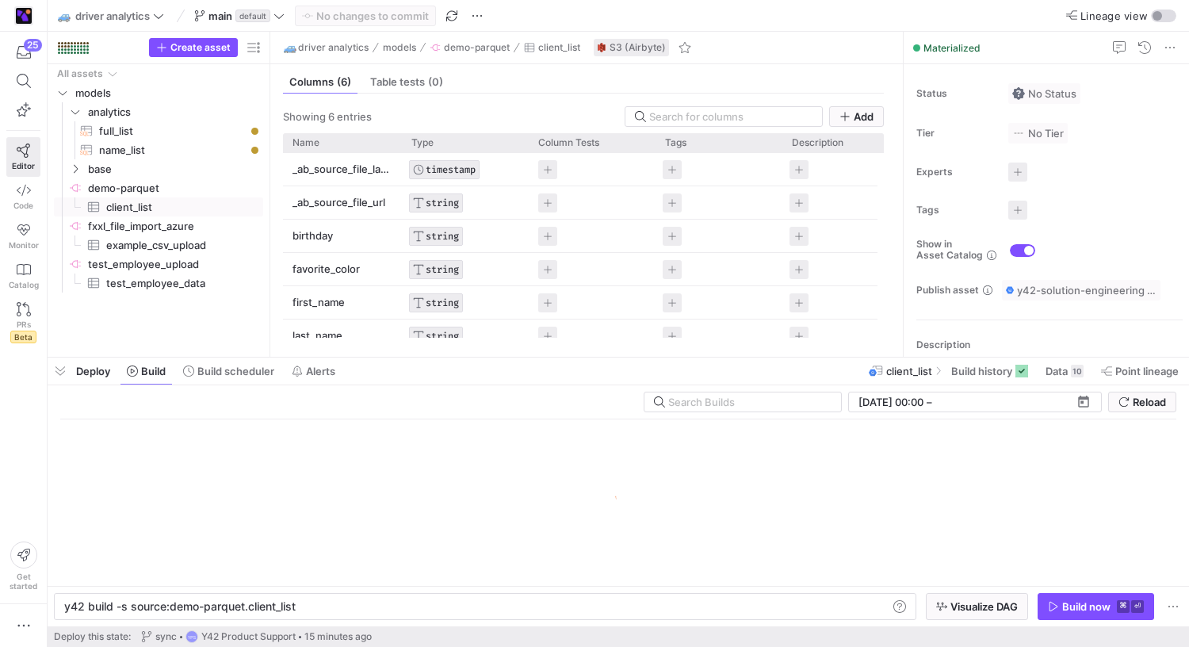
scroll to position [0, 231]
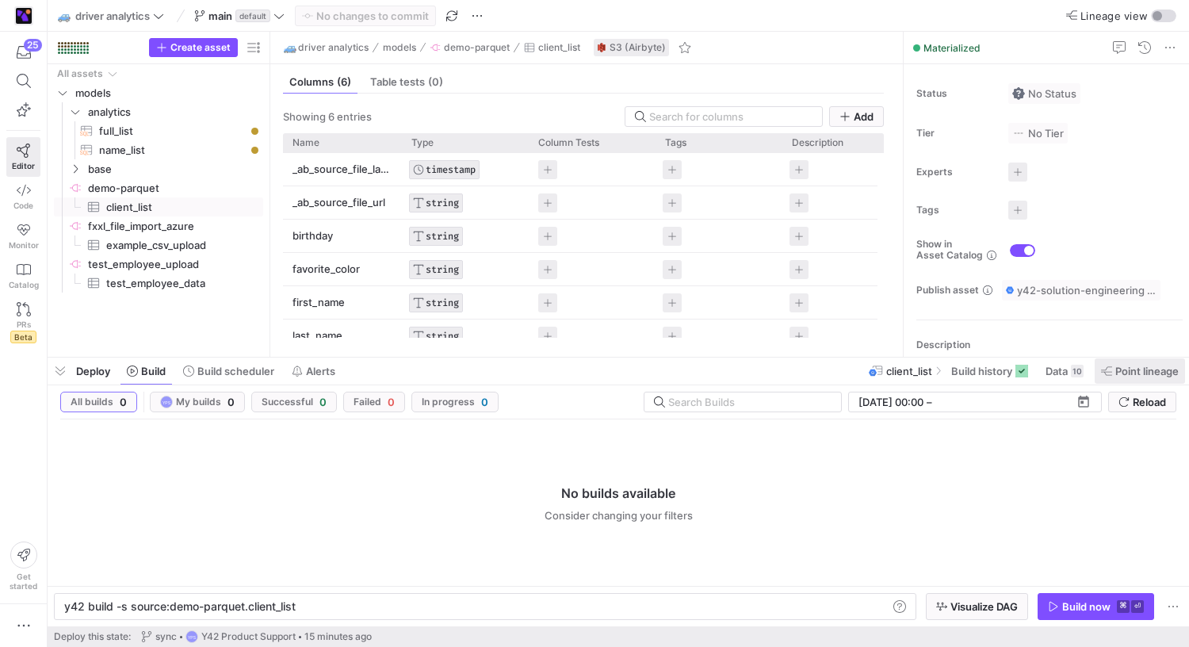
click at [1119, 362] on span at bounding box center [1140, 370] width 90 height 25
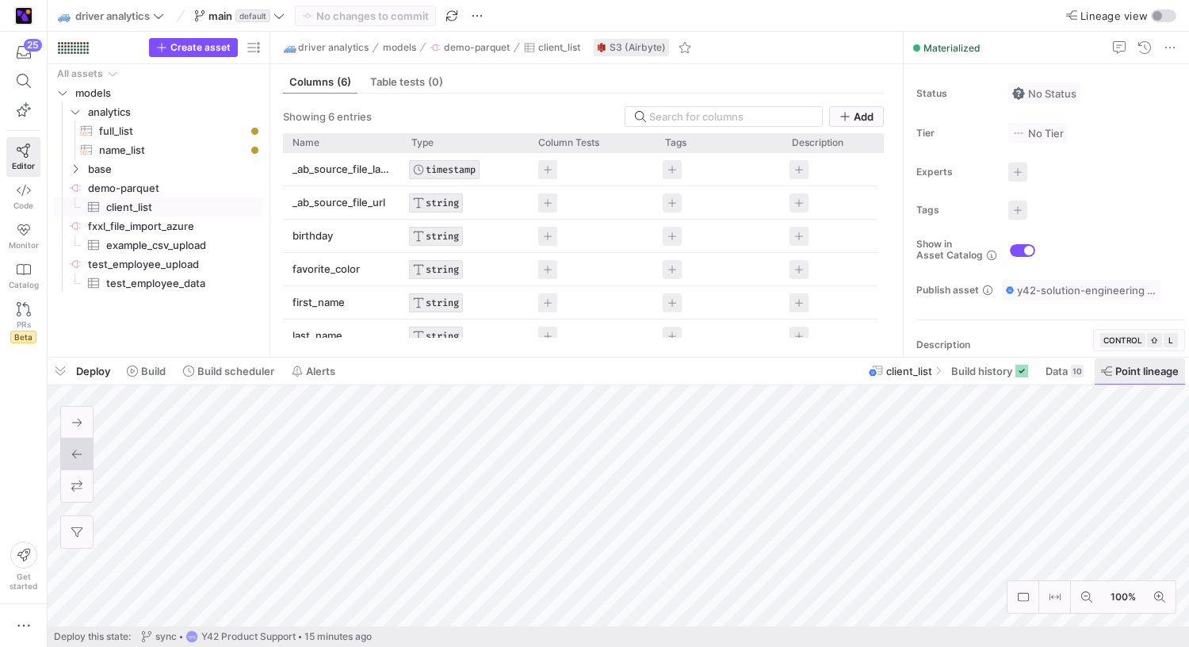
click at [1117, 372] on span "Point lineage" at bounding box center [1147, 371] width 63 height 13
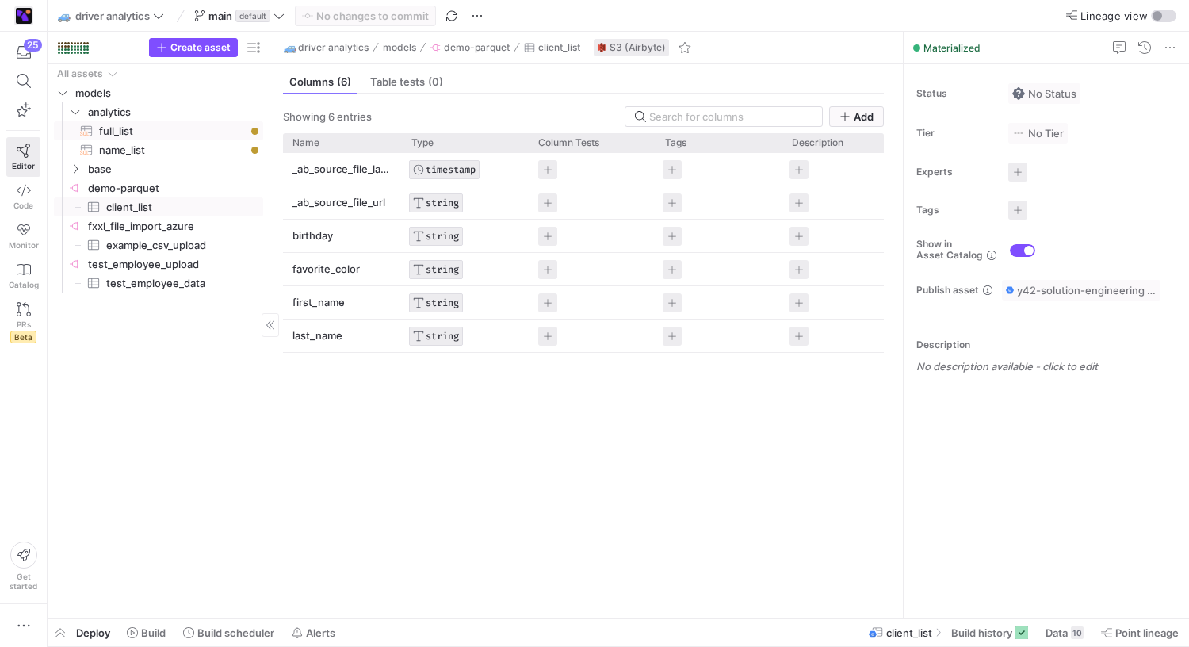
click at [164, 134] on span "full_list​​​​​​​​​​" at bounding box center [172, 131] width 146 height 18
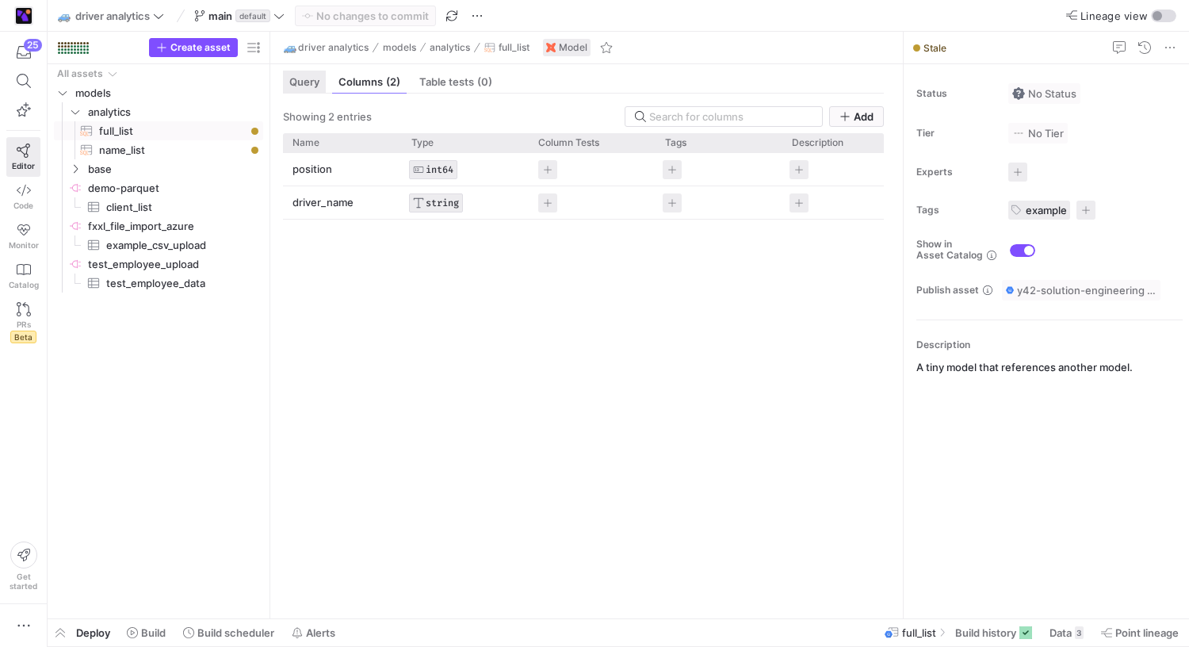
click at [297, 87] on span "Query" at bounding box center [304, 82] width 30 height 10
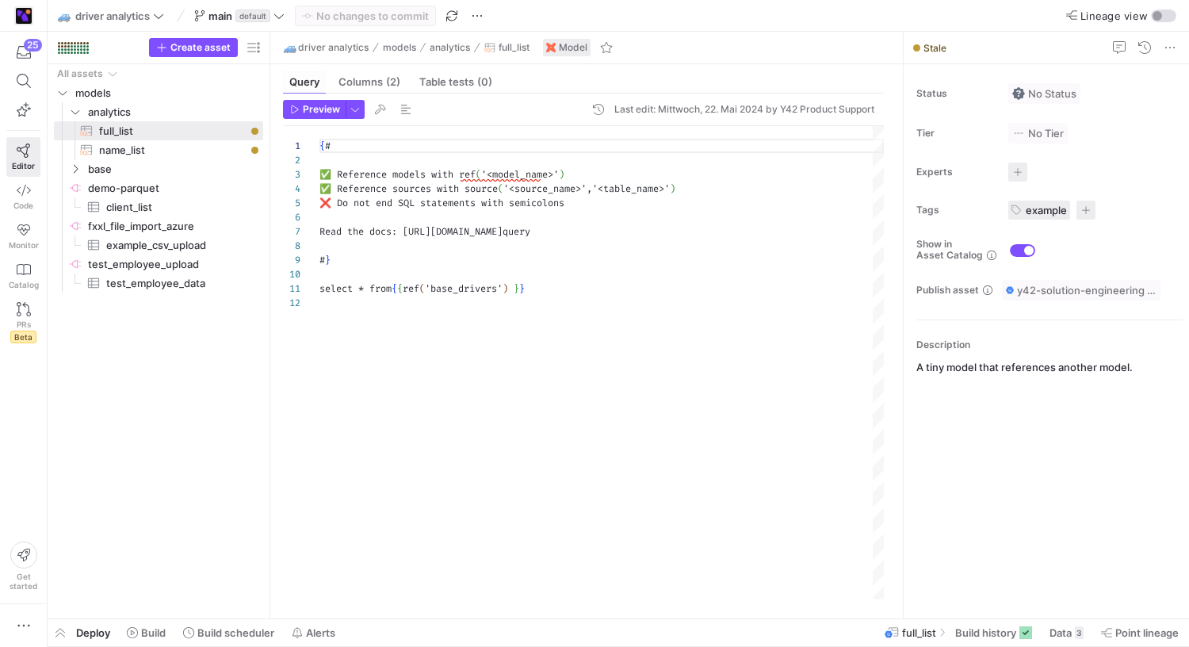
scroll to position [143, 0]
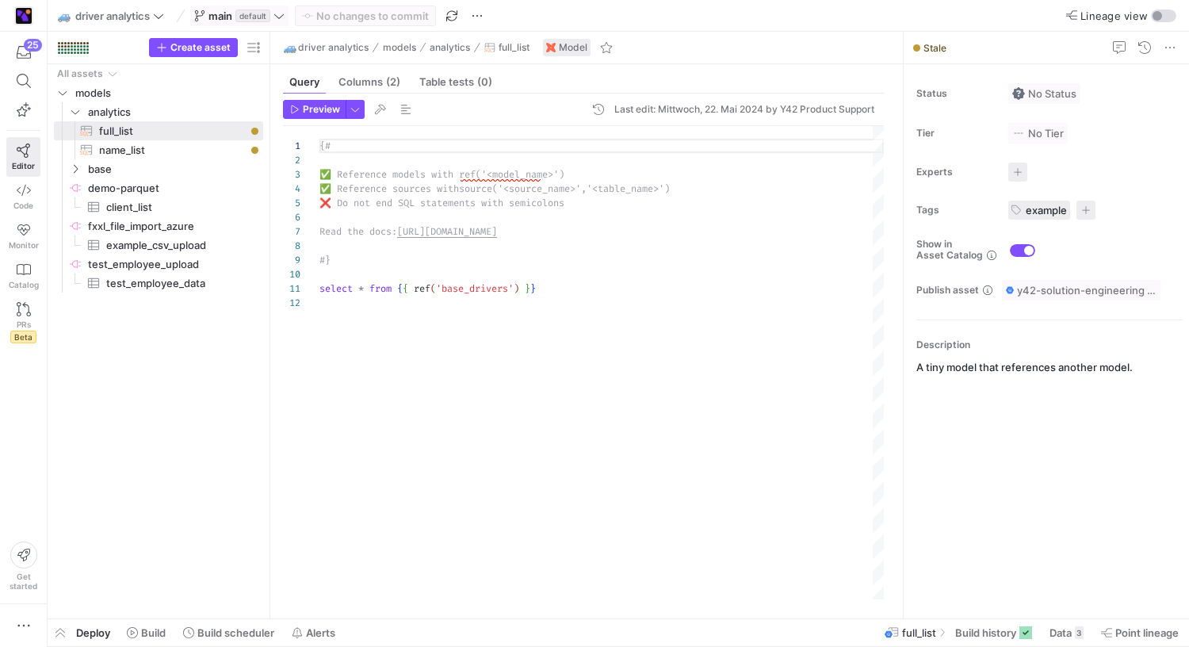
click at [287, 16] on span at bounding box center [239, 15] width 97 height 19
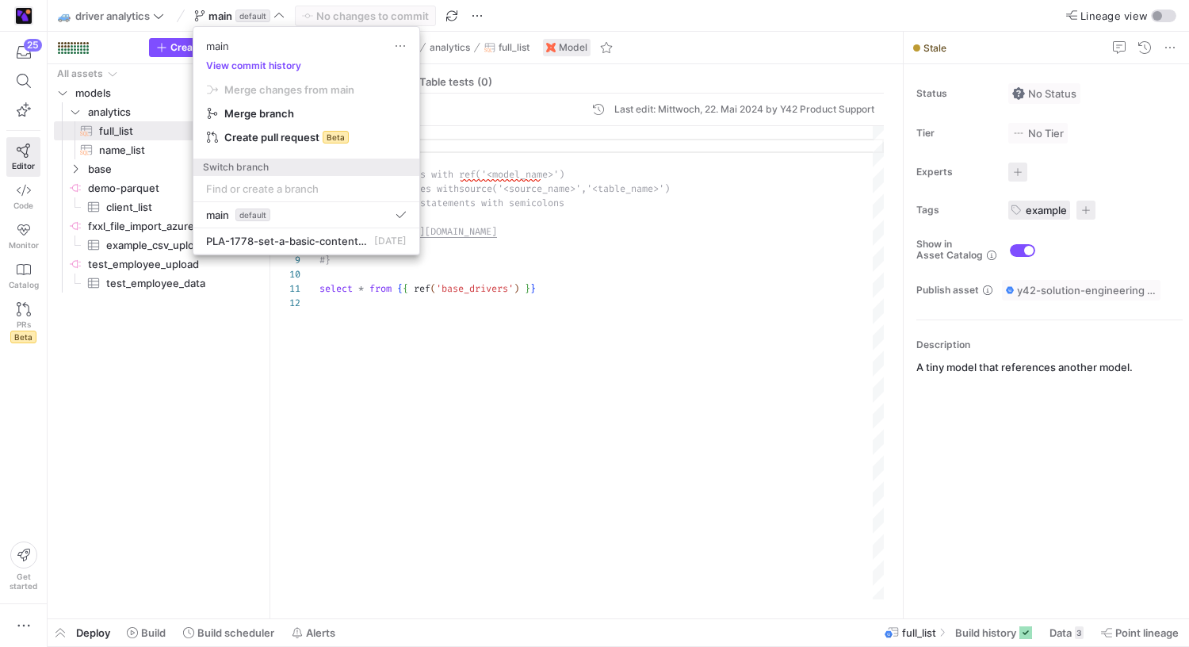
click at [490, 281] on div at bounding box center [594, 323] width 1189 height 647
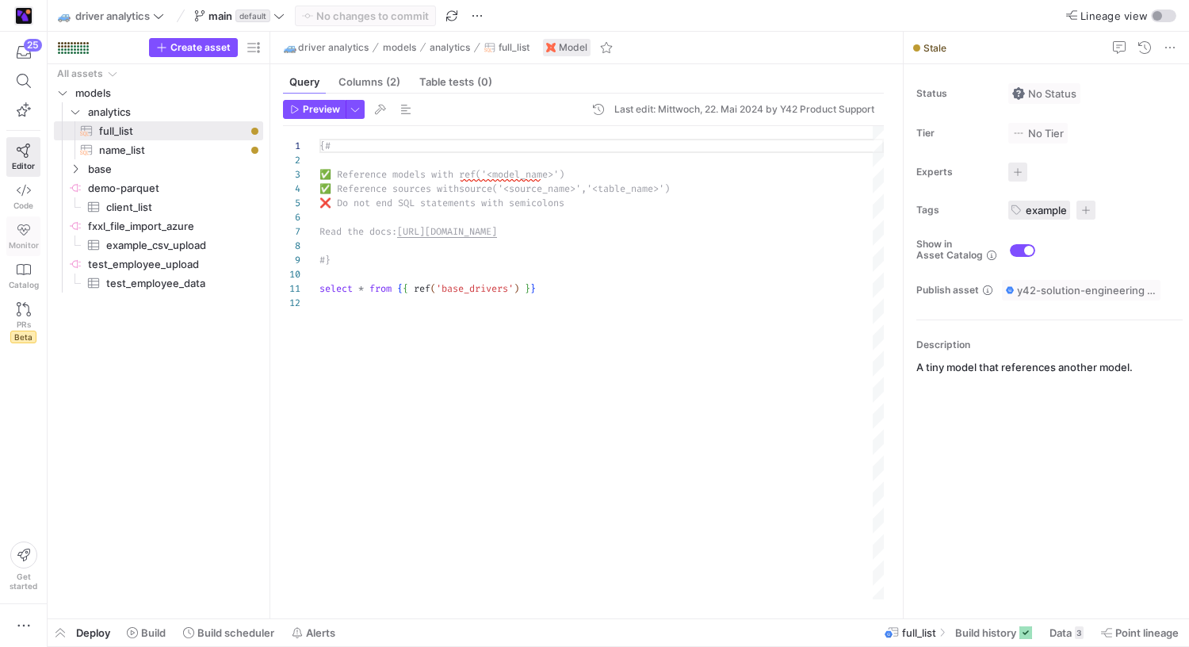
click at [24, 231] on icon at bounding box center [24, 230] width 14 height 14
click at [15, 238] on link "Monitor" at bounding box center [23, 236] width 34 height 40
type textarea "select * from {{ ref('base_drivers') }}"
click at [484, 360] on div "{# ✅ Reference models with ref('<model_name>') ✅ Reference sources with source(…" at bounding box center [602, 362] width 565 height 473
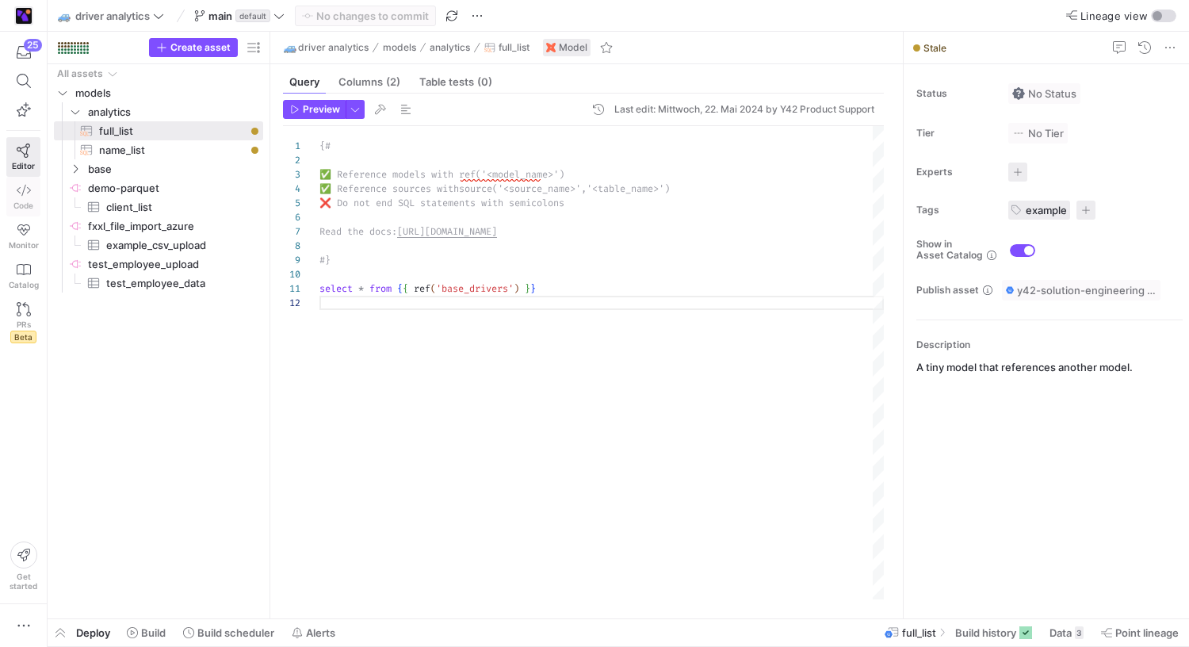
click at [17, 197] on icon at bounding box center [24, 190] width 14 height 14
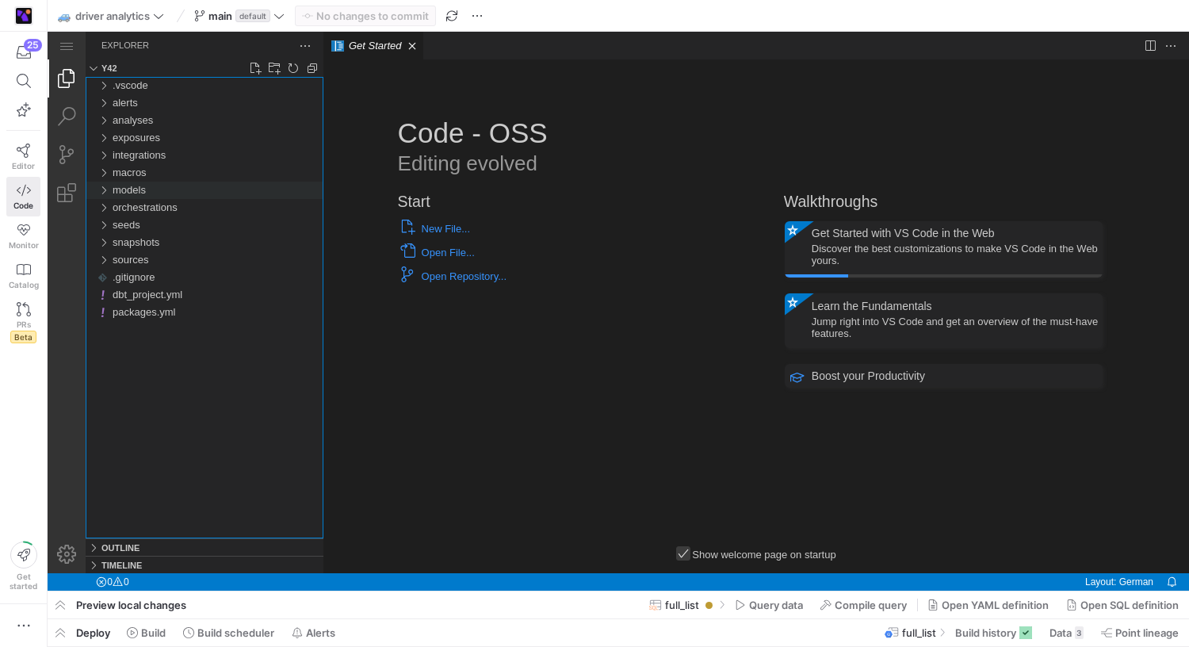
click at [106, 185] on div "models" at bounding box center [103, 190] width 24 height 17
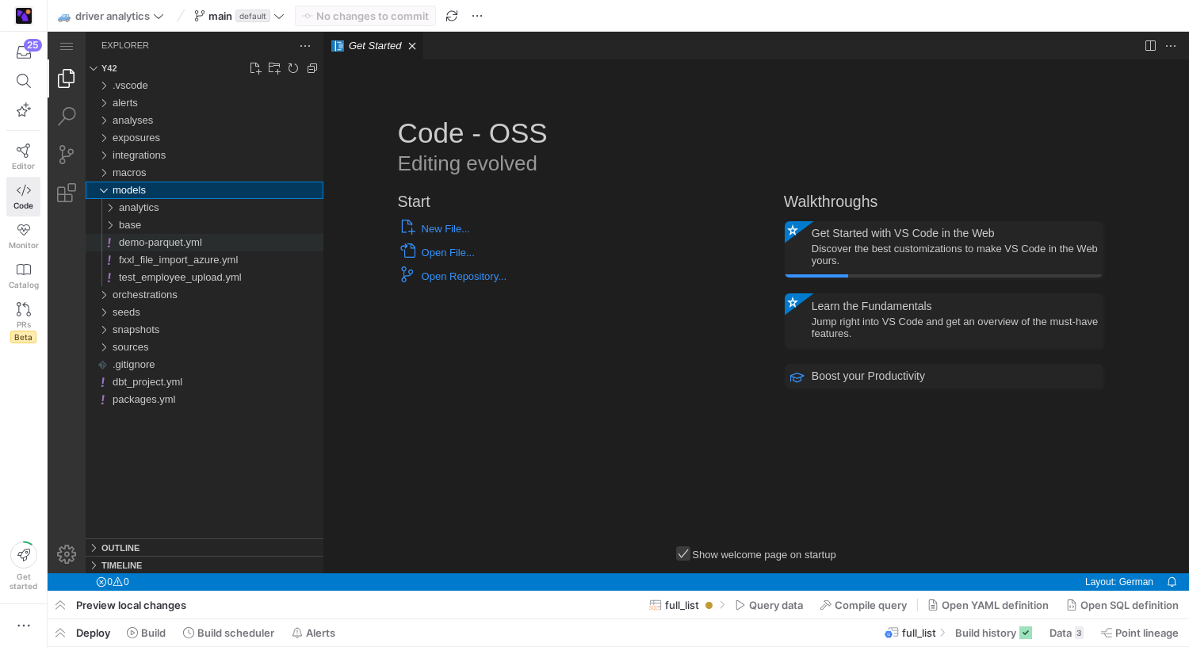
click at [132, 238] on span "demo-parquet.yml" at bounding box center [160, 242] width 83 height 12
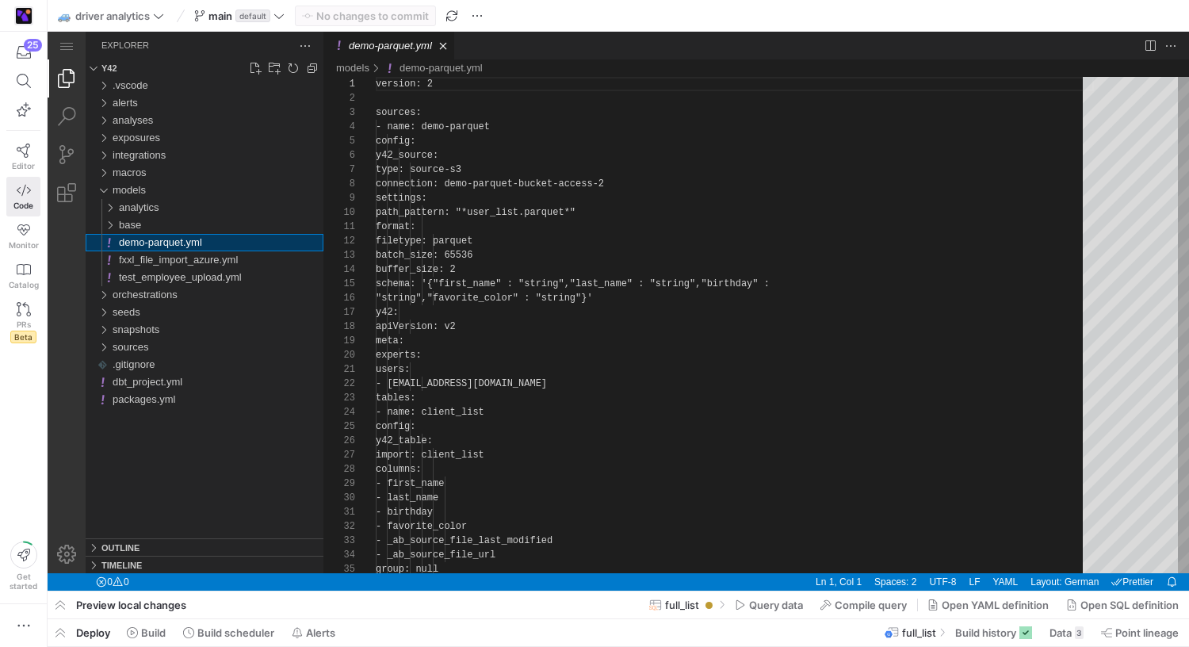
scroll to position [143, 0]
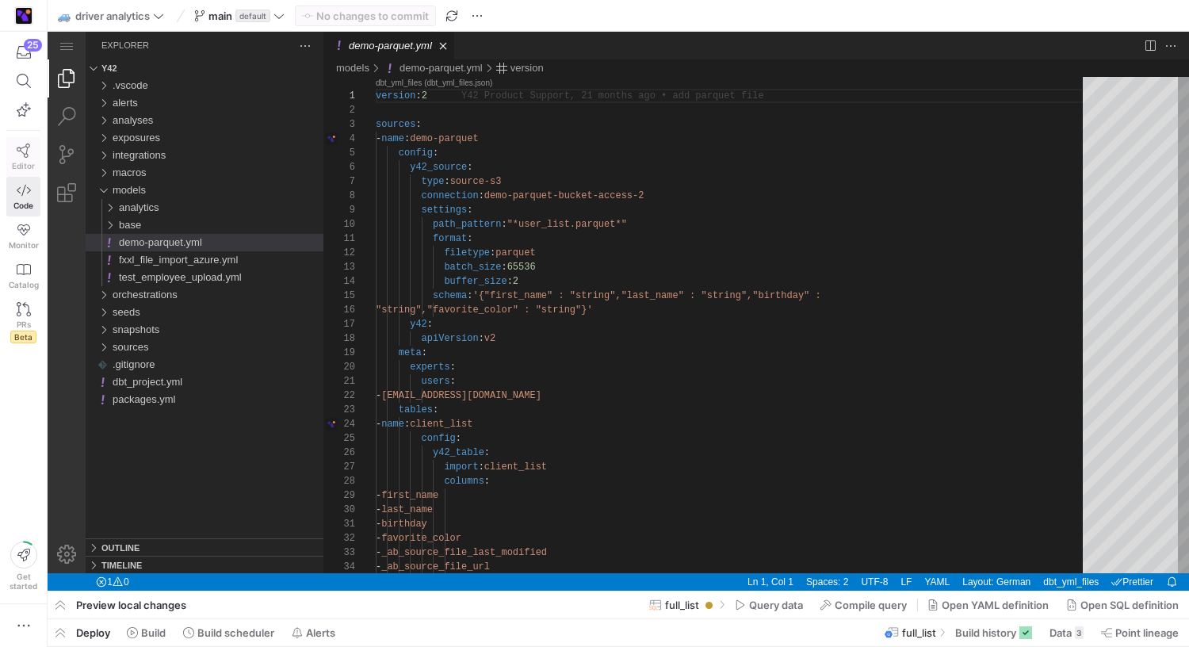
click at [8, 152] on link "Editor" at bounding box center [23, 157] width 34 height 40
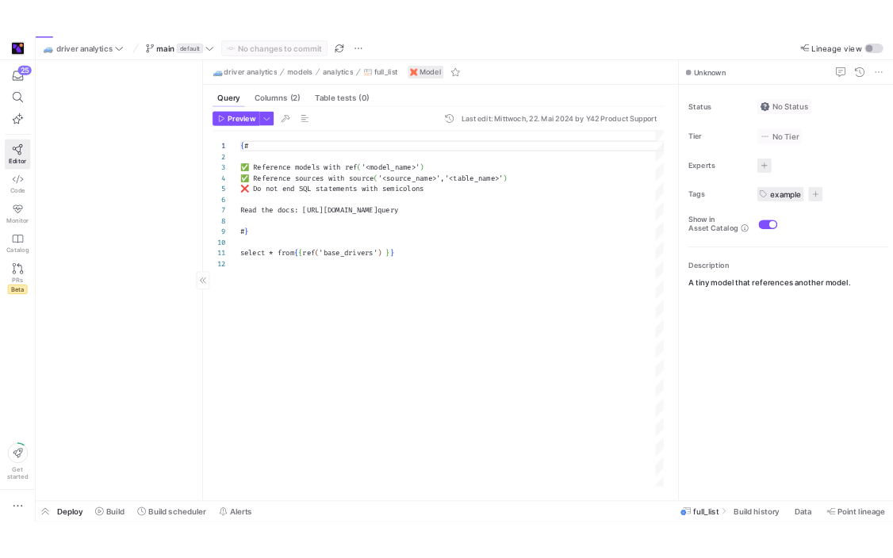
scroll to position [143, 0]
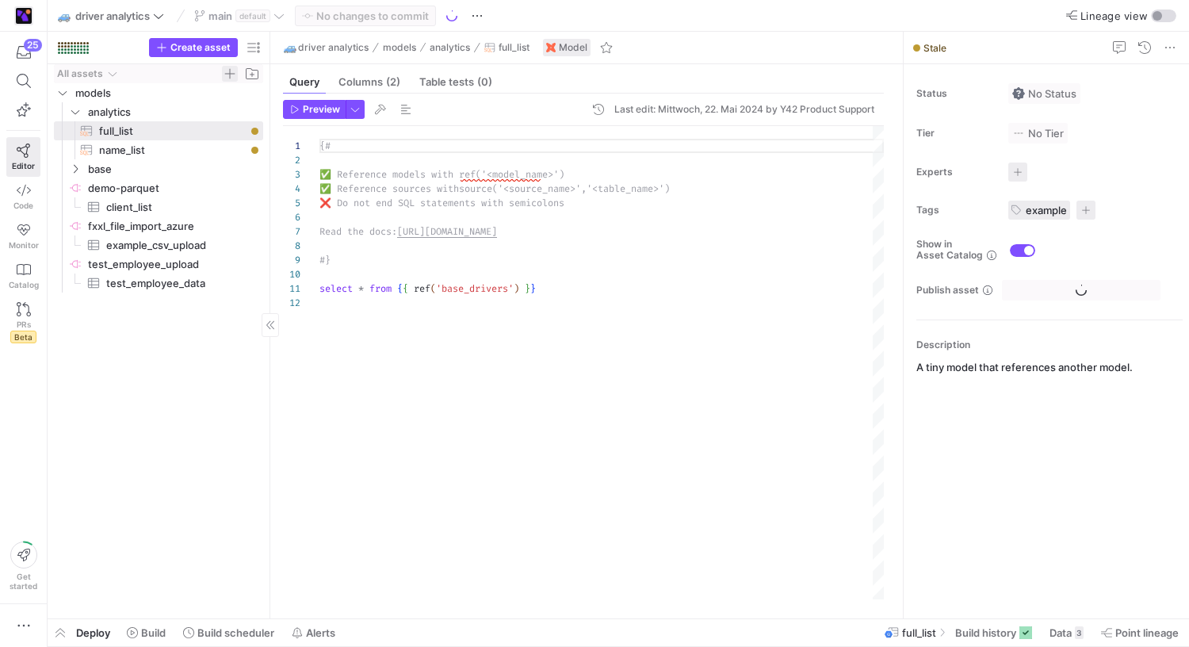
click at [235, 77] on span "Press SPACE to select this row." at bounding box center [230, 74] width 16 height 16
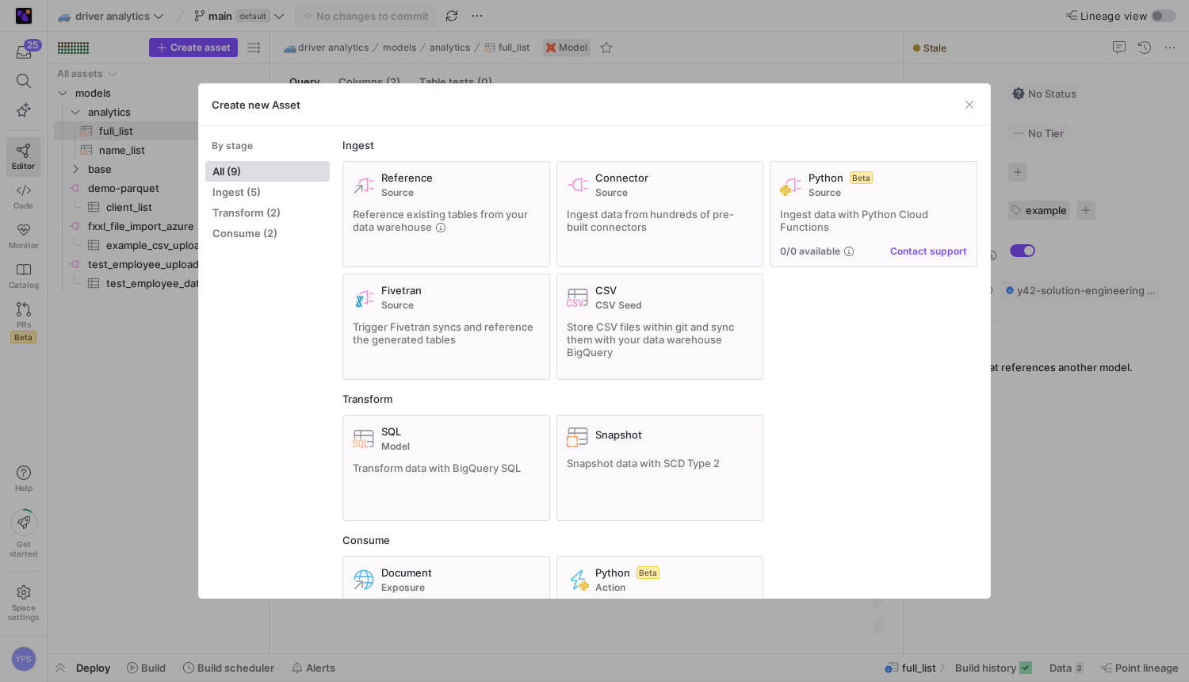
click at [979, 105] on div "Create new Asset" at bounding box center [594, 105] width 791 height 42
click at [978, 104] on div "Create new Asset" at bounding box center [594, 105] width 791 height 42
click at [976, 105] on span "button" at bounding box center [970, 105] width 16 height 16
